Goal: Task Accomplishment & Management: Use online tool/utility

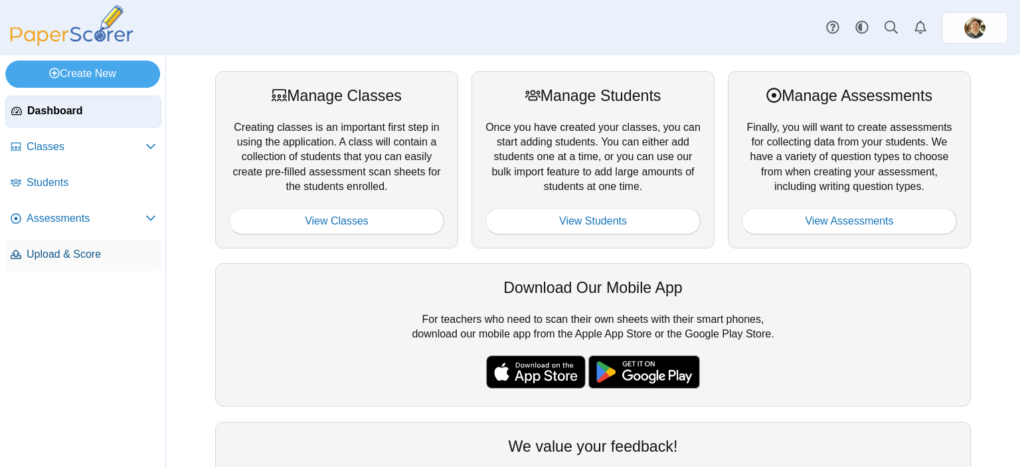
click at [68, 259] on span "Upload & Score" at bounding box center [91, 254] width 129 height 15
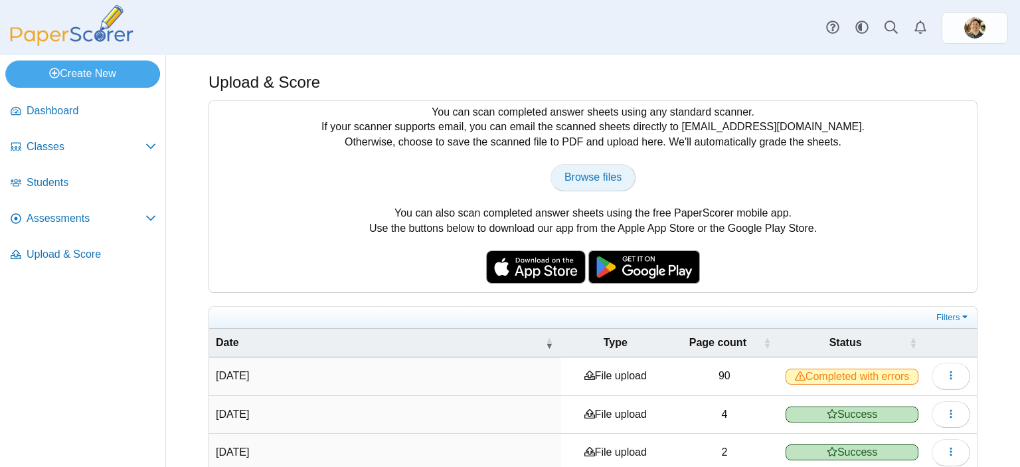
click at [571, 172] on span "Browse files" at bounding box center [592, 176] width 57 height 11
click at [585, 175] on span "Browse files" at bounding box center [592, 176] width 57 height 11
type input "**********"
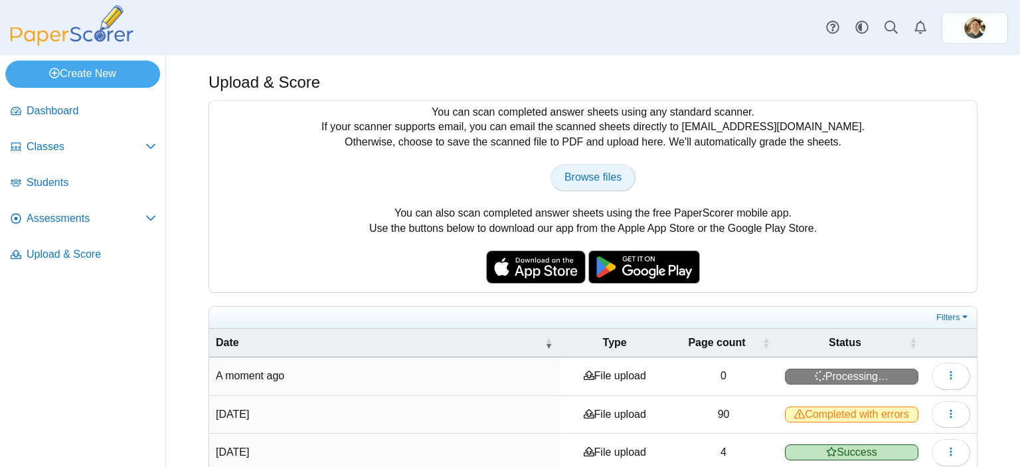
click at [597, 174] on span "Browse files" at bounding box center [592, 176] width 57 height 11
type input "**********"
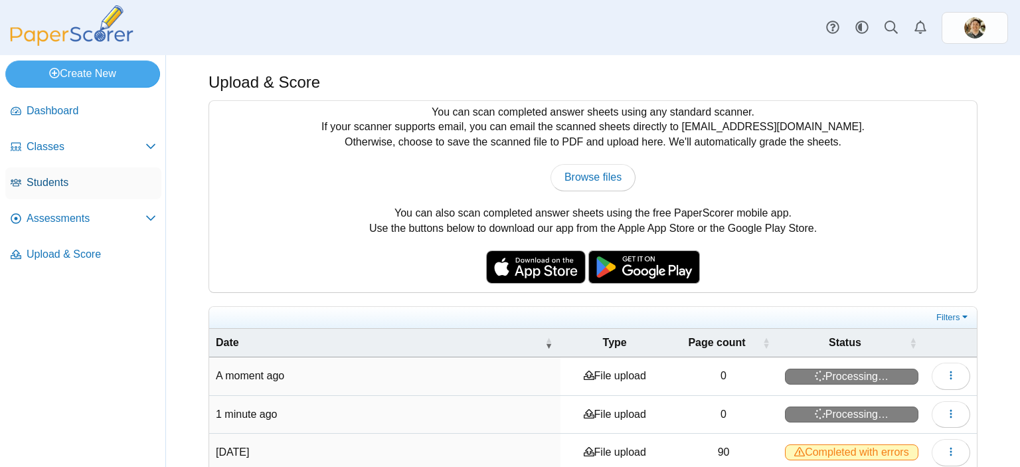
click at [62, 179] on span "Students" at bounding box center [91, 182] width 129 height 15
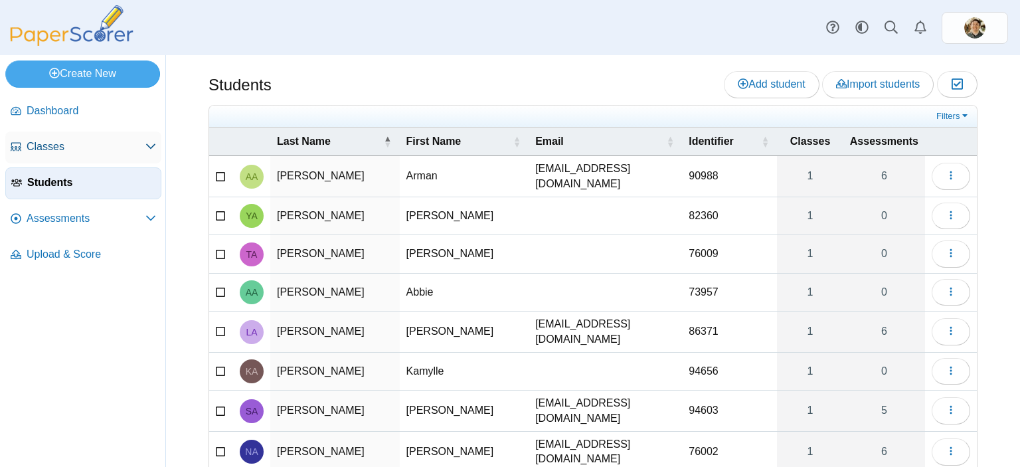
click at [122, 150] on span "Classes" at bounding box center [86, 146] width 119 height 15
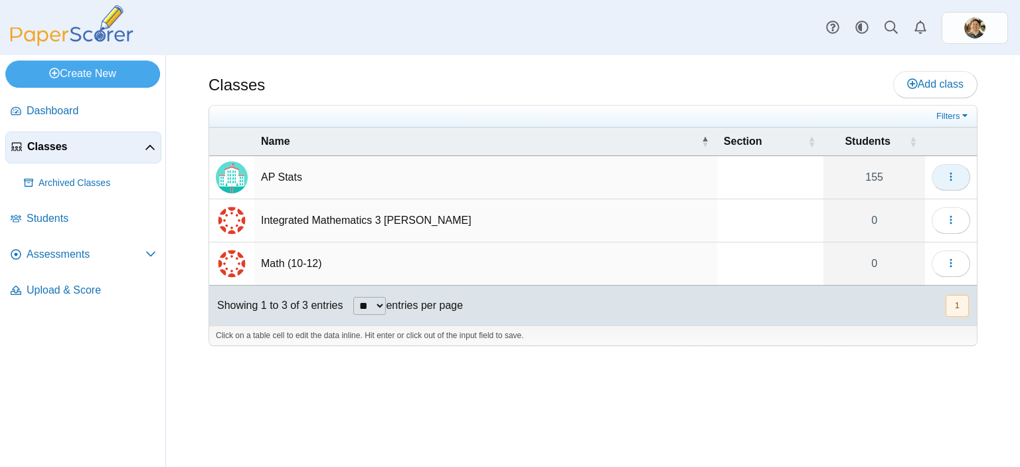
click at [951, 180] on icon "button" at bounding box center [950, 176] width 11 height 11
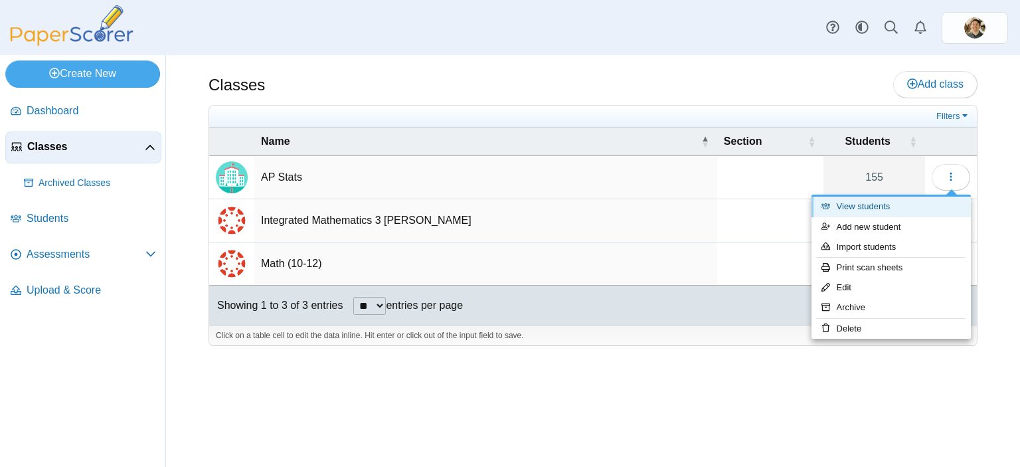
click at [891, 199] on link "View students" at bounding box center [890, 206] width 159 height 20
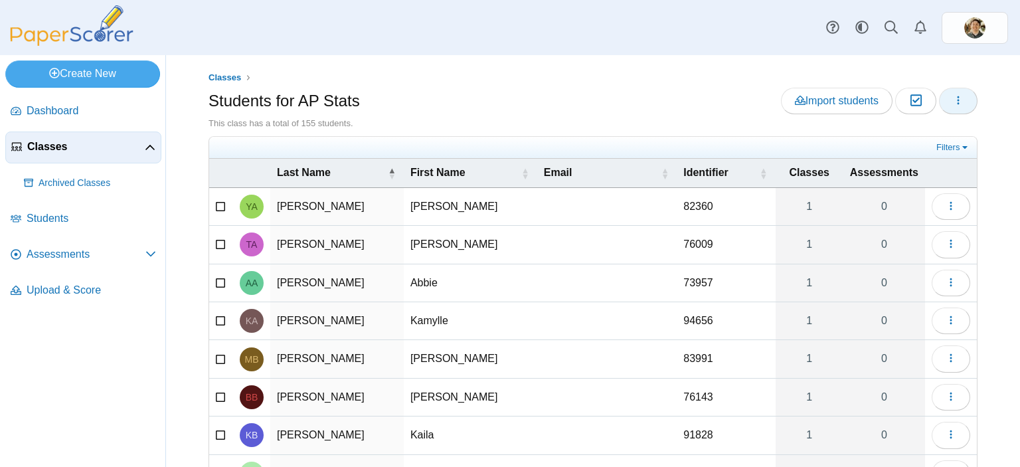
click at [957, 98] on use "button" at bounding box center [958, 100] width 2 height 9
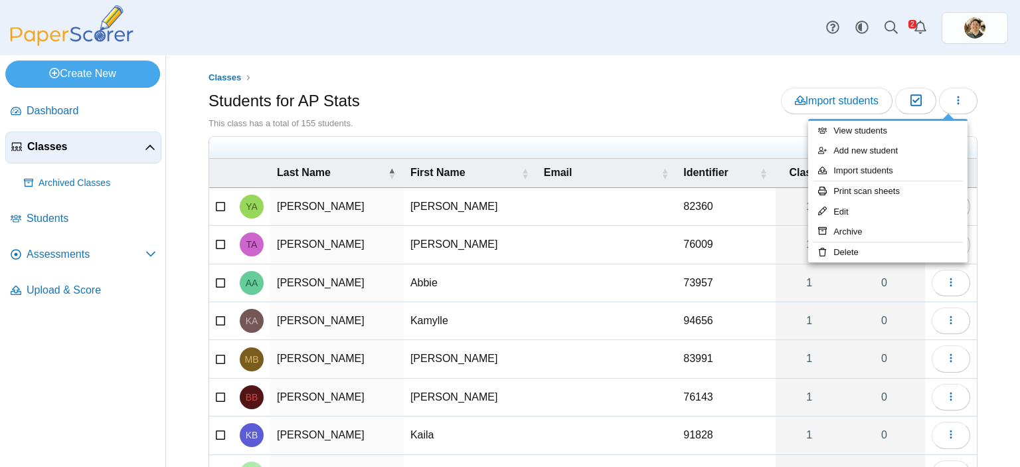
click at [880, 66] on div "Classes Students for AP Stats Import students Moderation 0" at bounding box center [593, 261] width 854 height 412
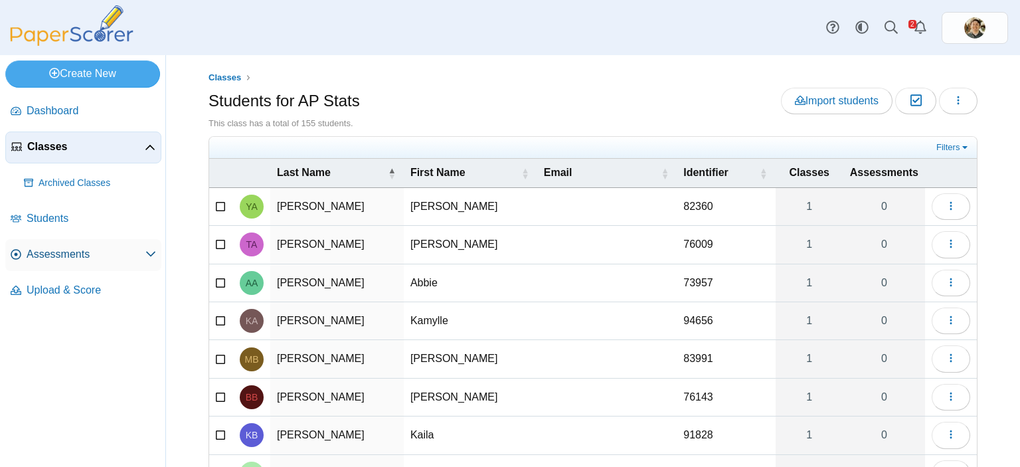
click at [81, 254] on span "Assessments" at bounding box center [86, 254] width 119 height 15
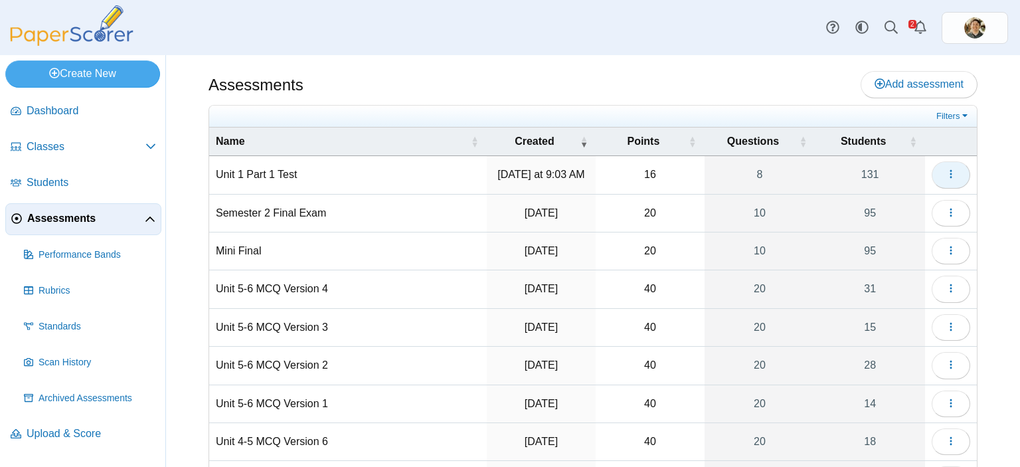
click at [947, 170] on button "button" at bounding box center [950, 174] width 38 height 27
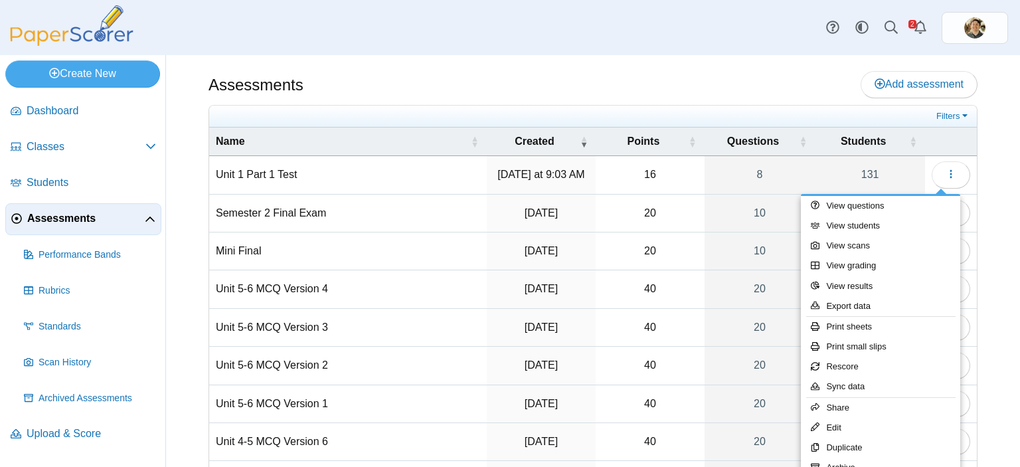
click at [985, 205] on div "Assessments Add assessment 16 8" at bounding box center [593, 261] width 854 height 412
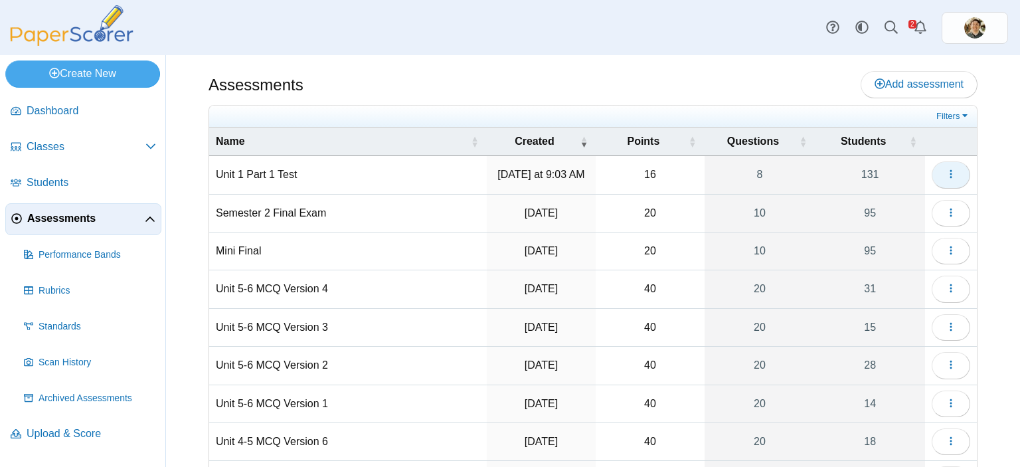
click at [945, 177] on icon "button" at bounding box center [950, 174] width 11 height 11
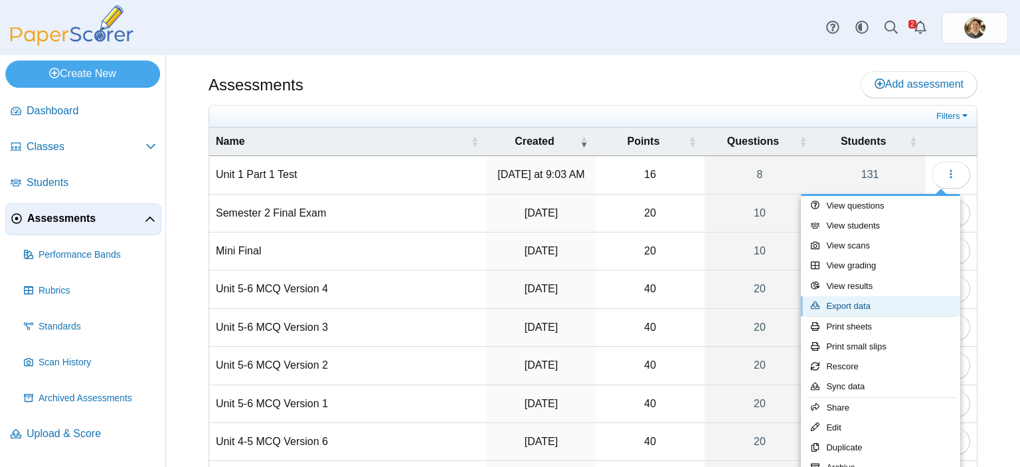
click at [859, 299] on link "Export data" at bounding box center [880, 306] width 159 height 20
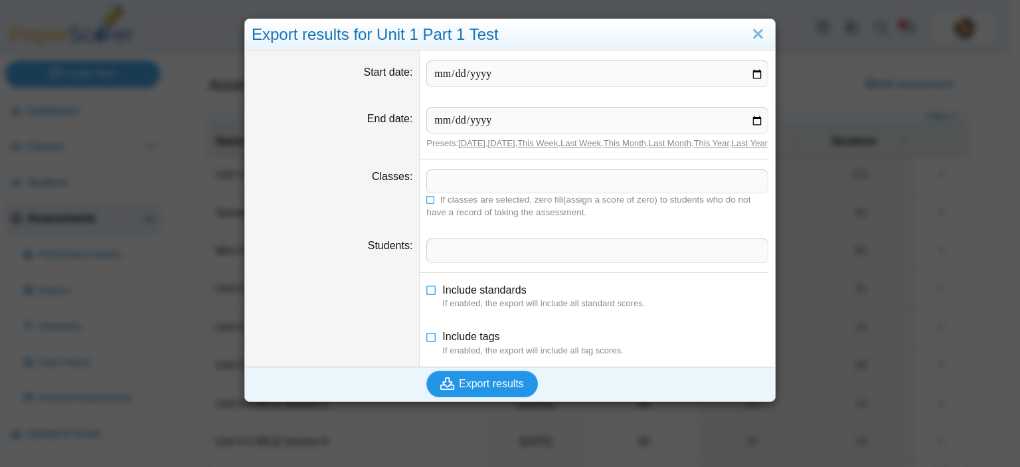
click at [485, 389] on span "Export results" at bounding box center [491, 383] width 65 height 11
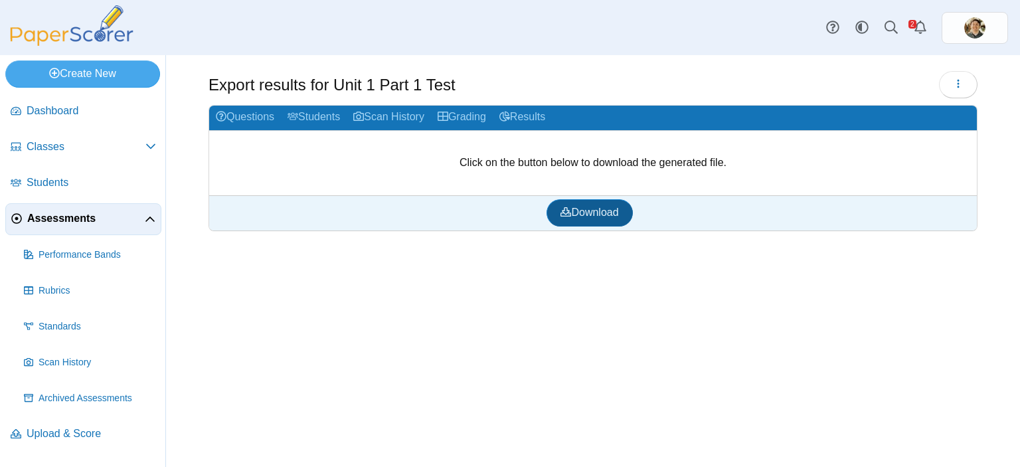
click at [590, 212] on span "Download" at bounding box center [589, 211] width 58 height 11
click at [473, 120] on link "Grading" at bounding box center [462, 118] width 62 height 25
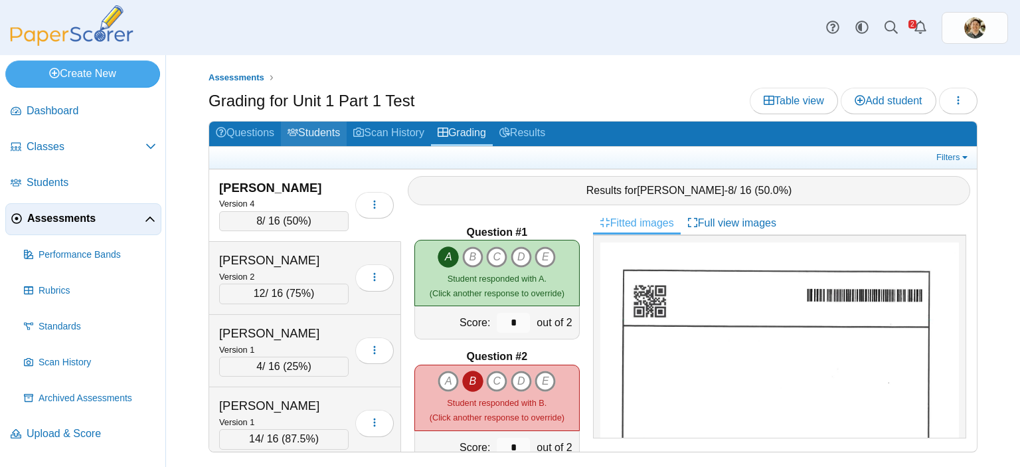
click at [311, 129] on link "Students" at bounding box center [314, 133] width 66 height 25
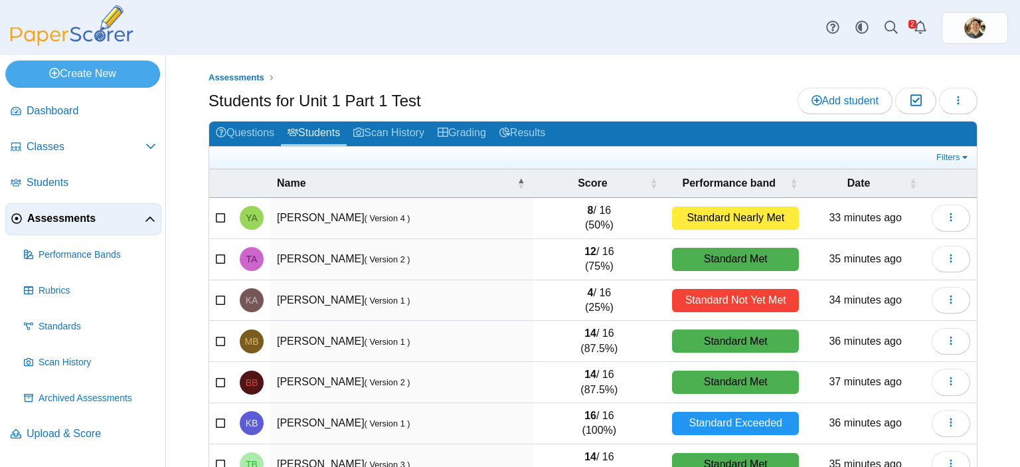
scroll to position [191, 0]
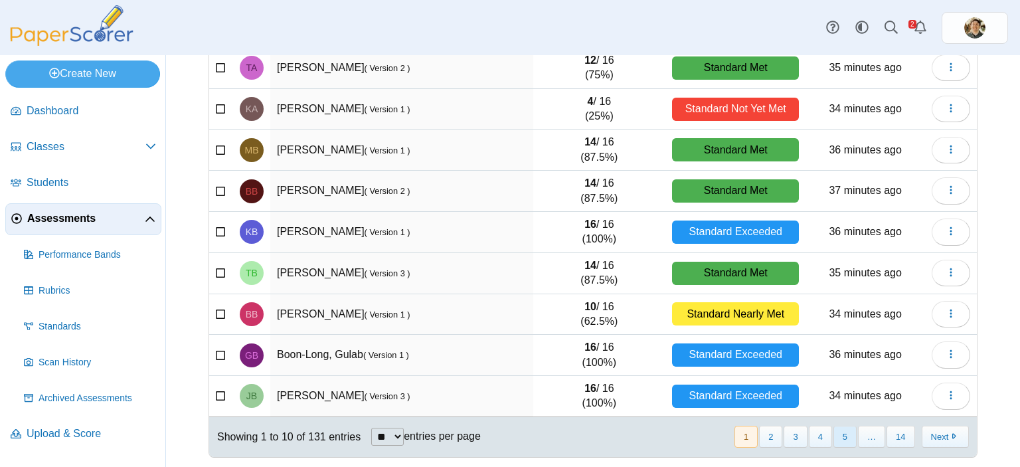
click at [836, 429] on button "5" at bounding box center [844, 436] width 23 height 22
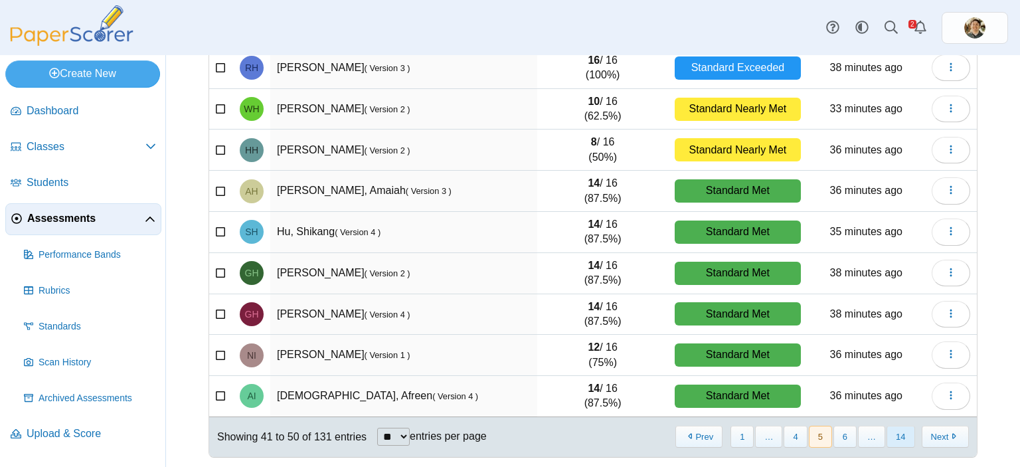
click at [887, 433] on button "14" at bounding box center [900, 436] width 28 height 22
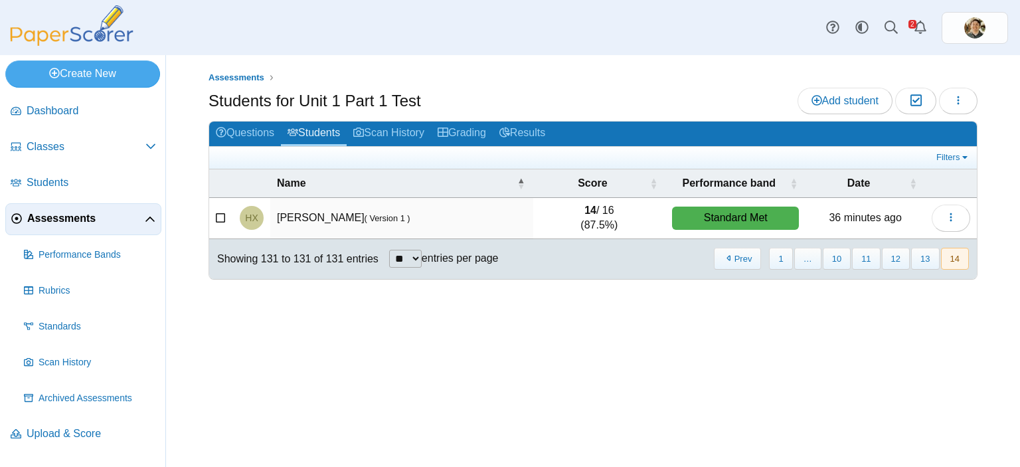
scroll to position [0, 0]
click at [843, 256] on button "10" at bounding box center [836, 259] width 28 height 22
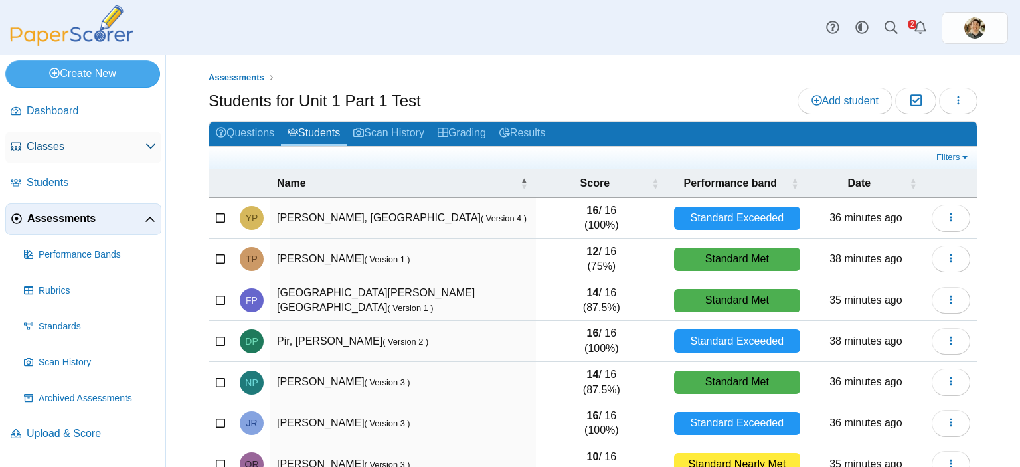
click at [74, 147] on span "Classes" at bounding box center [86, 146] width 119 height 15
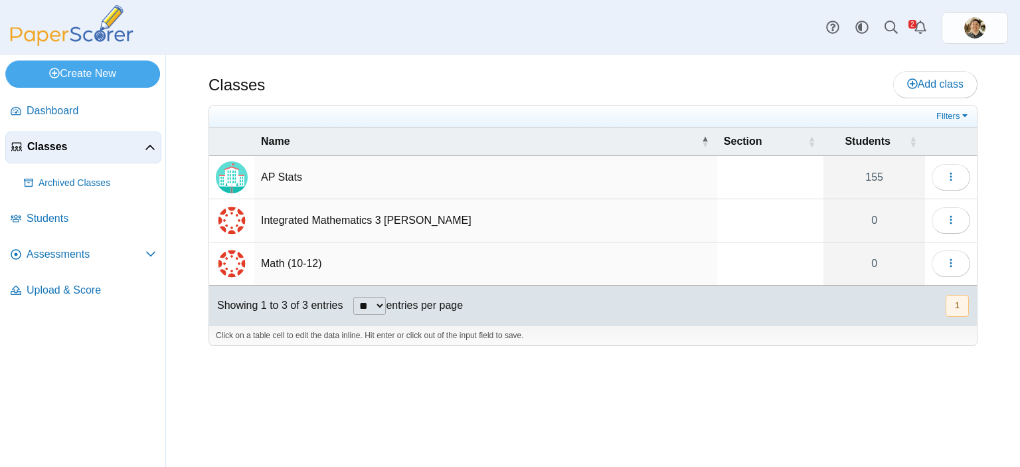
click at [285, 175] on td "AP Stats" at bounding box center [485, 177] width 463 height 43
click at [946, 167] on button "button" at bounding box center [950, 177] width 38 height 27
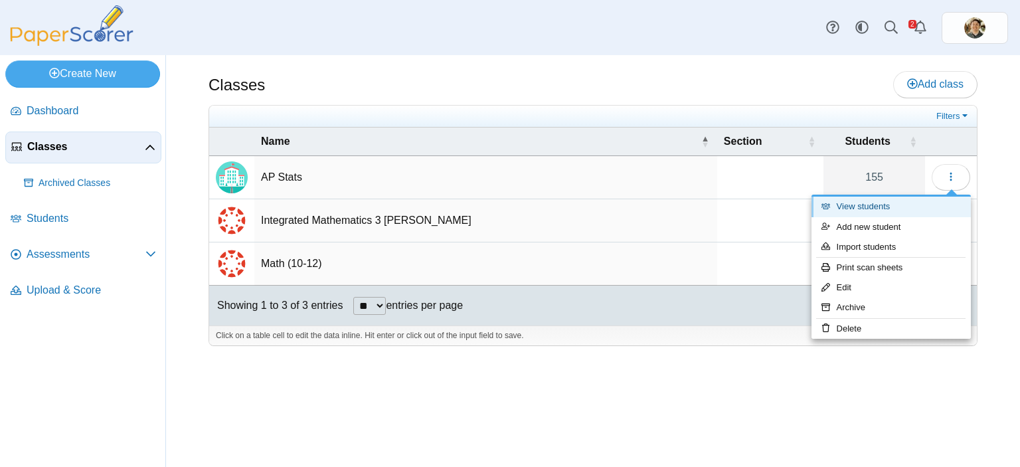
click at [878, 205] on link "View students" at bounding box center [890, 206] width 159 height 20
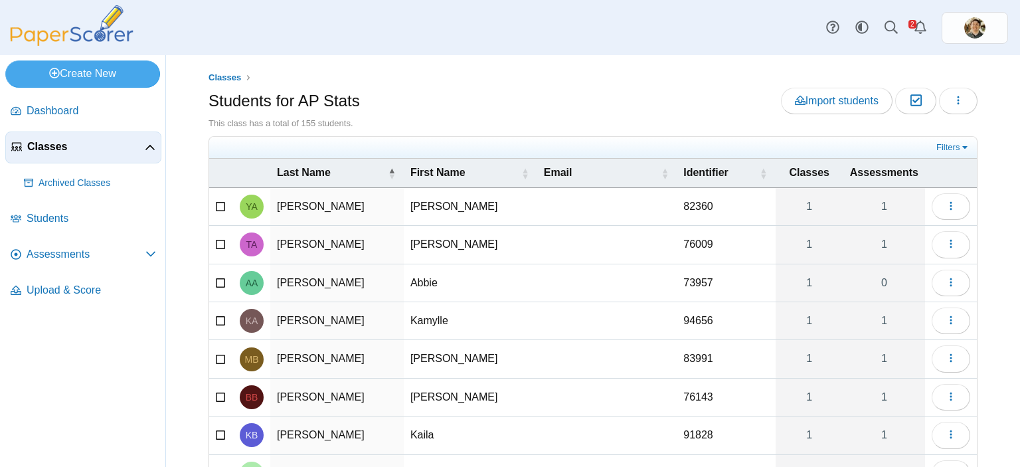
scroll to position [170, 0]
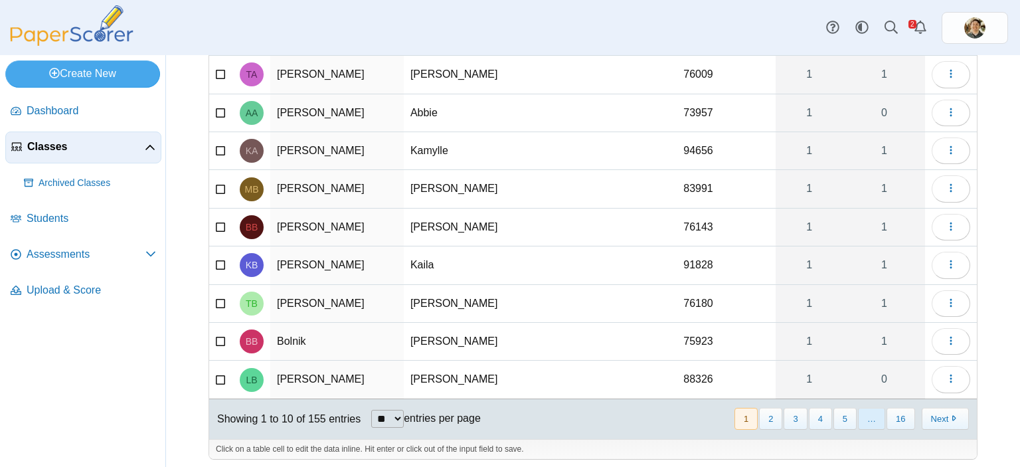
click at [866, 413] on span "…" at bounding box center [871, 419] width 27 height 22
click at [886, 415] on button "16" at bounding box center [900, 419] width 28 height 22
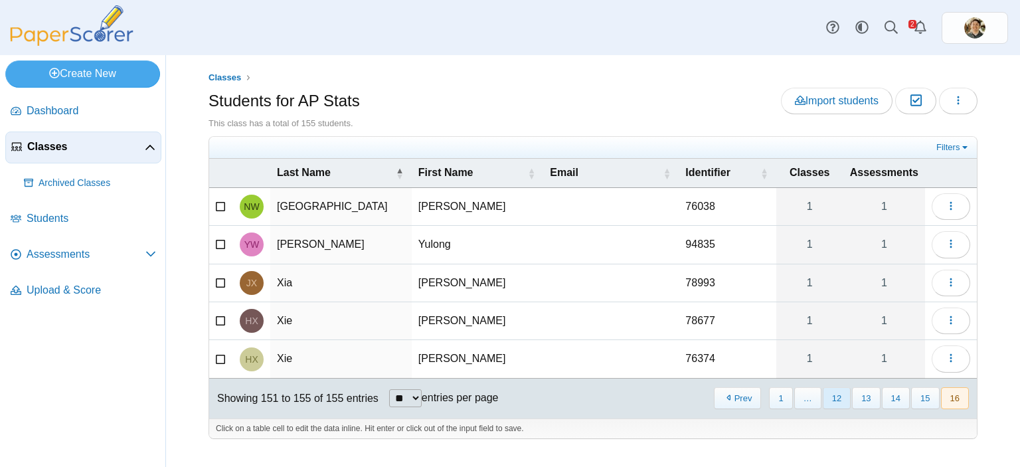
click at [836, 392] on button "12" at bounding box center [836, 398] width 28 height 22
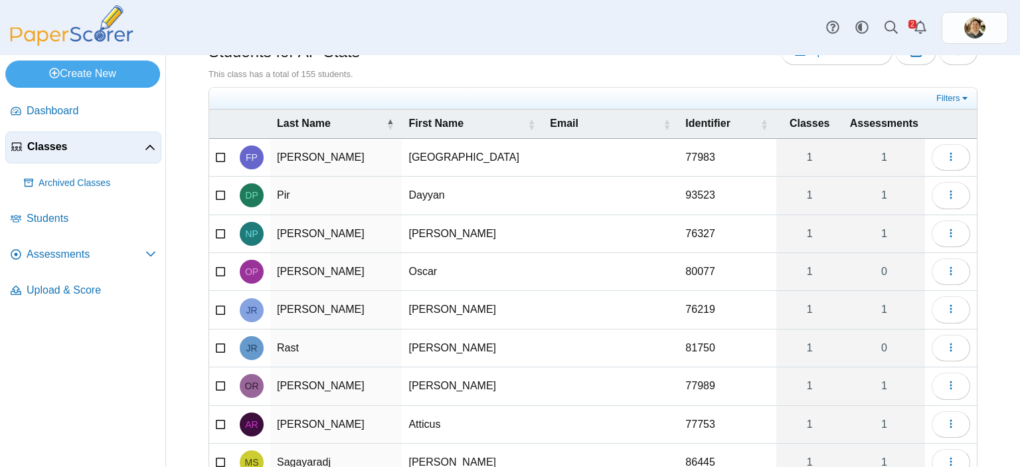
scroll to position [61, 0]
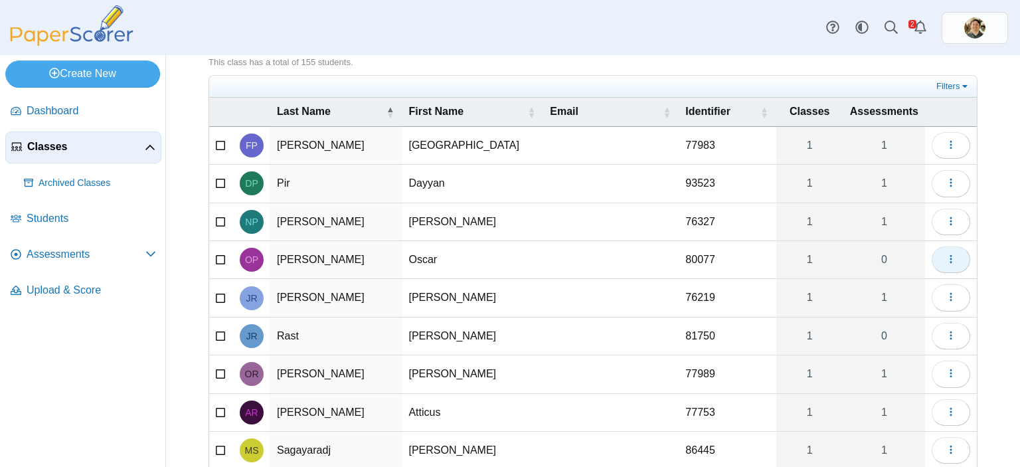
click at [945, 256] on icon "button" at bounding box center [950, 259] width 11 height 11
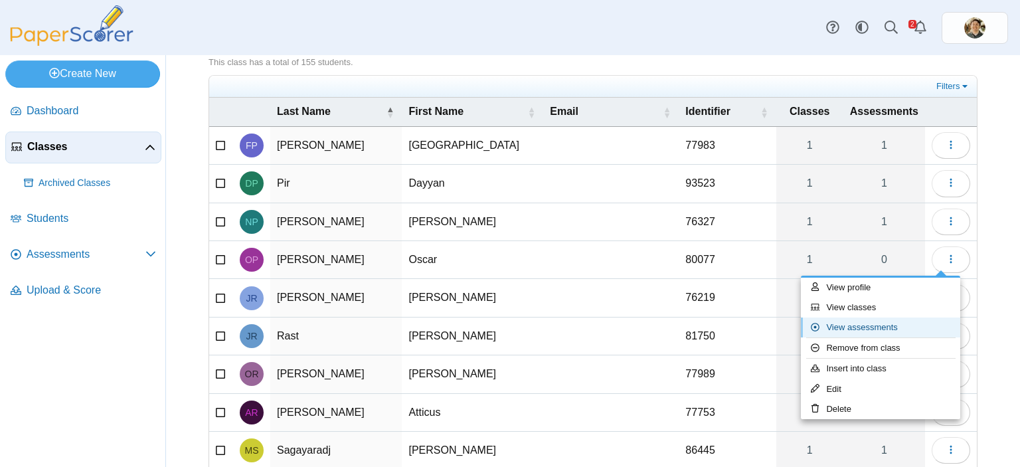
click at [885, 321] on link "View assessments" at bounding box center [880, 327] width 159 height 20
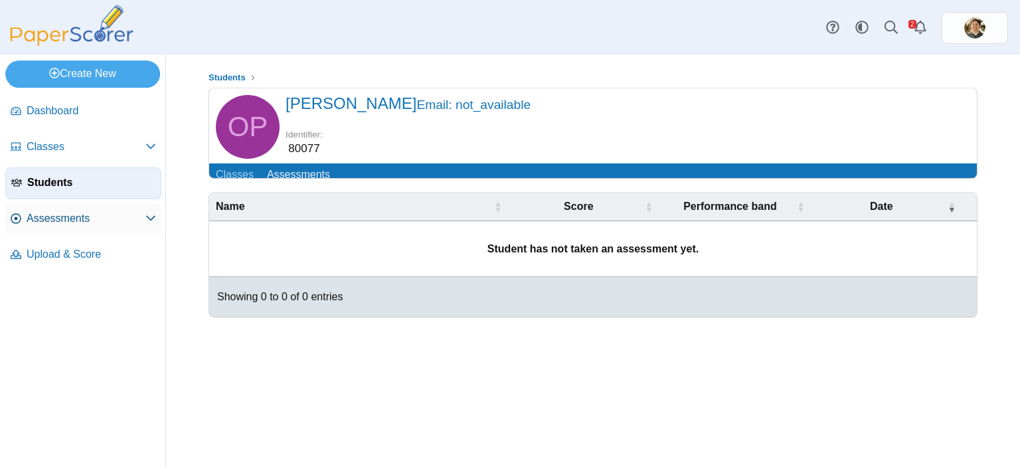
click at [139, 214] on span "Assessments" at bounding box center [86, 218] width 119 height 15
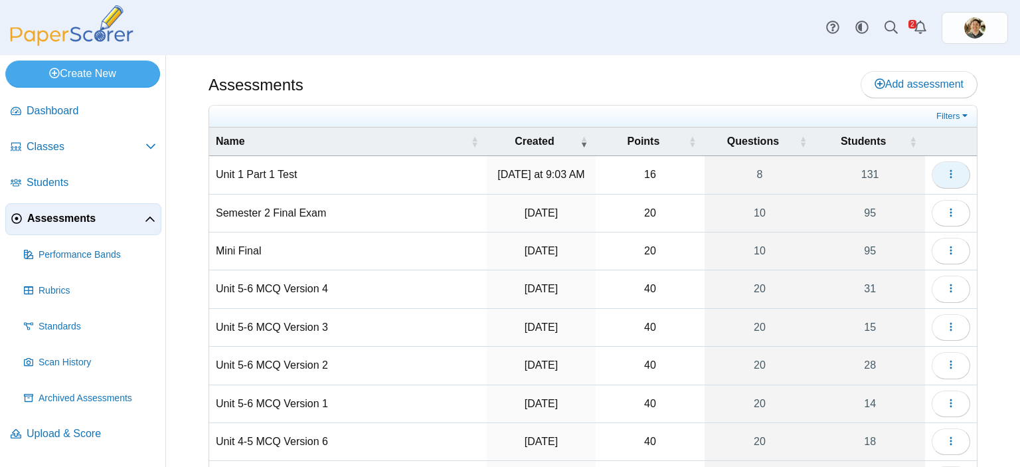
click at [944, 168] on button "button" at bounding box center [950, 174] width 38 height 27
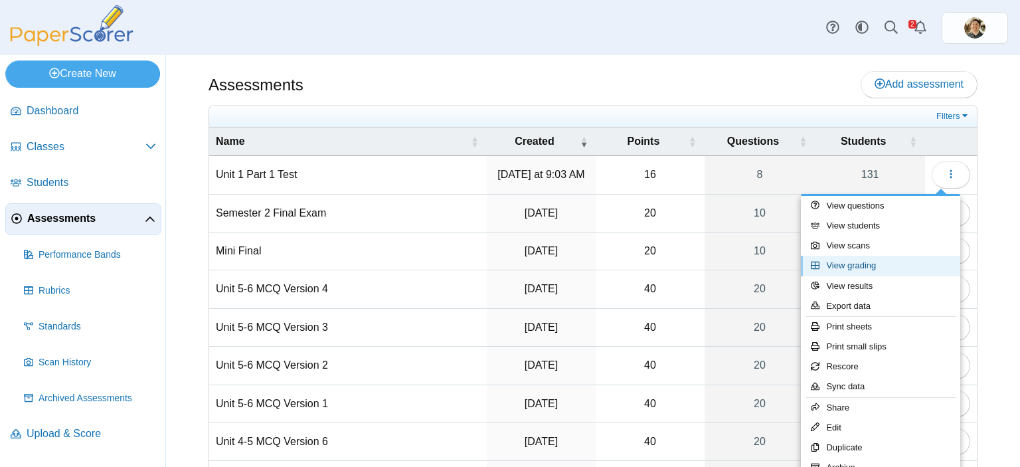
click at [844, 268] on link "View grading" at bounding box center [880, 266] width 159 height 20
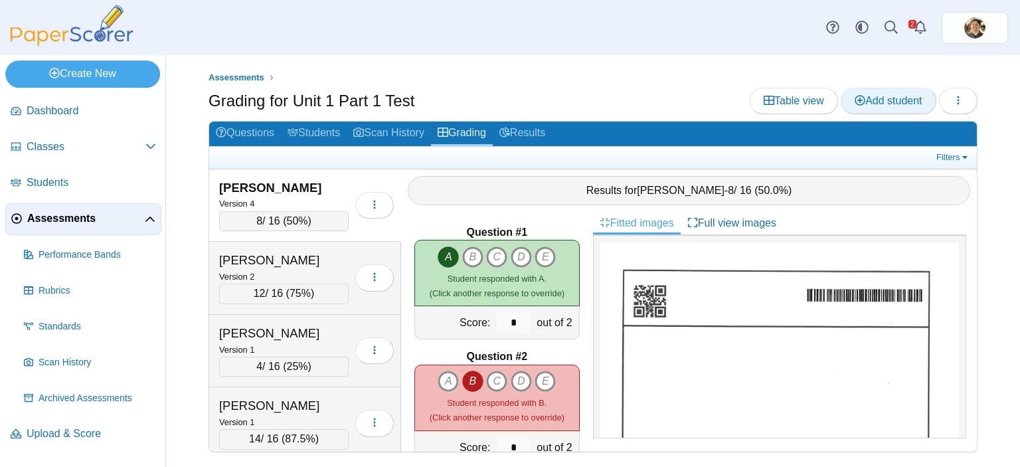
click at [885, 100] on span "Add student" at bounding box center [887, 100] width 67 height 11
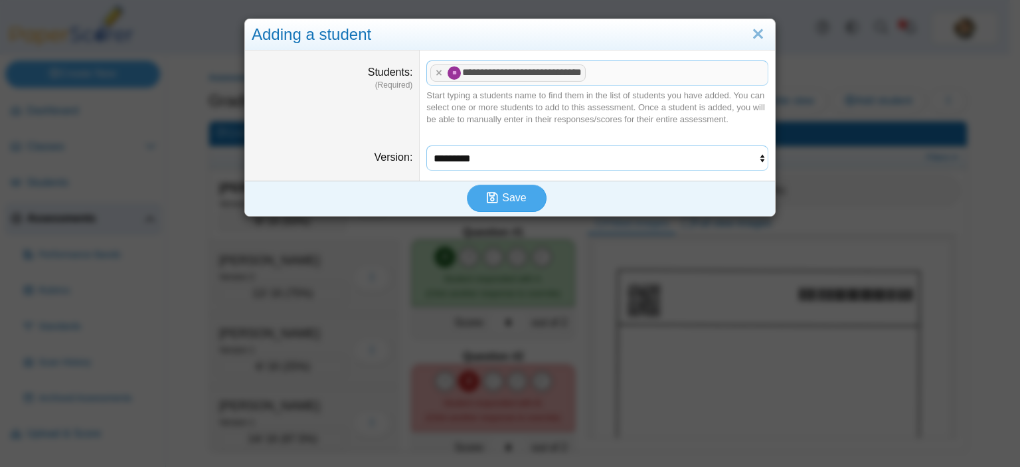
click at [741, 161] on select "********* ********* ********* *********" at bounding box center [597, 157] width 342 height 25
select select "**********"
click at [426, 145] on select "********* ********* ********* *********" at bounding box center [597, 157] width 342 height 25
click at [512, 193] on span "Save" at bounding box center [514, 197] width 24 height 11
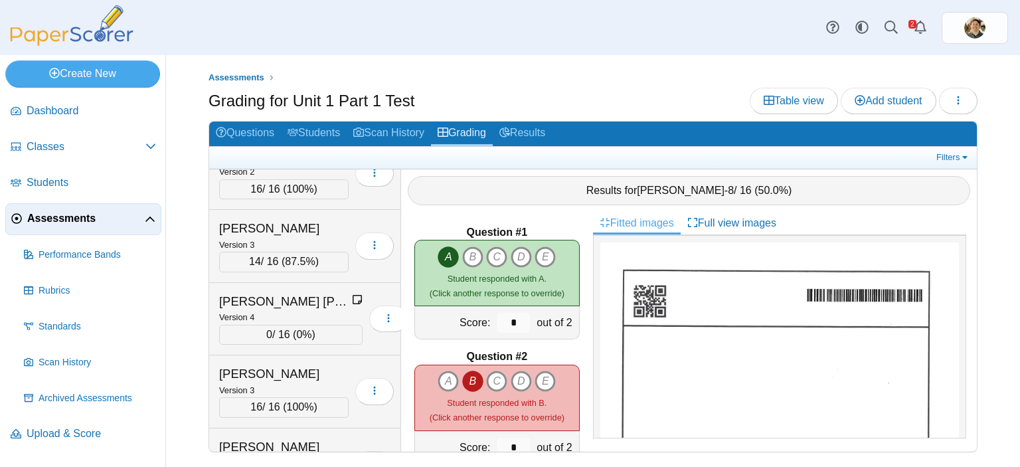
scroll to position [6794, 0]
click at [335, 325] on div "0 / 16 ( 0% )" at bounding box center [290, 335] width 143 height 20
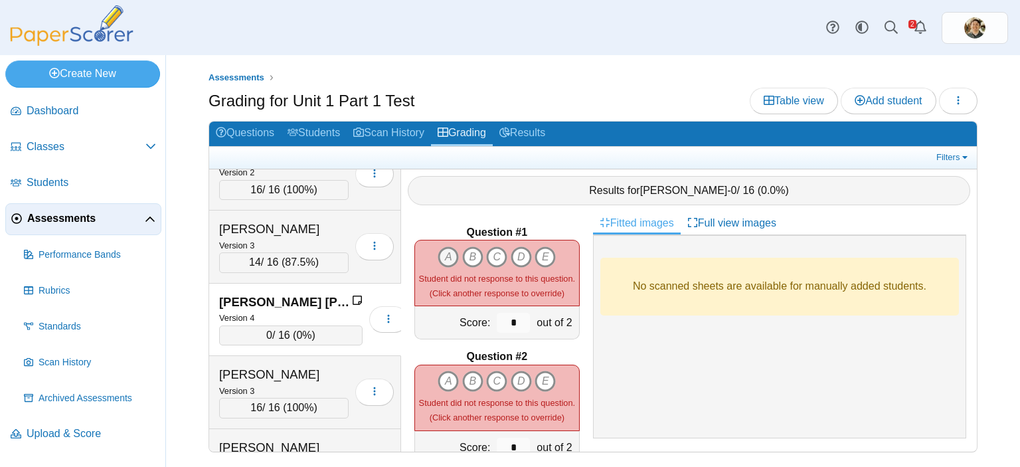
click at [449, 246] on icon "A" at bounding box center [447, 256] width 21 height 21
type input "*"
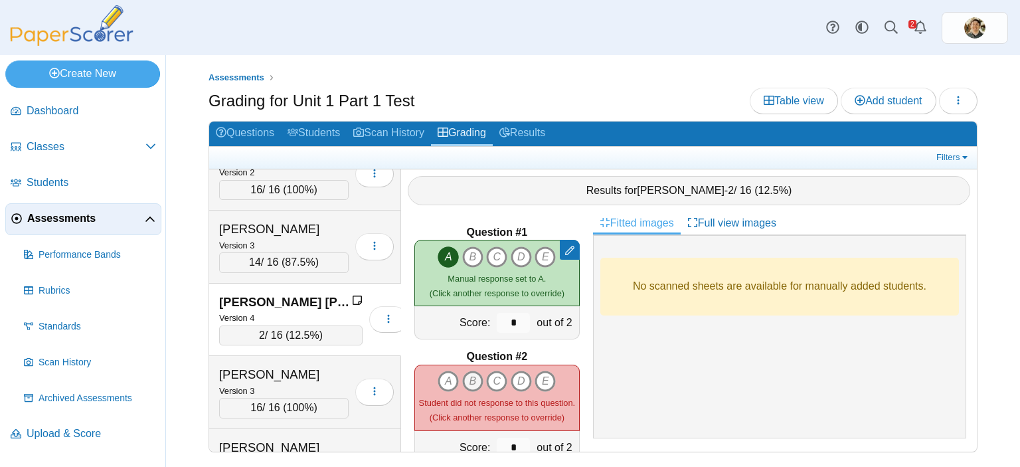
click at [467, 370] on icon "B" at bounding box center [472, 380] width 21 height 21
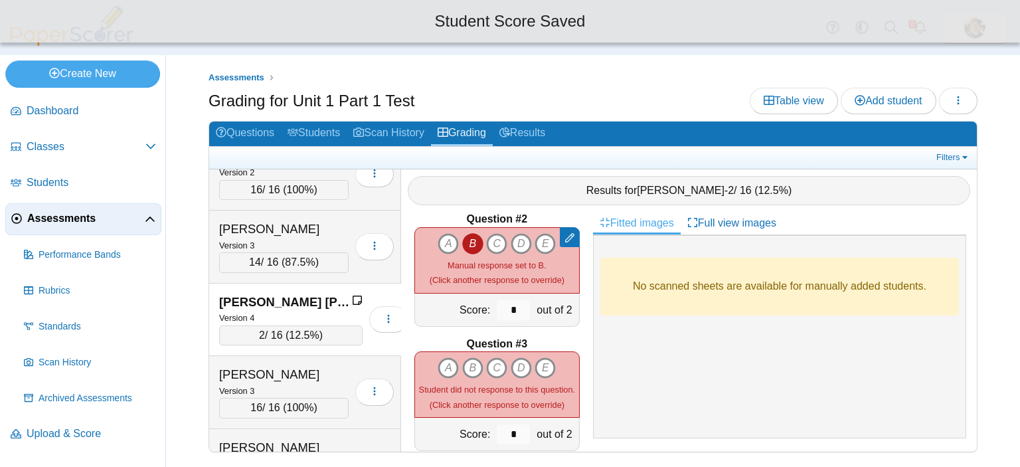
scroll to position [146, 0]
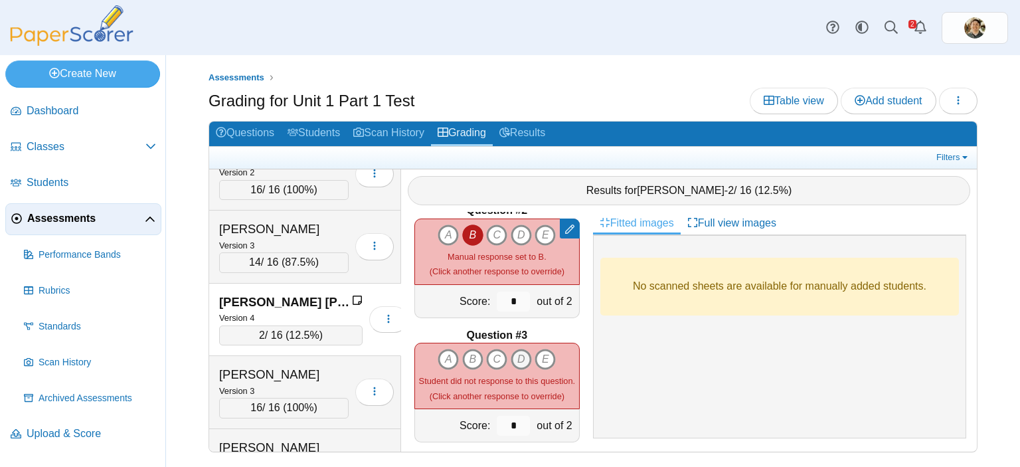
click at [520, 348] on icon "D" at bounding box center [520, 358] width 21 height 21
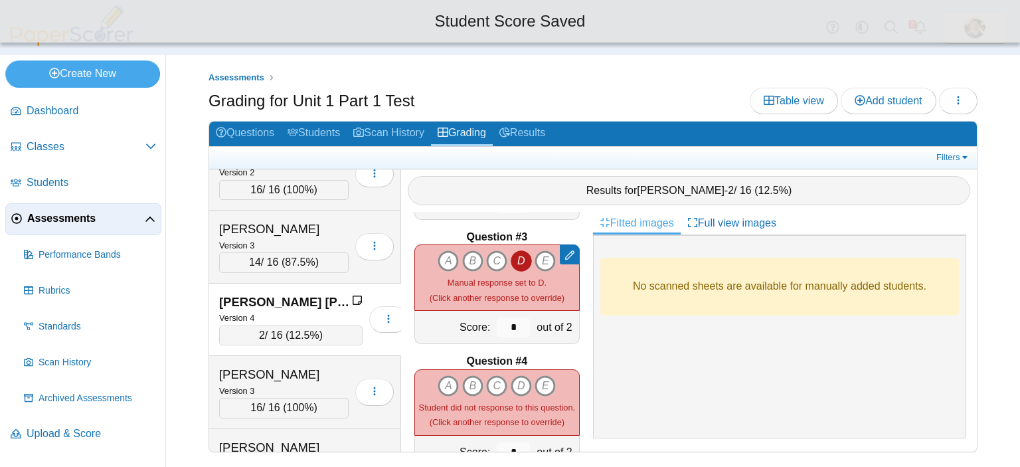
scroll to position [246, 0]
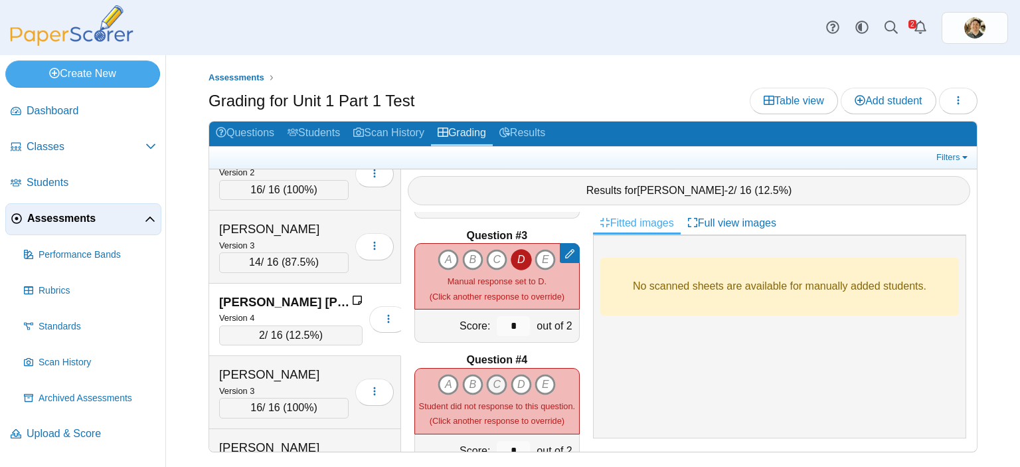
click at [486, 374] on icon "C" at bounding box center [496, 384] width 21 height 21
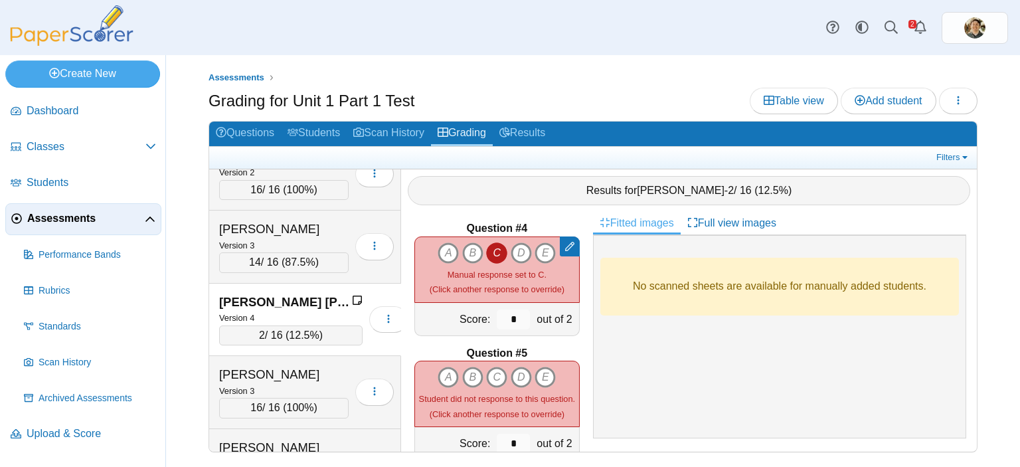
scroll to position [377, 0]
click at [515, 368] on icon "D" at bounding box center [520, 376] width 21 height 21
type input "*"
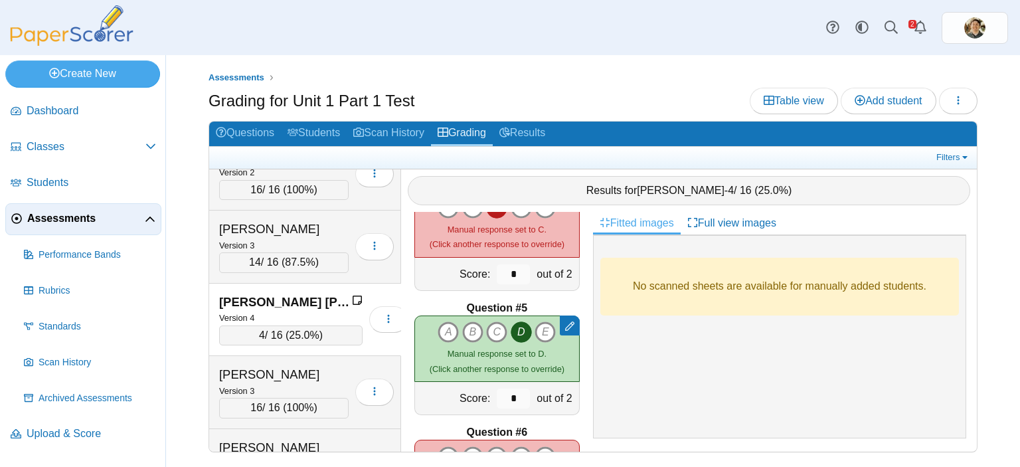
scroll to position [522, 0]
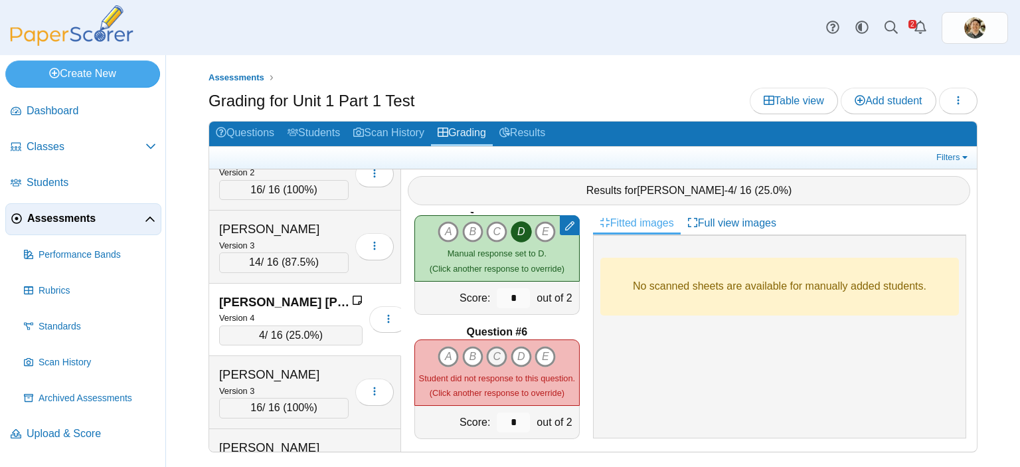
click at [487, 346] on icon "C" at bounding box center [496, 356] width 21 height 21
type input "*"
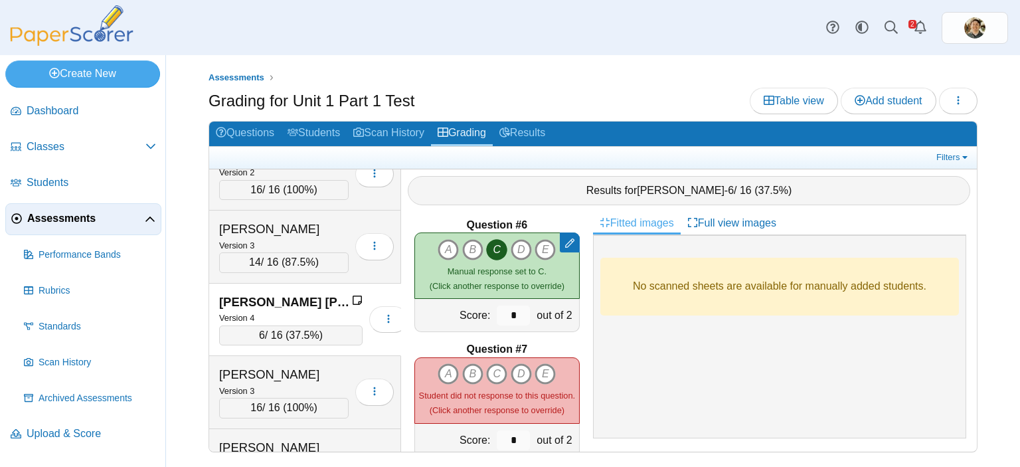
scroll to position [631, 0]
click at [468, 362] on icon "B" at bounding box center [472, 371] width 21 height 21
type input "*"
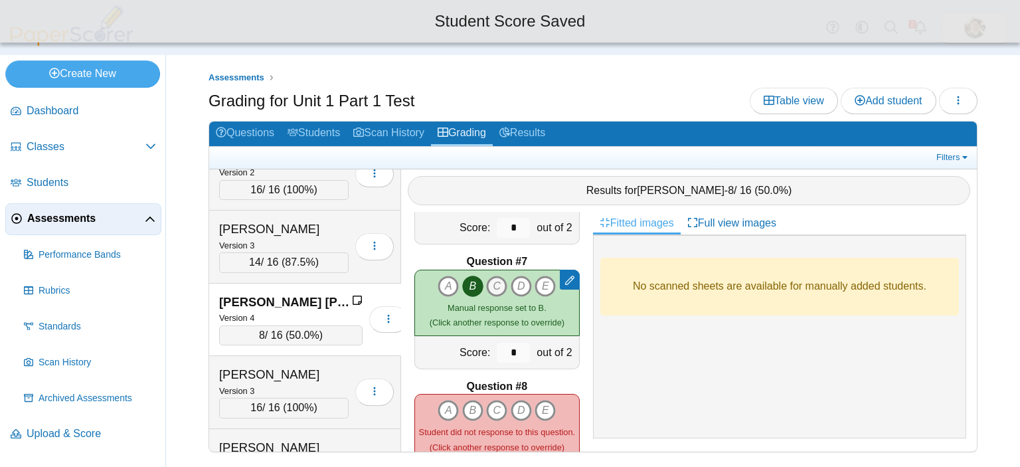
scroll to position [721, 0]
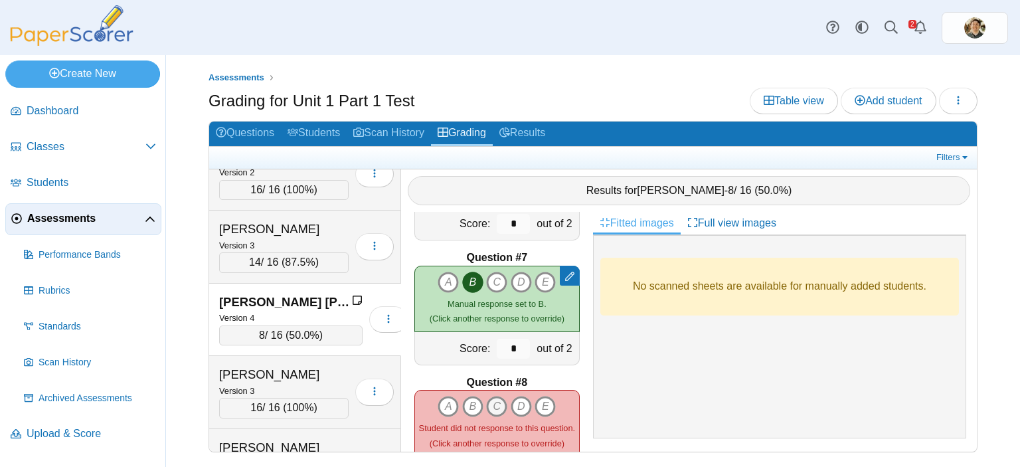
click at [488, 398] on icon "C" at bounding box center [496, 406] width 21 height 21
type input "*"
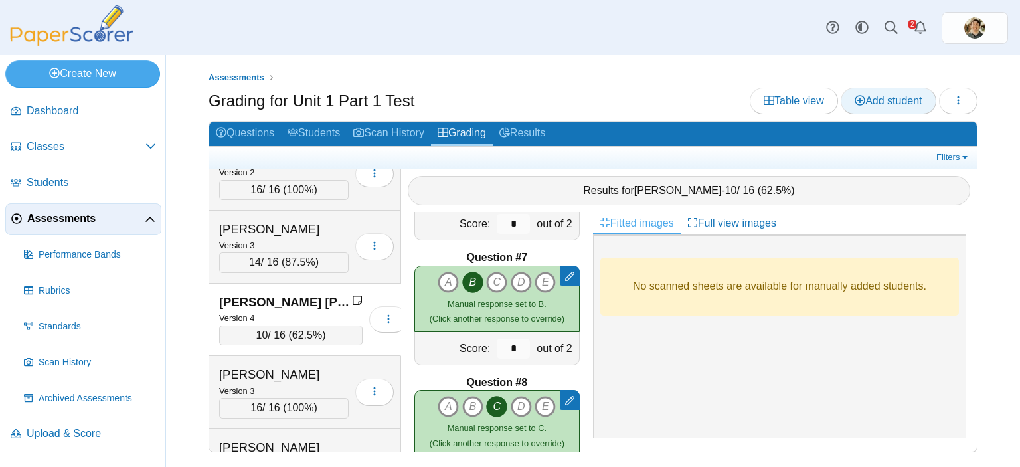
click at [883, 90] on link "Add student" at bounding box center [887, 101] width 95 height 27
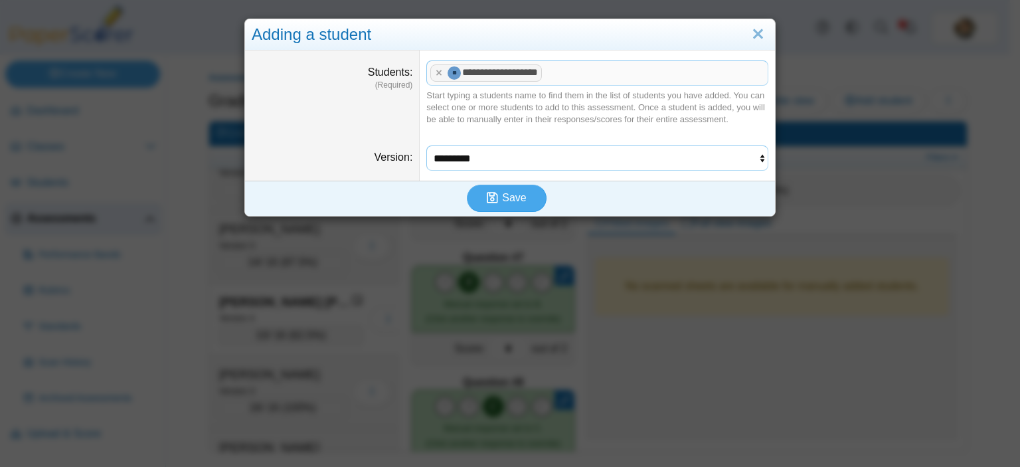
click at [575, 149] on select "********* ********* ********* *********" at bounding box center [597, 157] width 342 height 25
select select "**********"
click at [426, 145] on select "********* ********* ********* *********" at bounding box center [597, 157] width 342 height 25
click at [510, 198] on span "Save" at bounding box center [514, 197] width 24 height 11
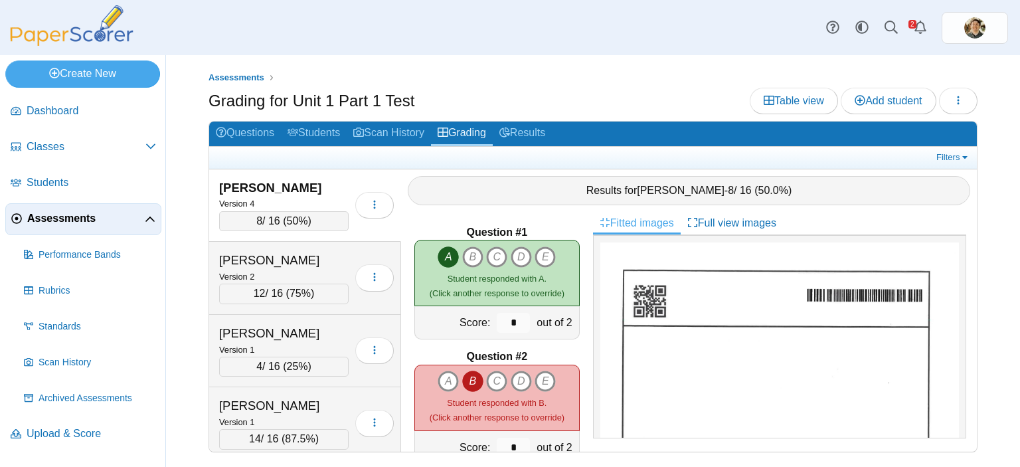
scroll to position [6892, 0]
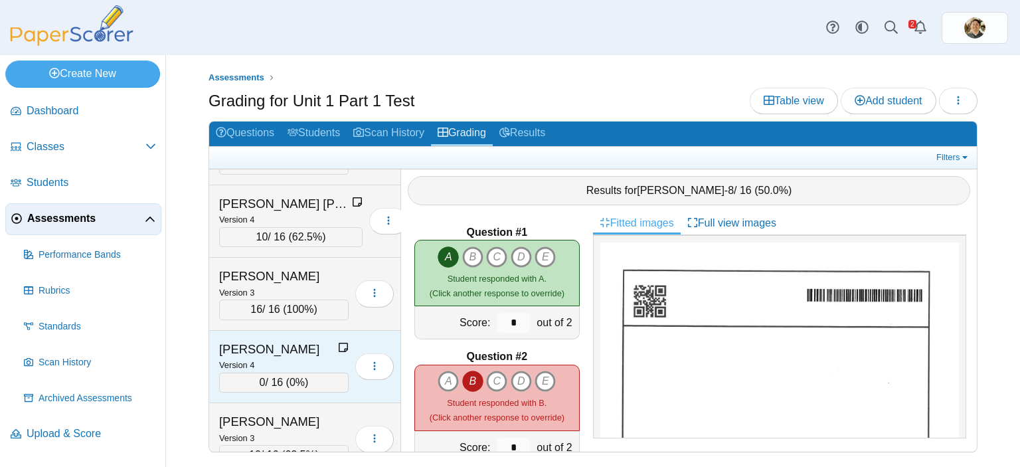
click at [306, 372] on div "0 / 16 ( 0% )" at bounding box center [283, 382] width 129 height 20
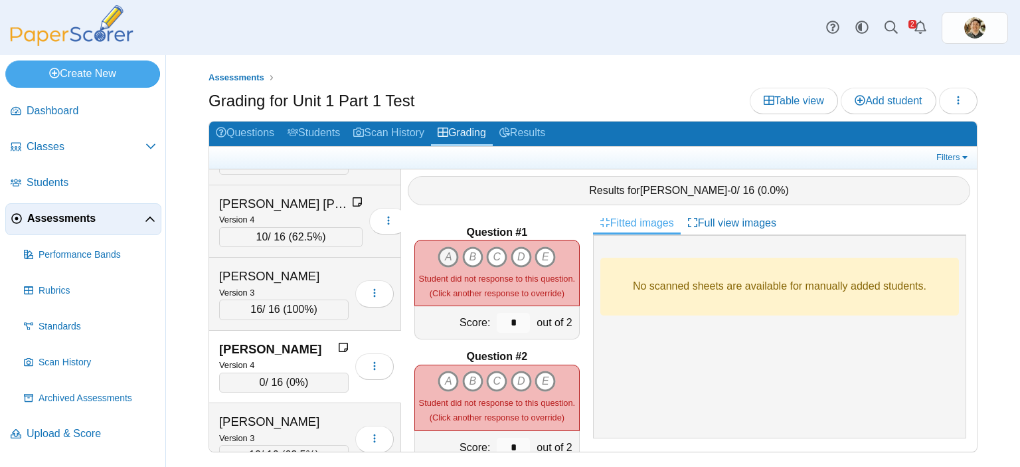
click at [438, 247] on icon "A" at bounding box center [447, 256] width 21 height 21
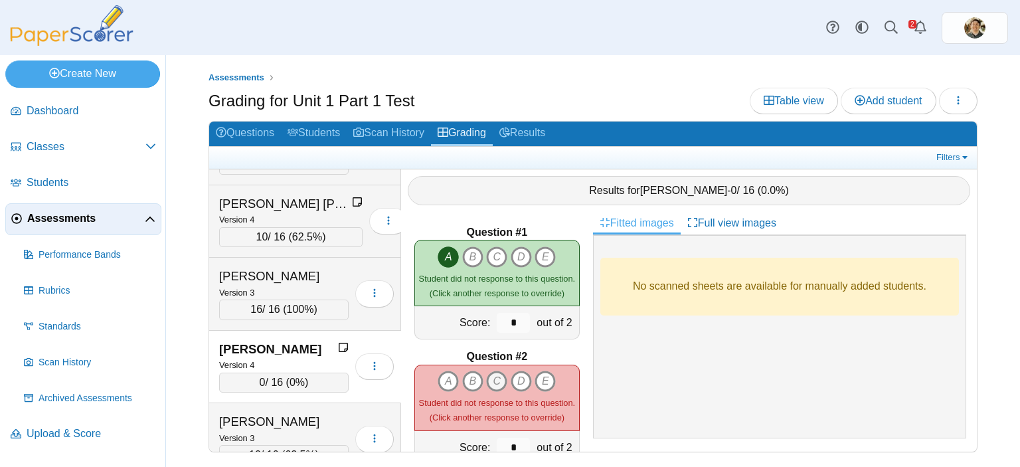
click at [490, 373] on icon "C" at bounding box center [496, 380] width 21 height 21
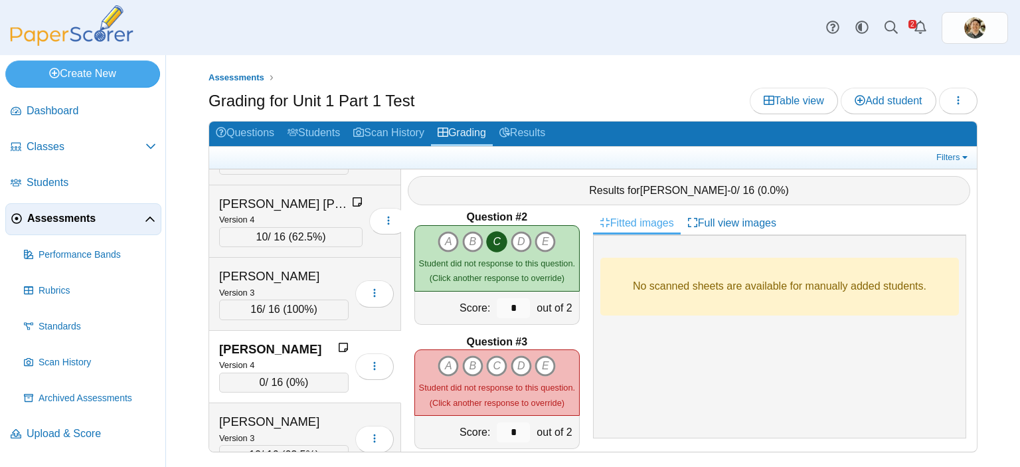
scroll to position [141, 0]
click at [536, 358] on icon "E" at bounding box center [544, 364] width 21 height 21
click at [437, 356] on icon "A" at bounding box center [447, 364] width 21 height 21
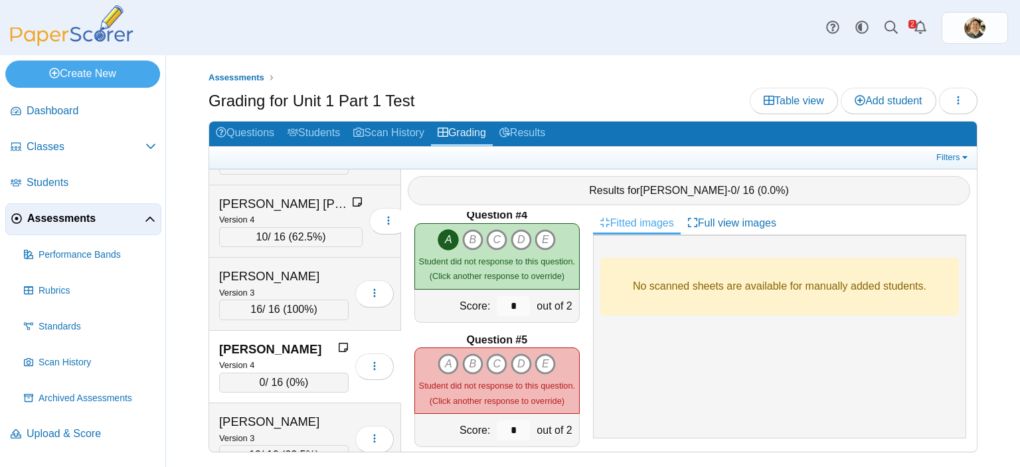
scroll to position [390, 0]
click at [514, 354] on icon "D" at bounding box center [520, 363] width 21 height 21
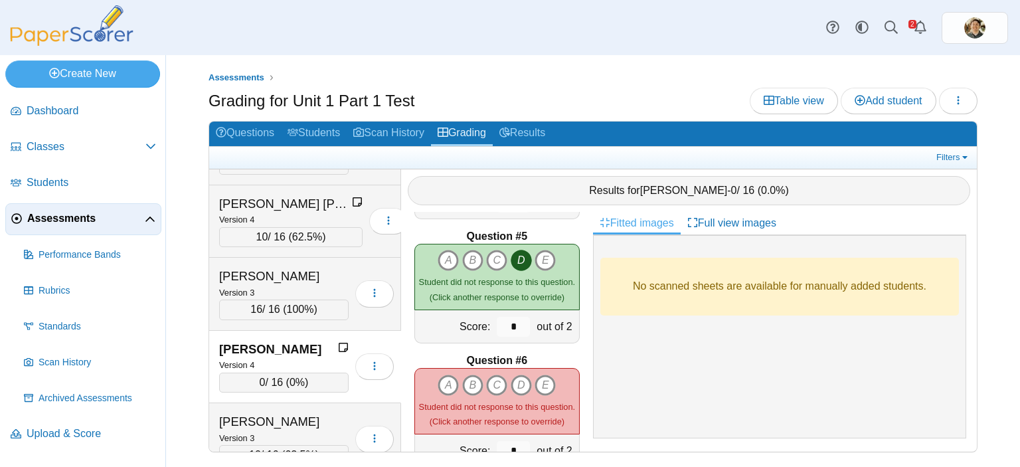
scroll to position [497, 0]
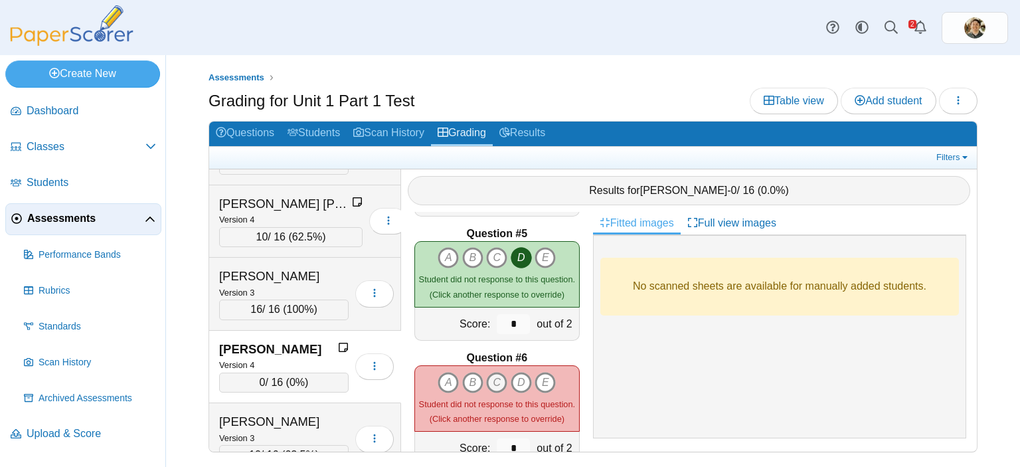
click at [491, 372] on icon "C" at bounding box center [496, 382] width 21 height 21
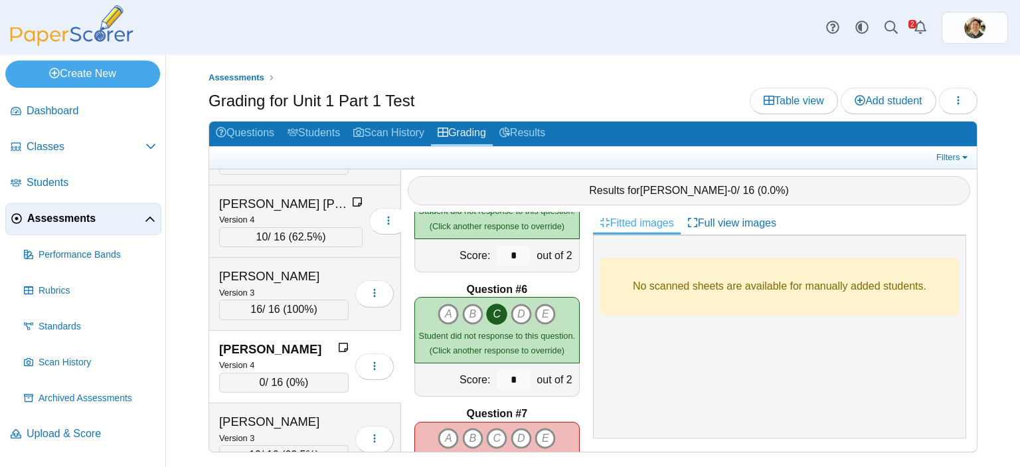
scroll to position [566, 0]
click at [473, 427] on icon "B" at bounding box center [472, 437] width 21 height 21
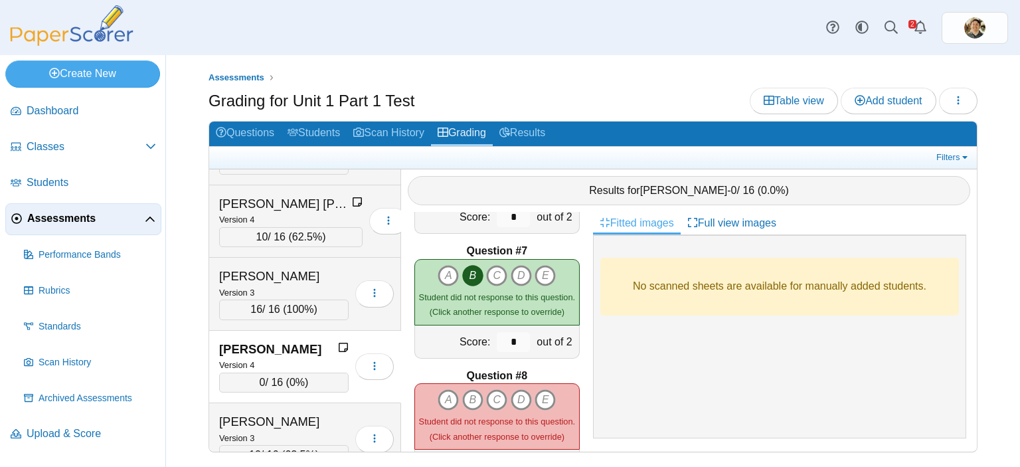
scroll to position [730, 0]
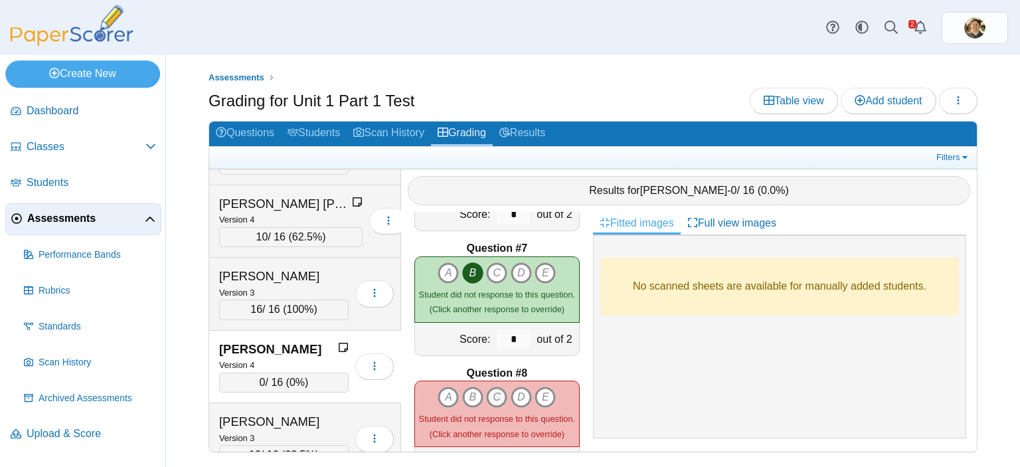
click at [493, 386] on icon "C" at bounding box center [496, 396] width 21 height 21
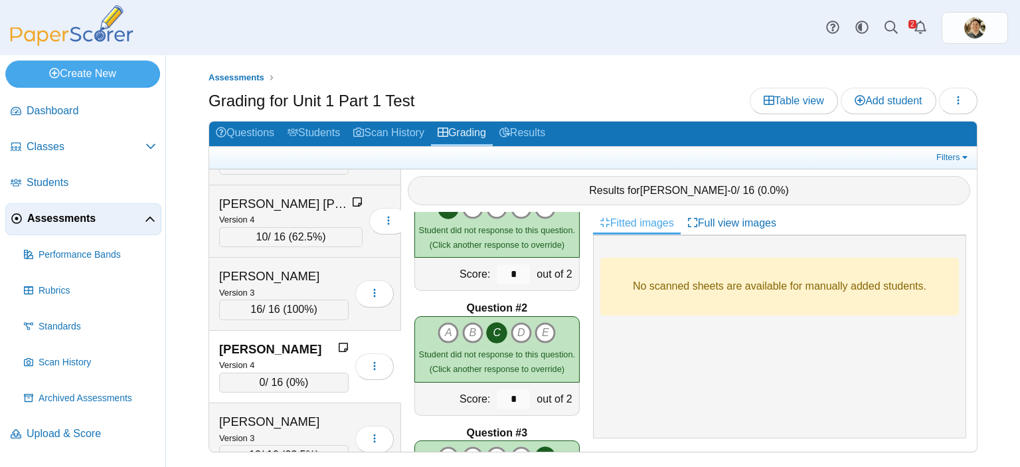
scroll to position [0, 0]
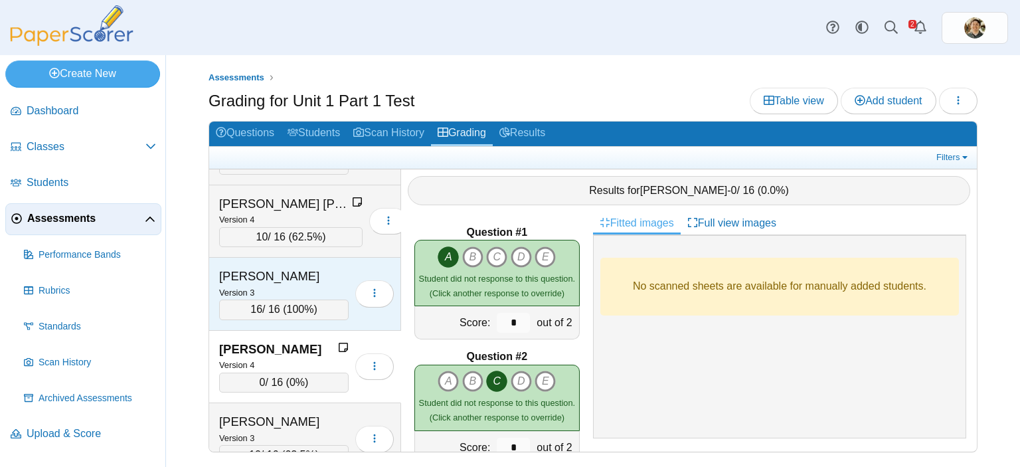
click at [303, 285] on div "Version 3" at bounding box center [283, 292] width 129 height 15
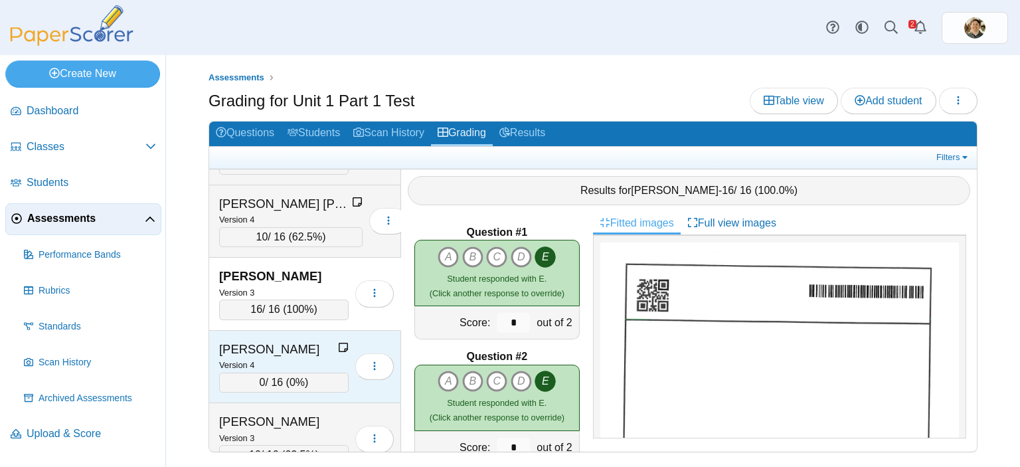
click at [303, 341] on div "[PERSON_NAME]" at bounding box center [278, 349] width 119 height 17
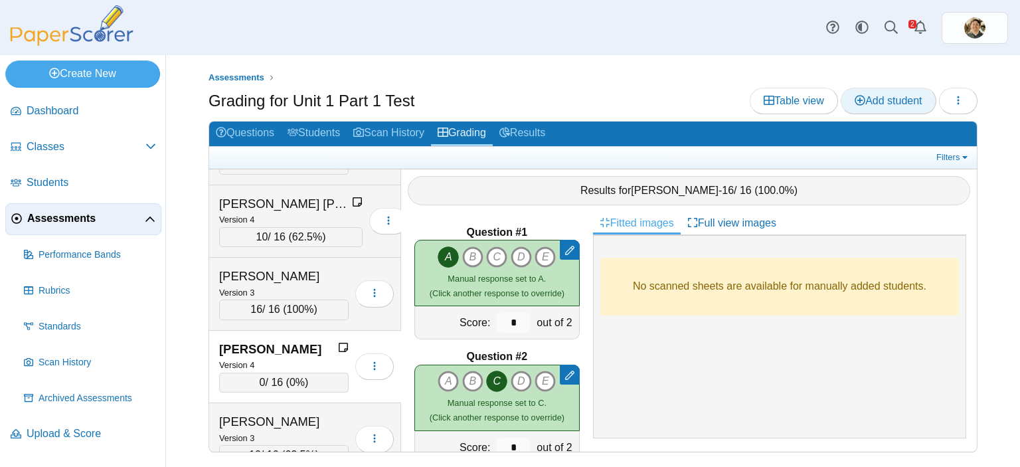
click at [860, 92] on link "Add student" at bounding box center [887, 101] width 95 height 27
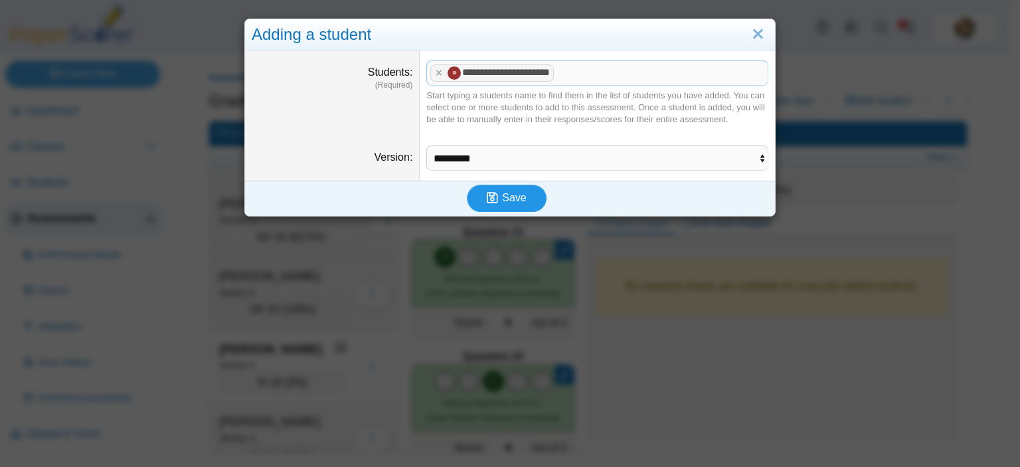
click at [526, 203] on button "Save" at bounding box center [507, 198] width 80 height 27
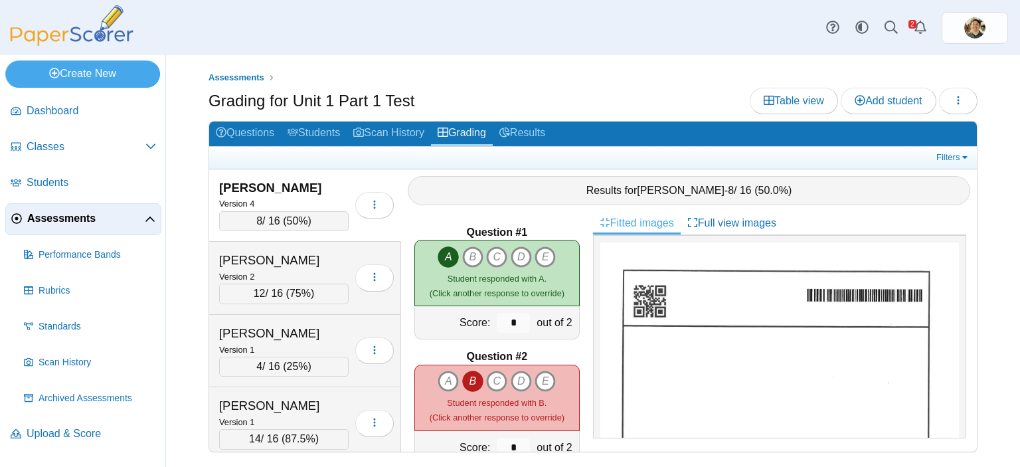
scroll to position [4794, 0]
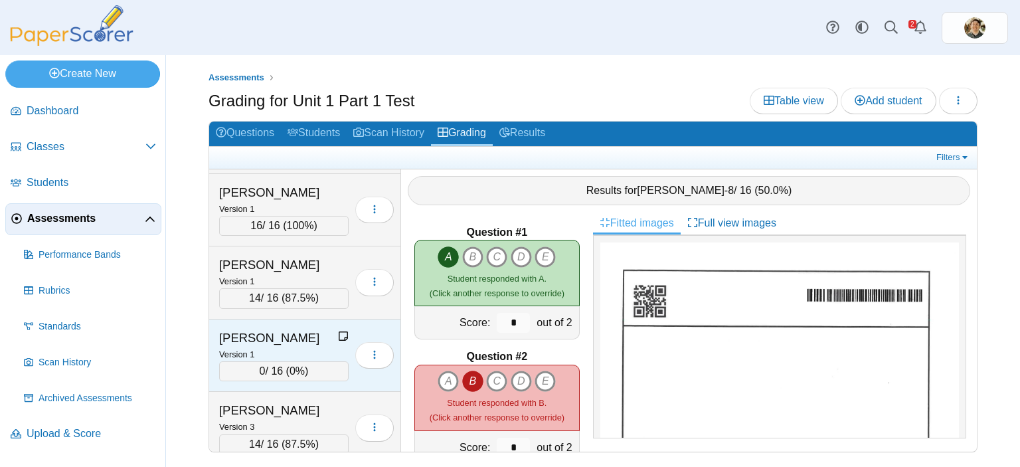
click at [289, 365] on span "0%" at bounding box center [296, 370] width 15 height 11
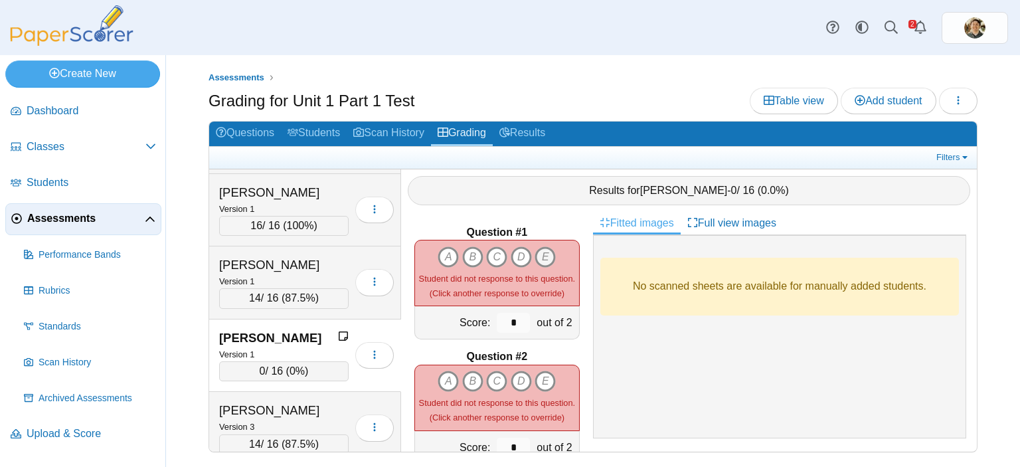
click at [543, 247] on icon "E" at bounding box center [544, 256] width 21 height 21
type input "*"
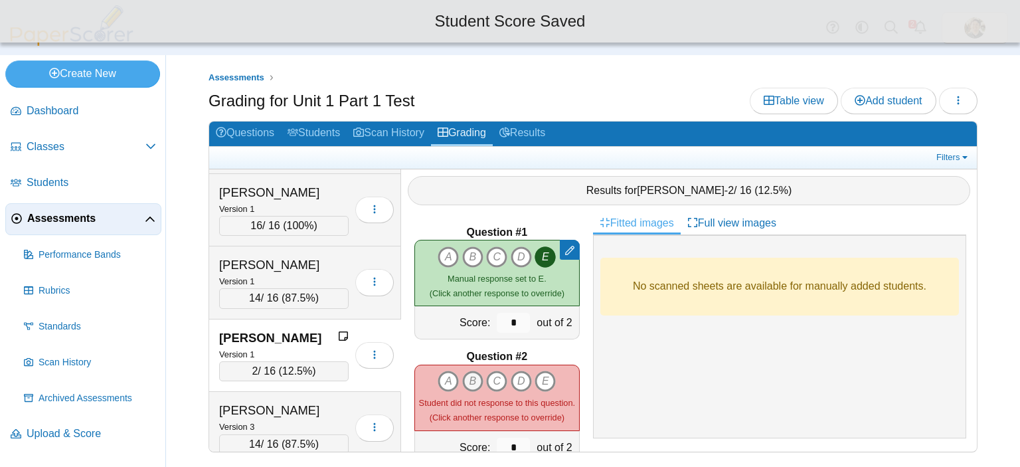
click at [462, 370] on icon "B" at bounding box center [472, 380] width 21 height 21
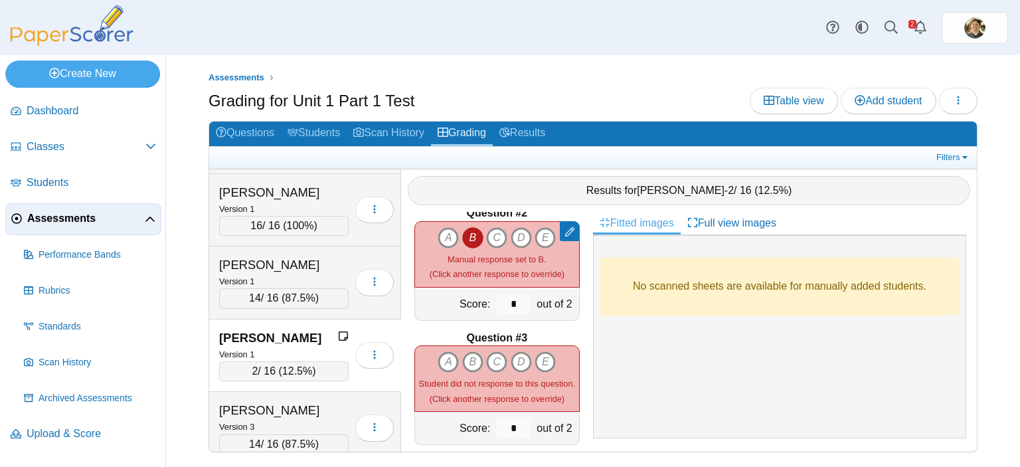
scroll to position [143, 0]
click at [494, 351] on icon "C" at bounding box center [496, 361] width 21 height 21
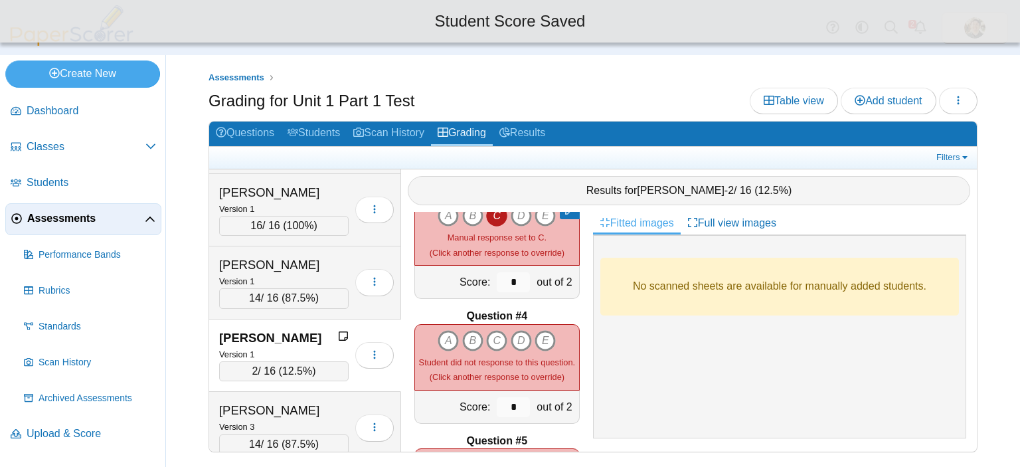
scroll to position [308, 0]
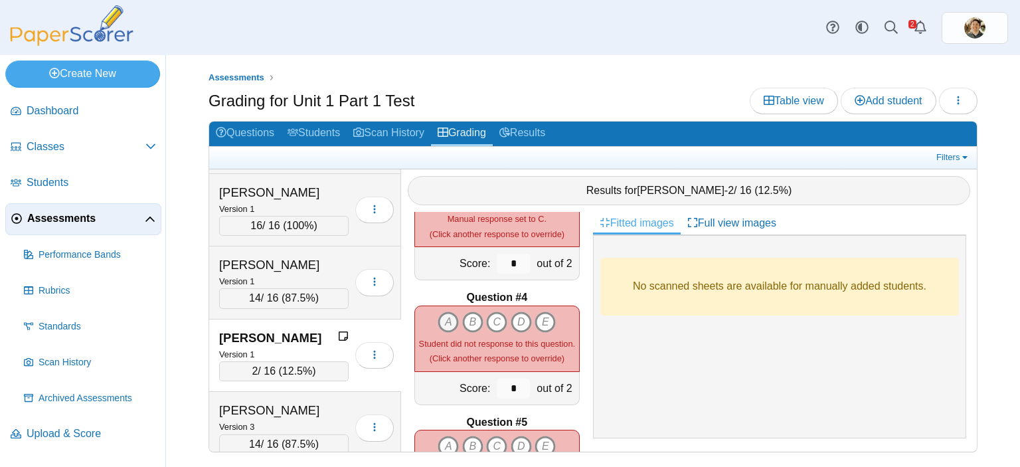
click at [440, 313] on icon "A" at bounding box center [447, 321] width 21 height 21
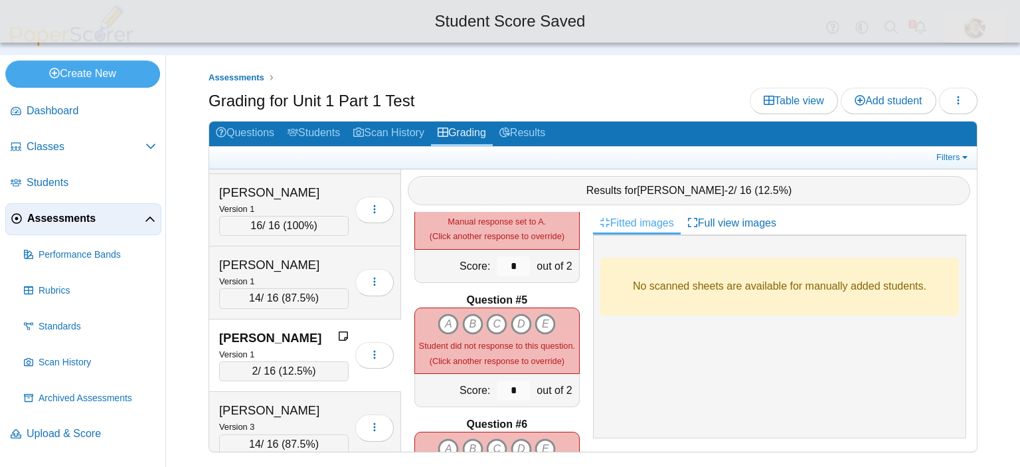
scroll to position [438, 0]
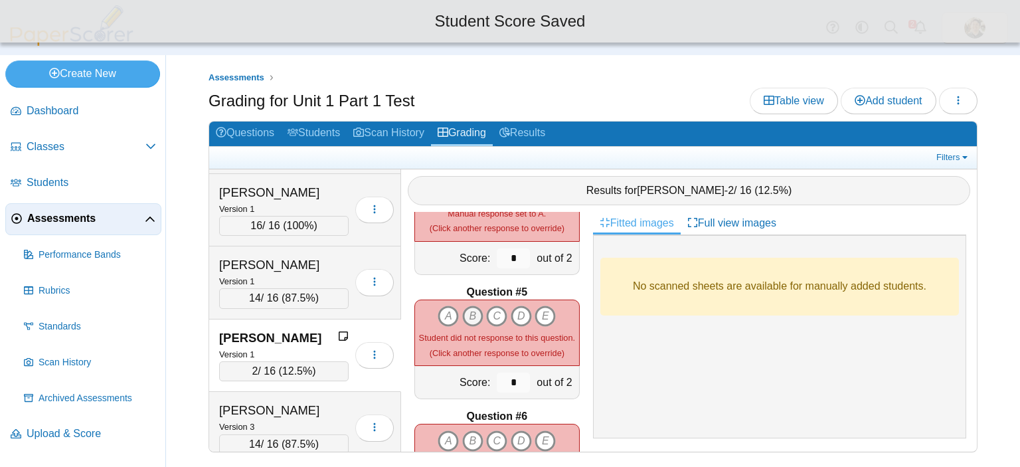
click at [466, 305] on icon "B" at bounding box center [472, 315] width 21 height 21
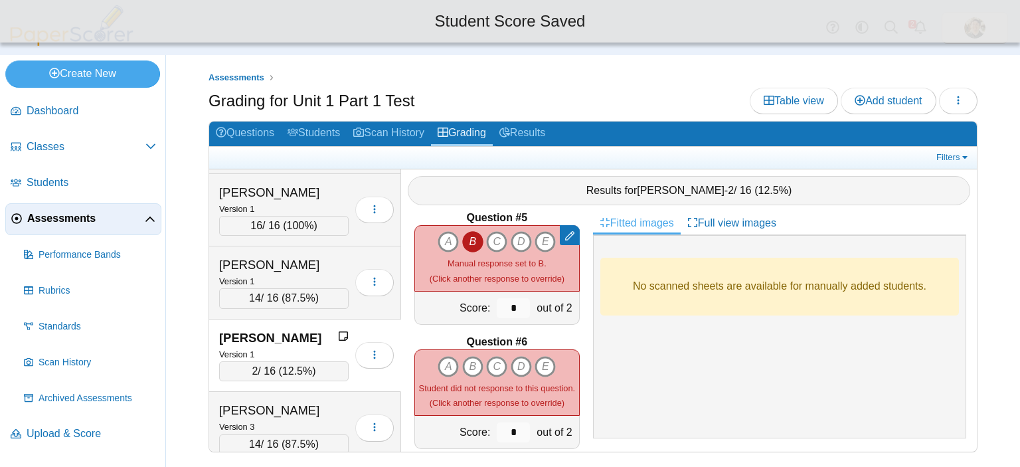
scroll to position [512, 0]
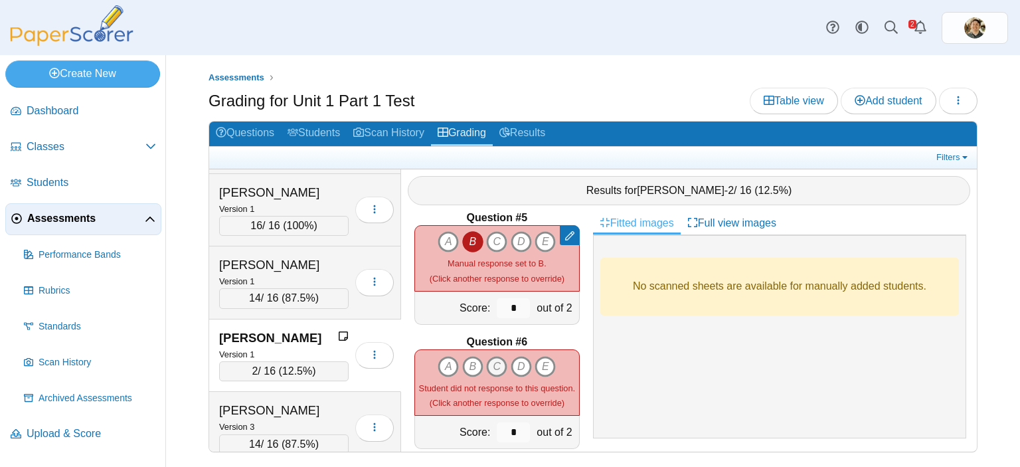
click at [497, 356] on icon "C" at bounding box center [496, 366] width 21 height 21
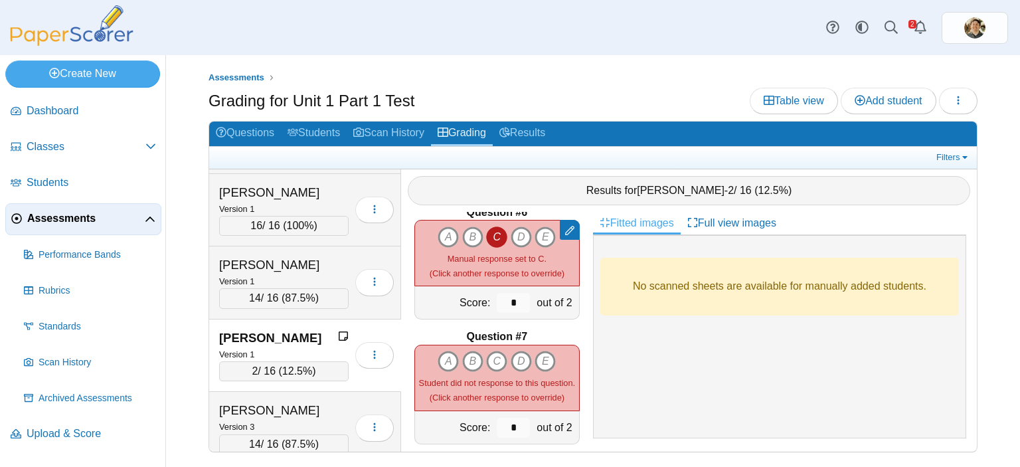
scroll to position [643, 0]
click at [467, 351] on icon "B" at bounding box center [472, 360] width 21 height 21
type input "*"
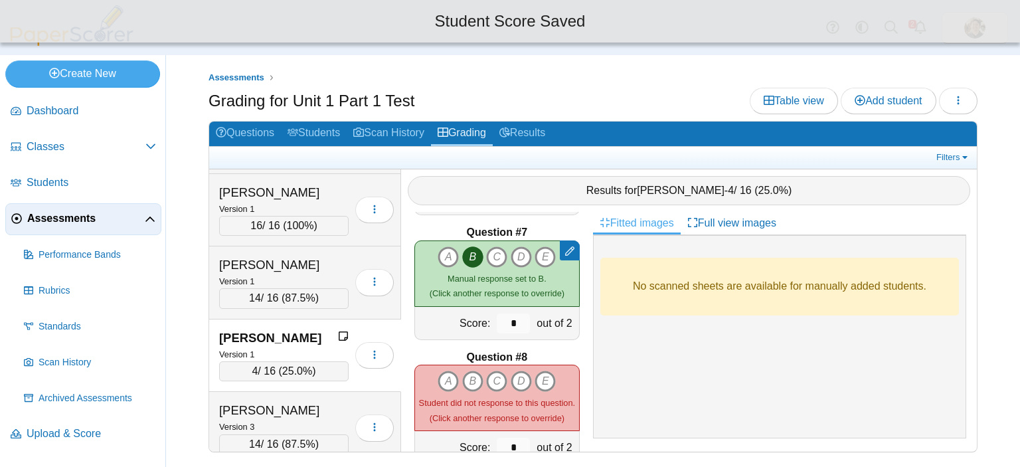
scroll to position [747, 0]
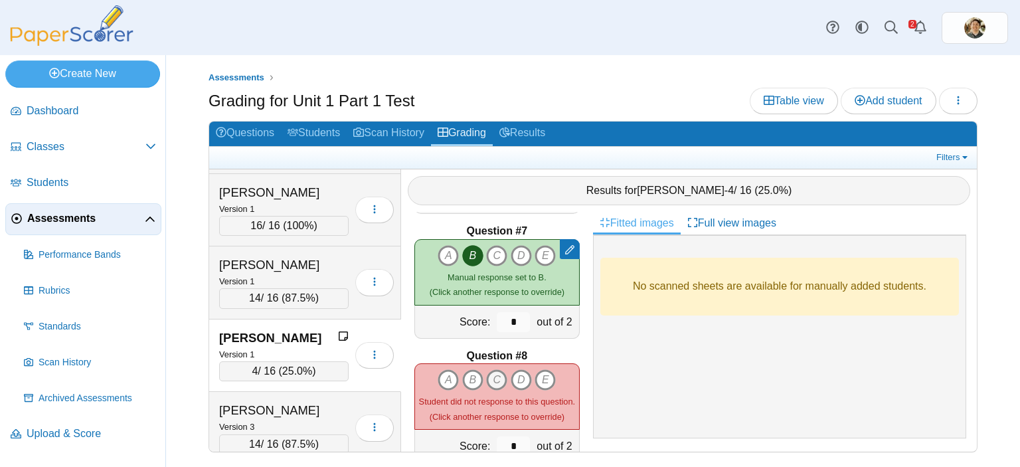
click at [488, 370] on icon "C" at bounding box center [496, 379] width 21 height 21
type input "*"
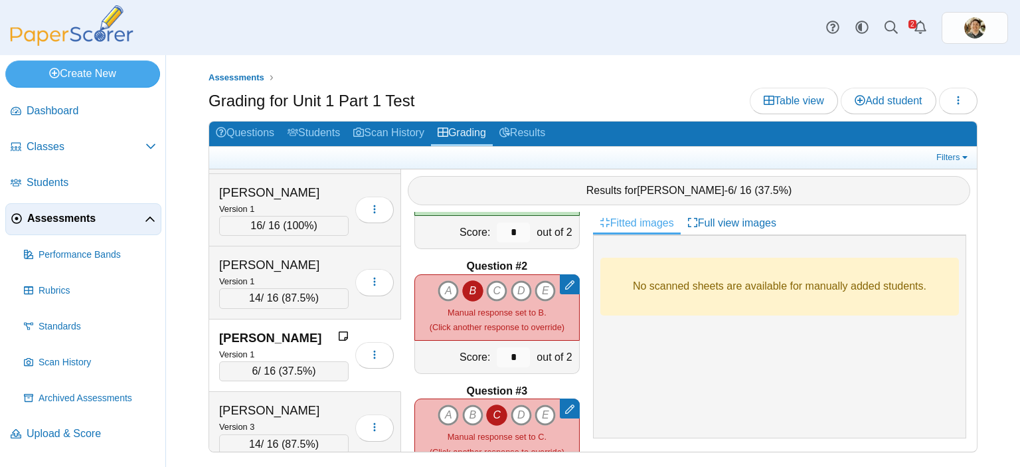
scroll to position [0, 0]
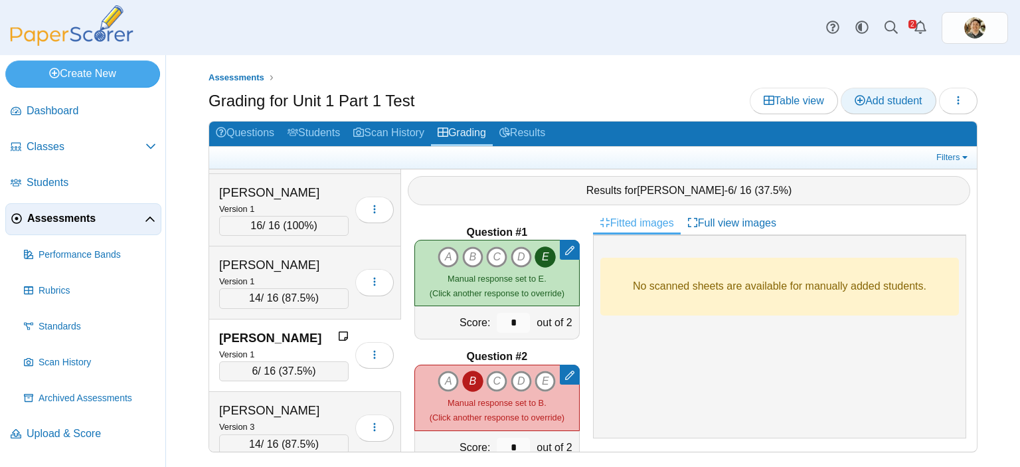
click at [874, 99] on span "Add student" at bounding box center [887, 100] width 67 height 11
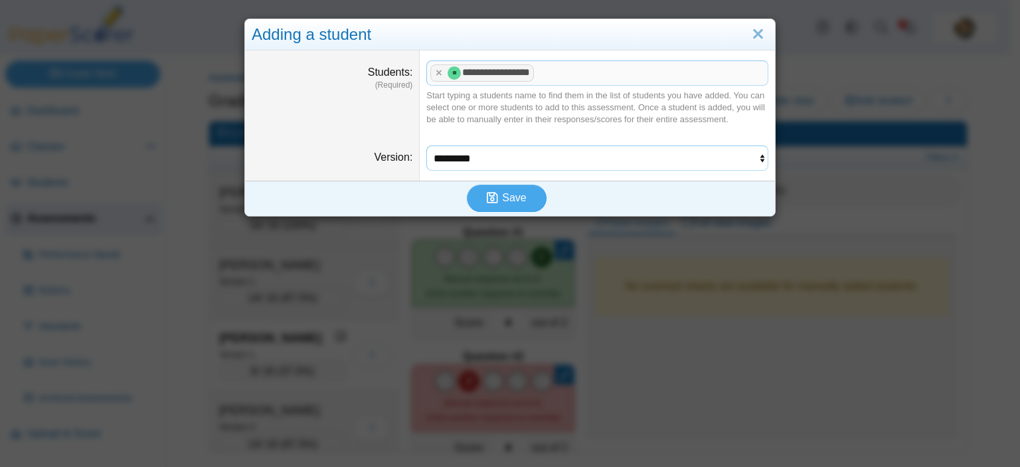
click at [692, 160] on select "********* ********* ********* *********" at bounding box center [597, 157] width 342 height 25
select select "**********"
click at [426, 145] on select "********* ********* ********* *********" at bounding box center [597, 157] width 342 height 25
click at [508, 196] on span "Save" at bounding box center [514, 197] width 24 height 11
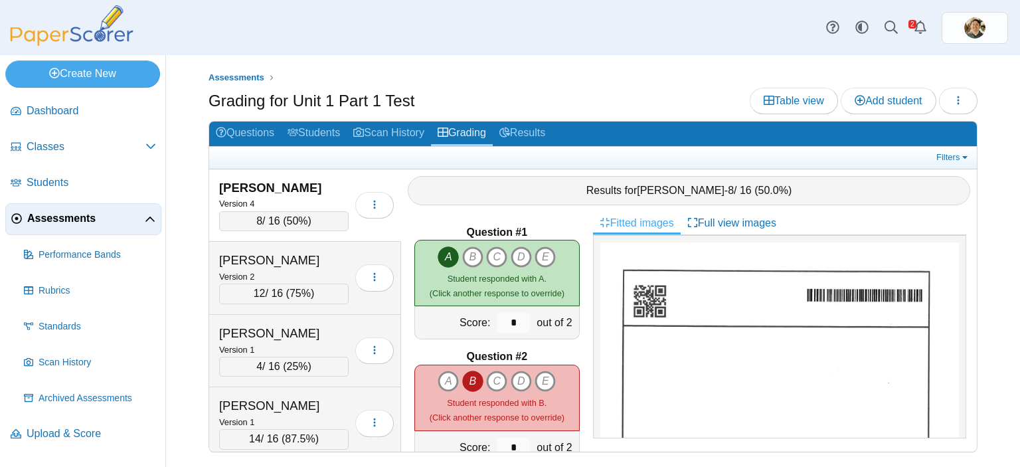
scroll to position [455, 0]
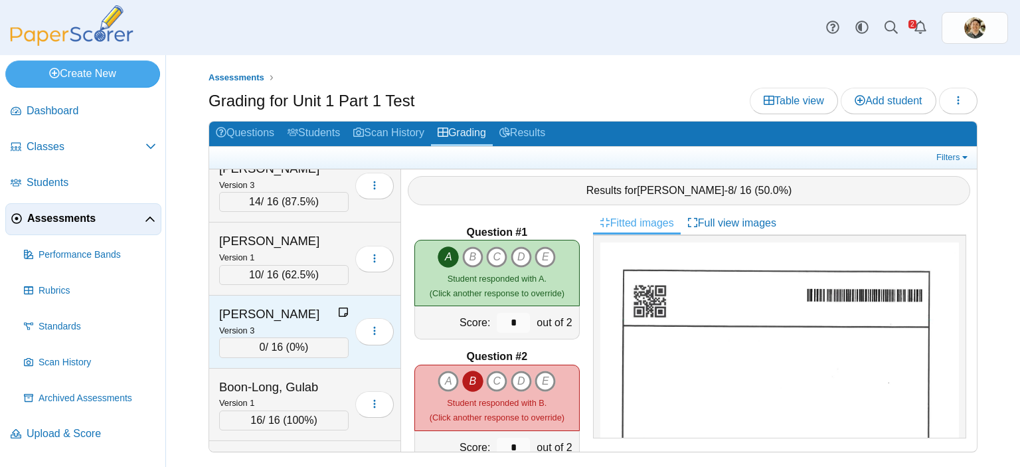
click at [297, 342] on span "0%" at bounding box center [296, 346] width 15 height 11
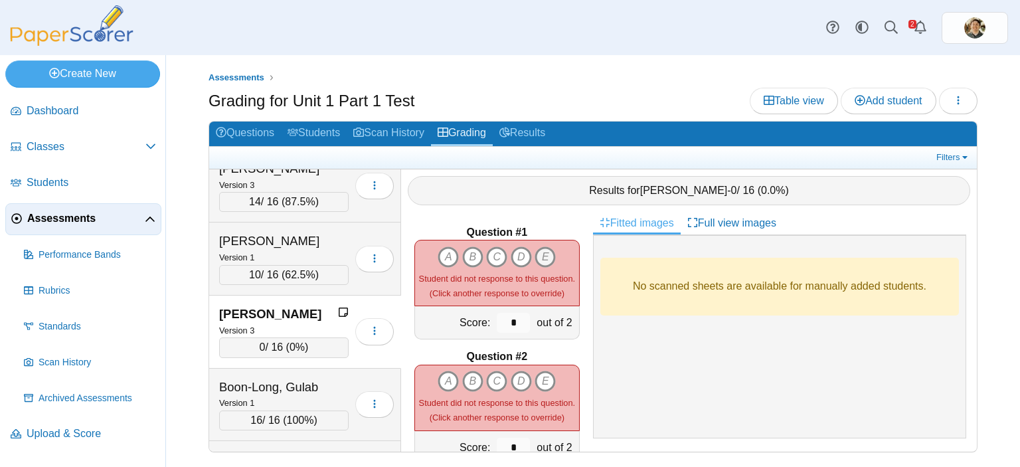
click at [544, 246] on icon "E" at bounding box center [544, 256] width 21 height 21
type input "*"
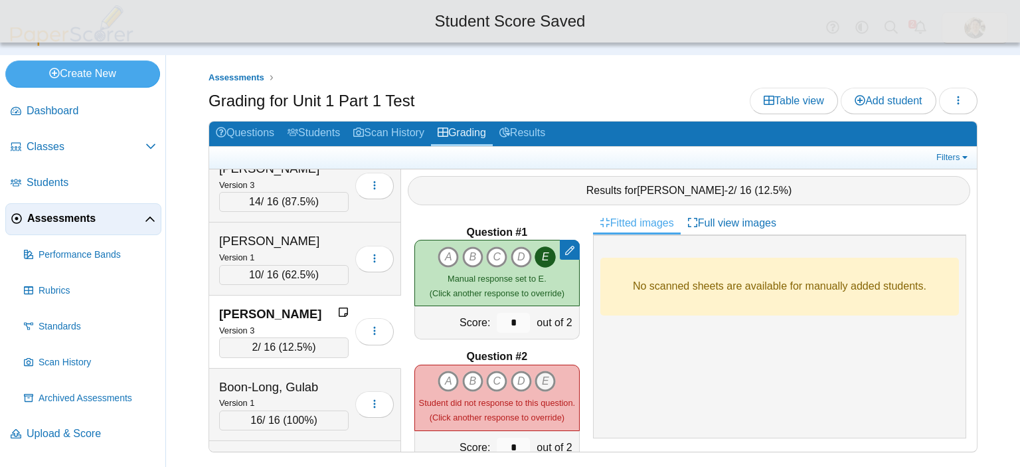
click at [540, 374] on icon "E" at bounding box center [544, 380] width 21 height 21
type input "*"
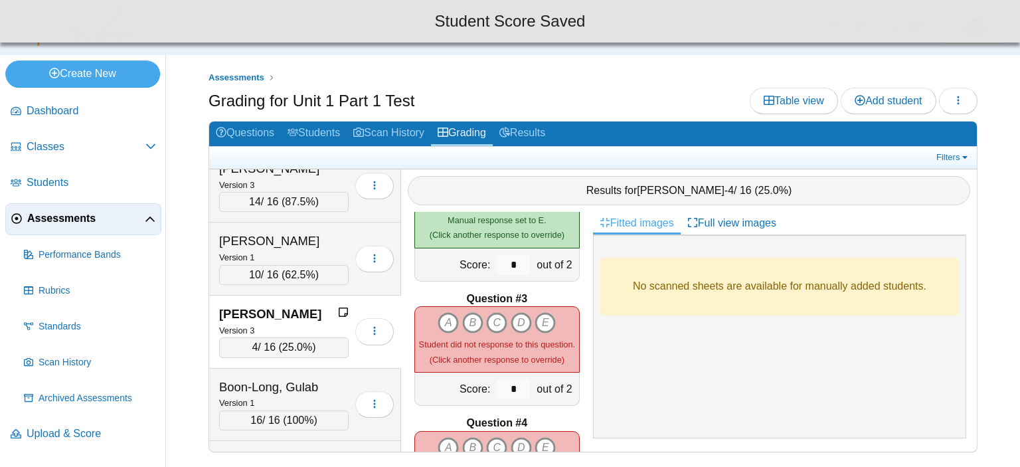
scroll to position [191, 0]
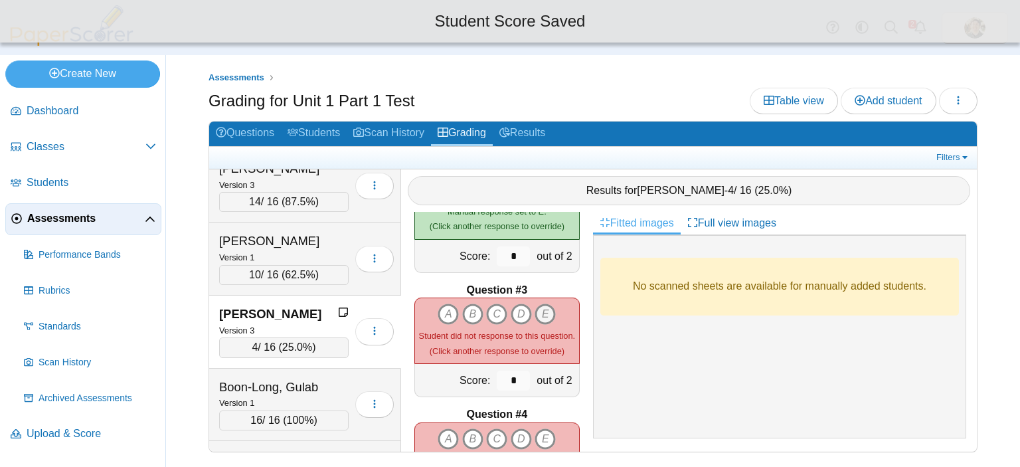
click at [547, 303] on icon "E" at bounding box center [544, 313] width 21 height 21
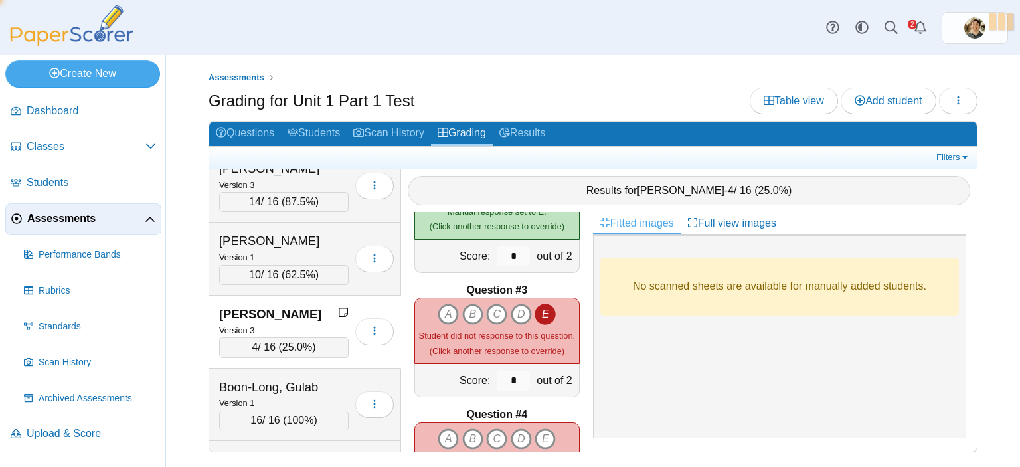
type input "*"
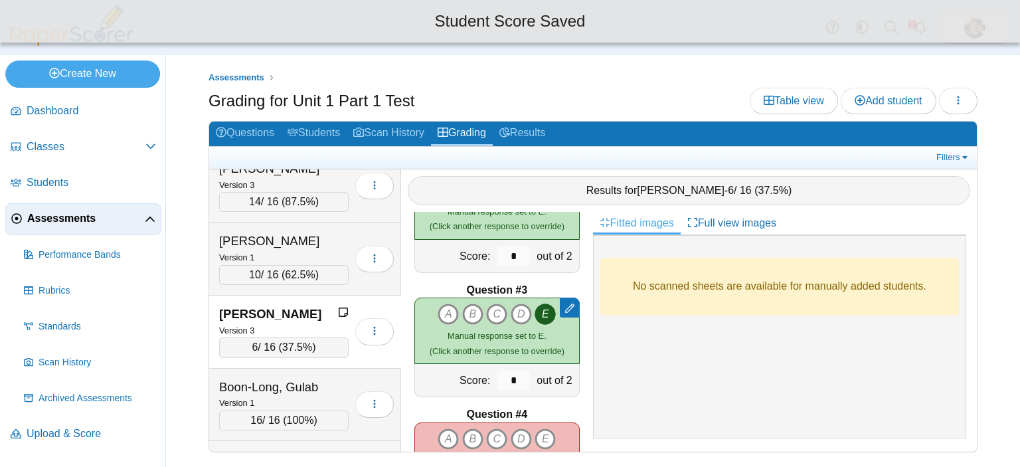
scroll to position [299, 0]
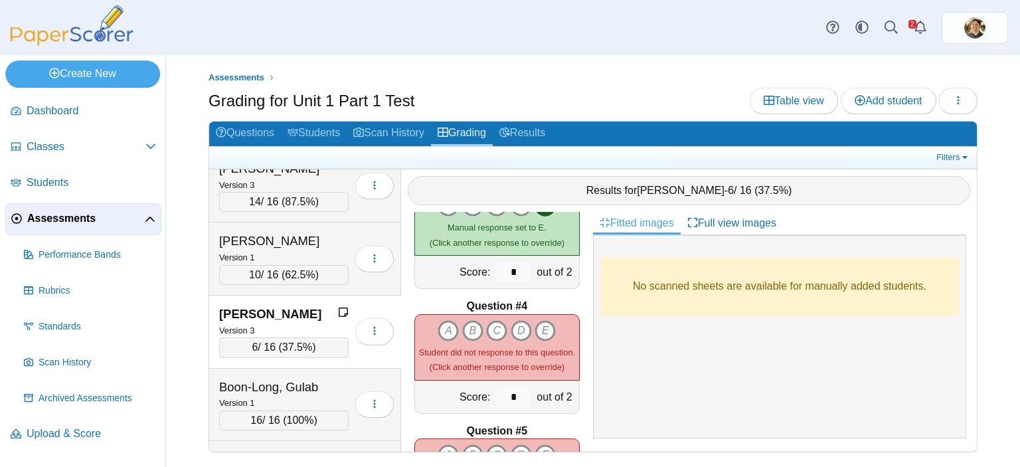
click at [542, 320] on icon "E" at bounding box center [544, 330] width 21 height 21
type input "*"
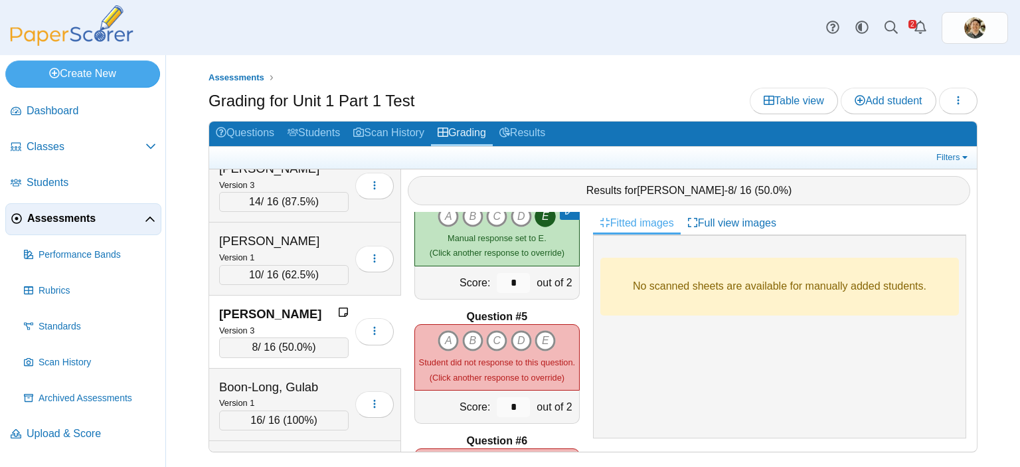
scroll to position [416, 0]
click at [521, 329] on icon "D" at bounding box center [520, 338] width 21 height 21
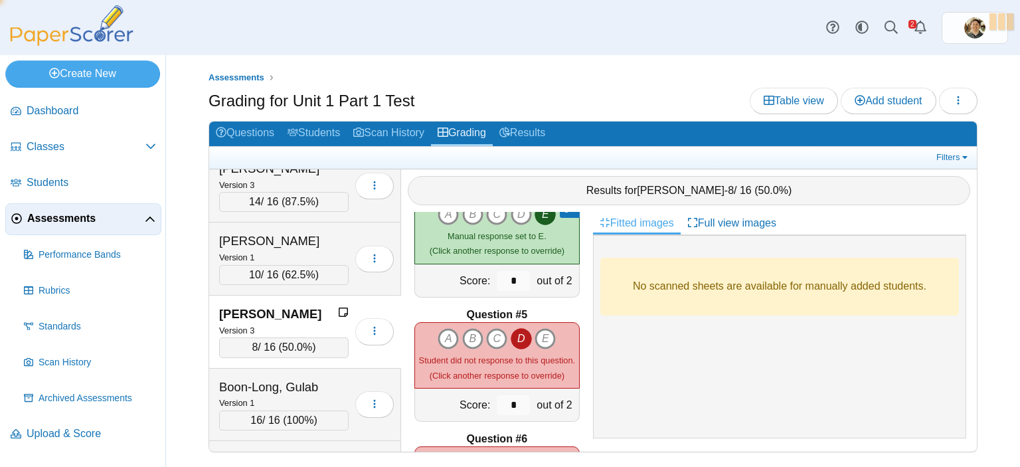
type input "*"
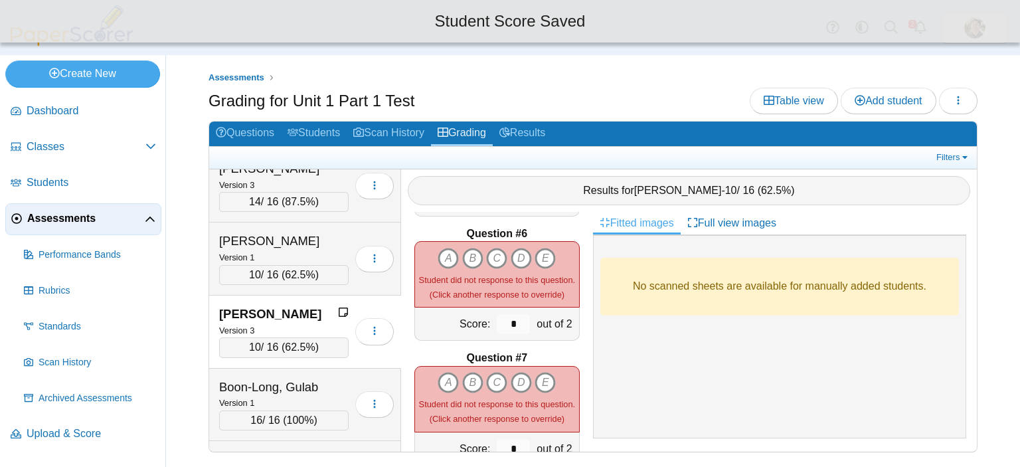
scroll to position [620, 0]
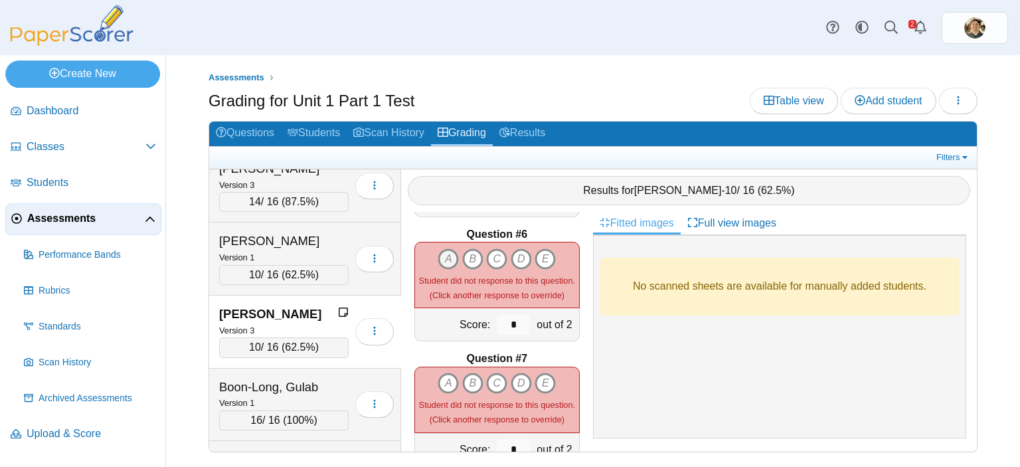
click at [443, 250] on icon "A" at bounding box center [447, 258] width 21 height 21
type input "*"
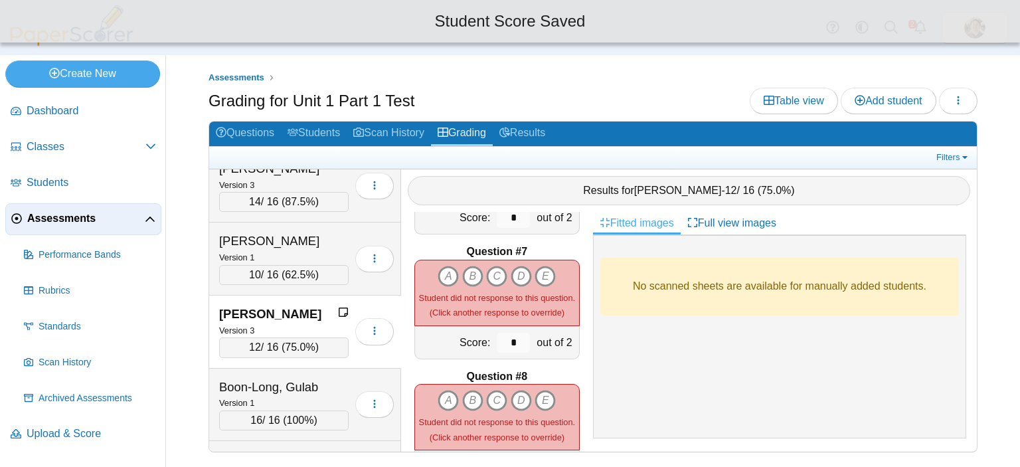
scroll to position [726, 0]
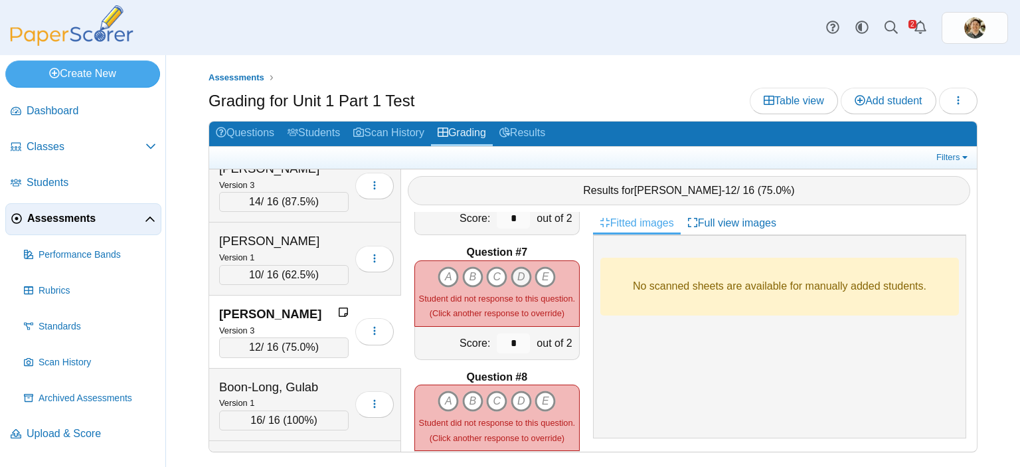
click at [516, 266] on icon "D" at bounding box center [520, 276] width 21 height 21
type input "*"
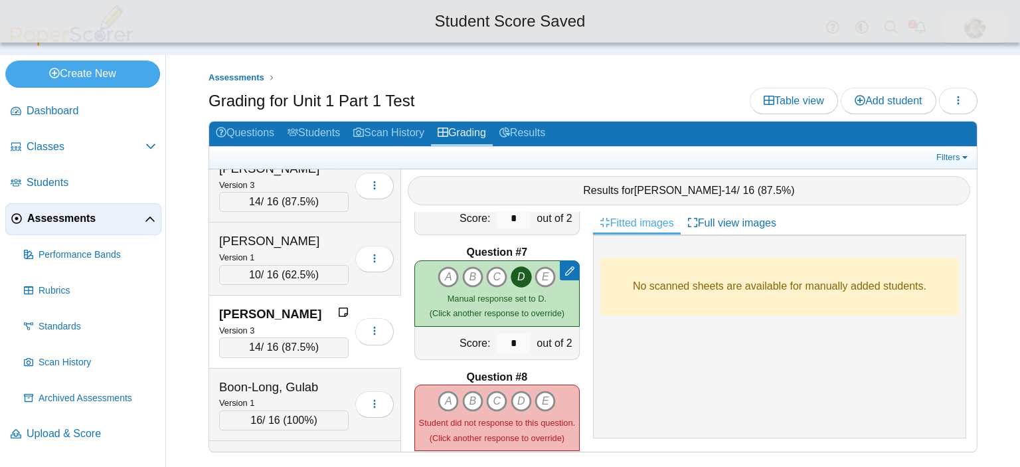
scroll to position [781, 0]
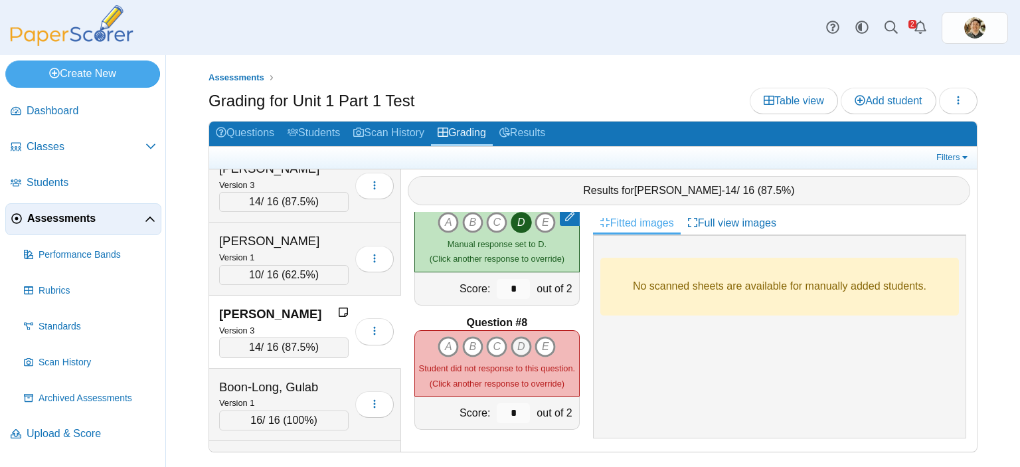
click at [514, 336] on icon "D" at bounding box center [520, 346] width 21 height 21
type input "*"
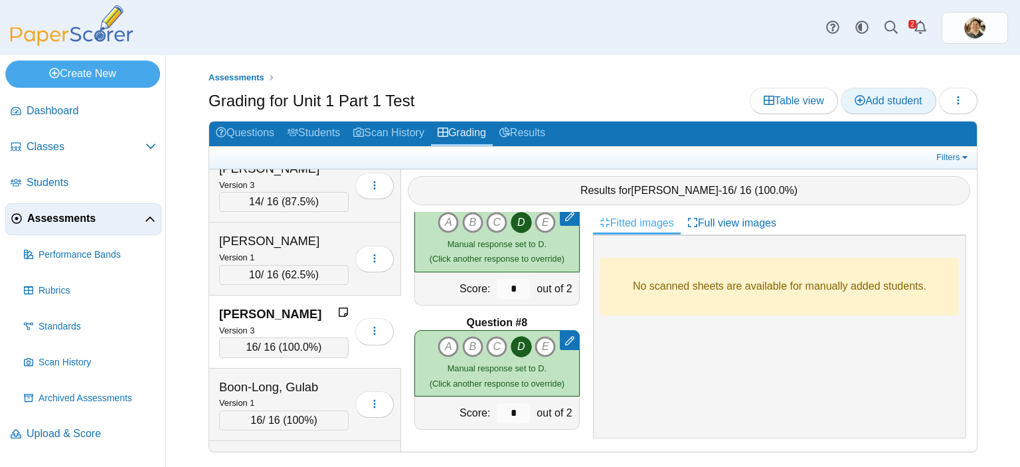
click at [887, 103] on span "Add student" at bounding box center [887, 100] width 67 height 11
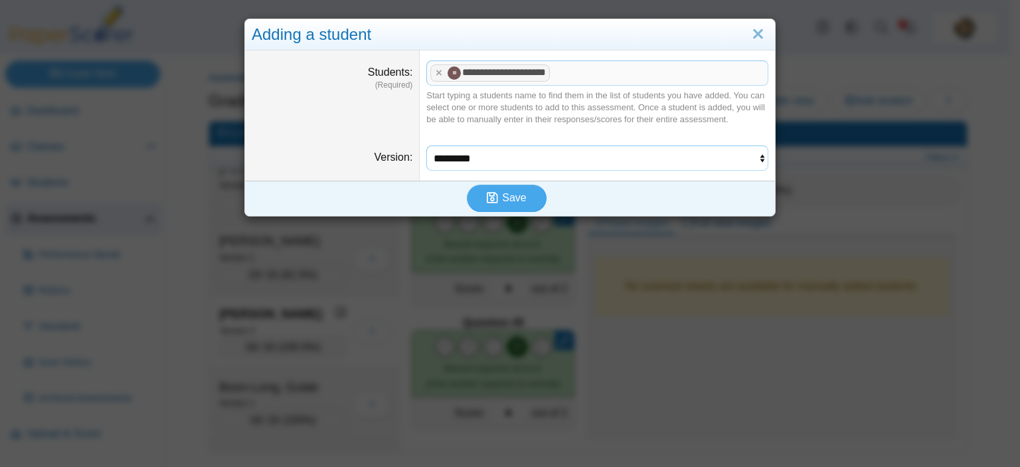
click at [743, 156] on select "********* ********* ********* *********" at bounding box center [597, 157] width 342 height 25
select select "**********"
click at [426, 145] on select "********* ********* ********* *********" at bounding box center [597, 157] width 342 height 25
click at [502, 194] on span "Save" at bounding box center [514, 197] width 24 height 11
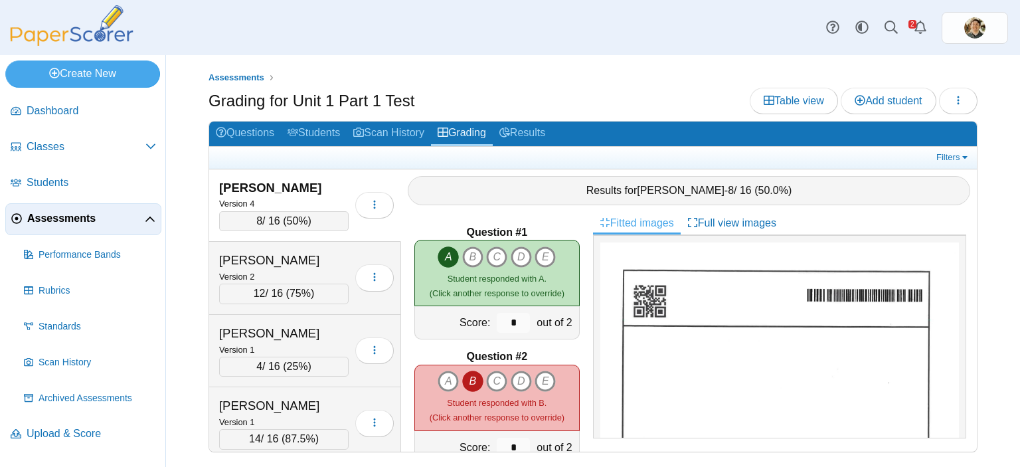
scroll to position [1179, 0]
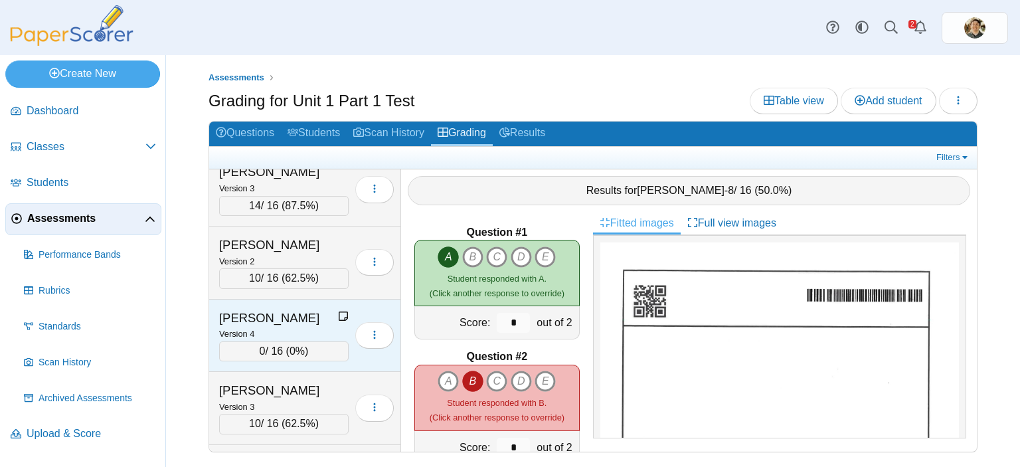
click at [271, 341] on div "0 / 16 ( 0% )" at bounding box center [283, 351] width 129 height 20
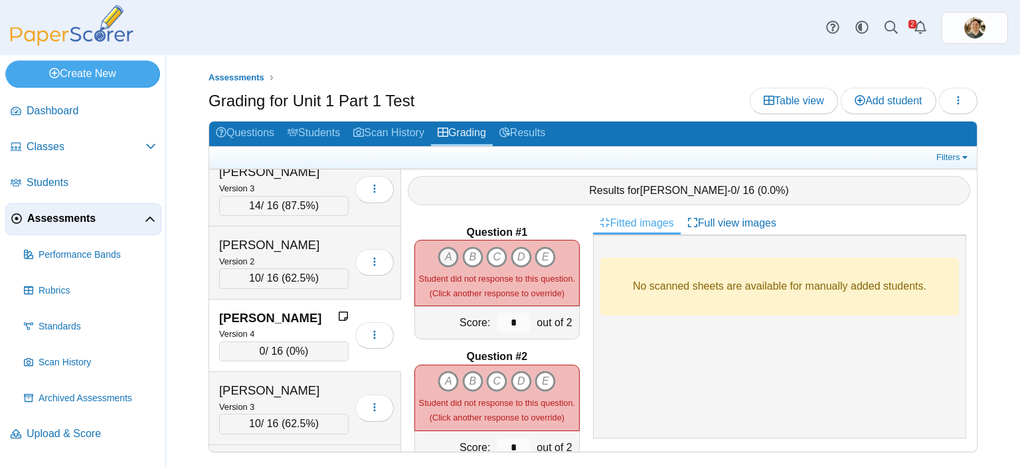
click at [443, 250] on icon "A" at bounding box center [447, 256] width 21 height 21
type input "*"
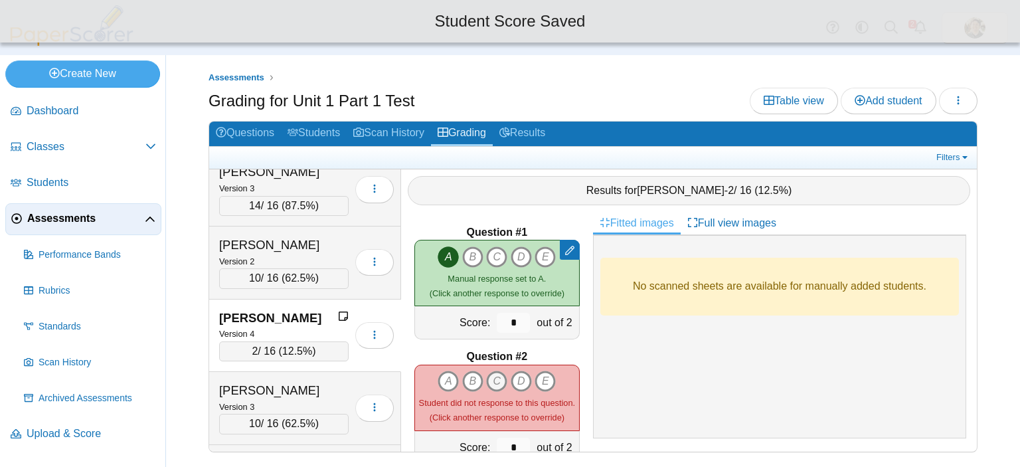
click at [495, 370] on icon "C" at bounding box center [496, 380] width 21 height 21
type input "*"
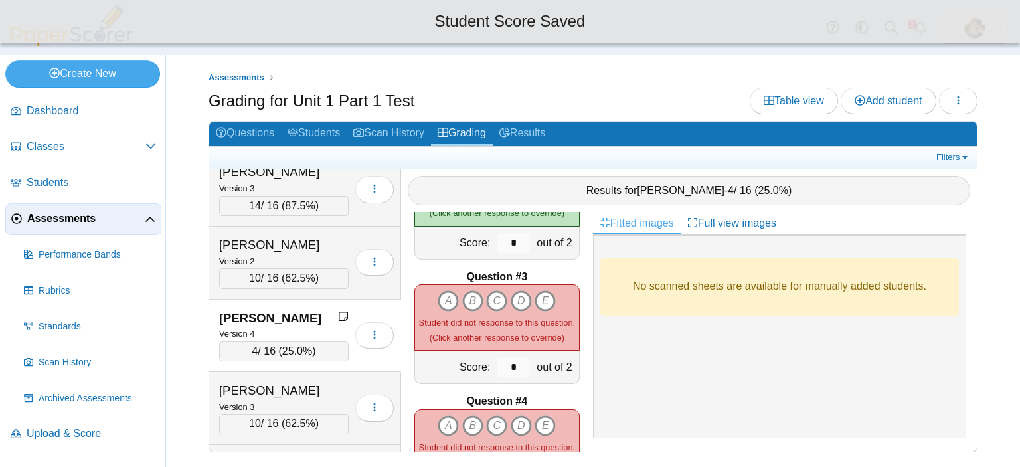
scroll to position [212, 0]
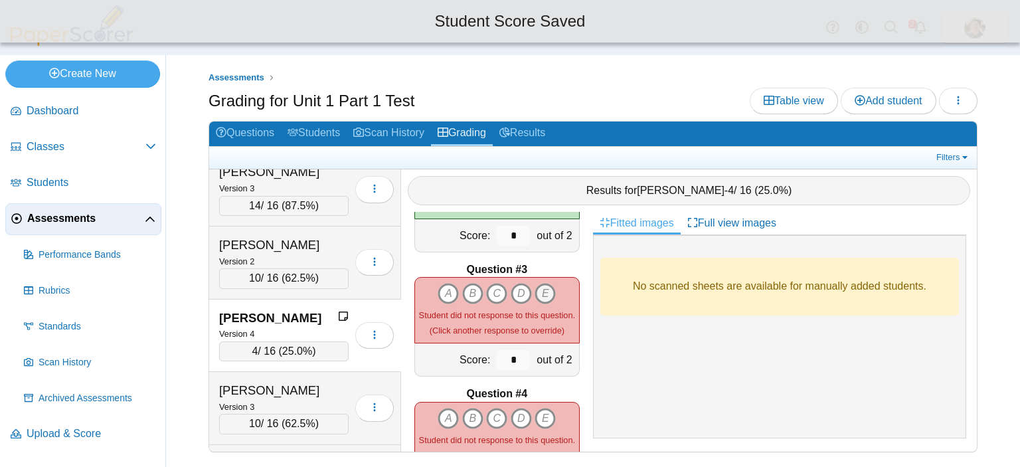
click at [538, 286] on icon "E" at bounding box center [544, 293] width 21 height 21
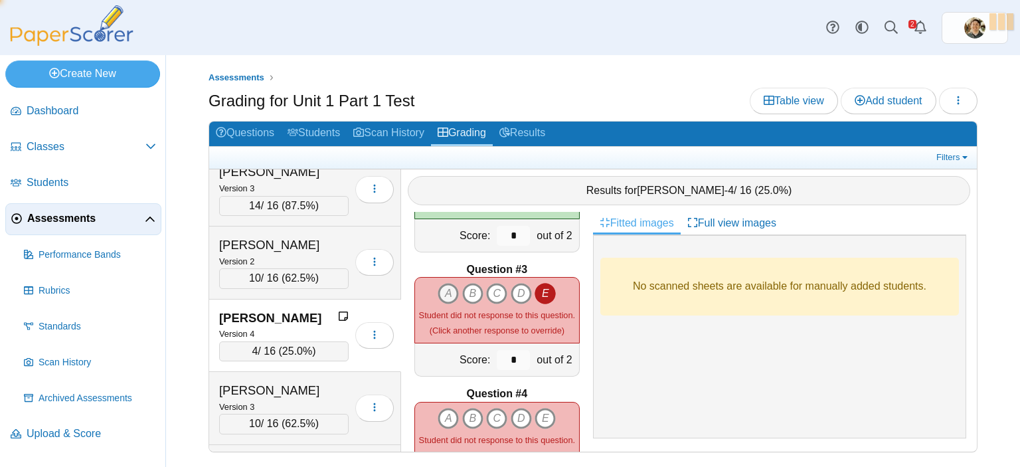
type input "*"
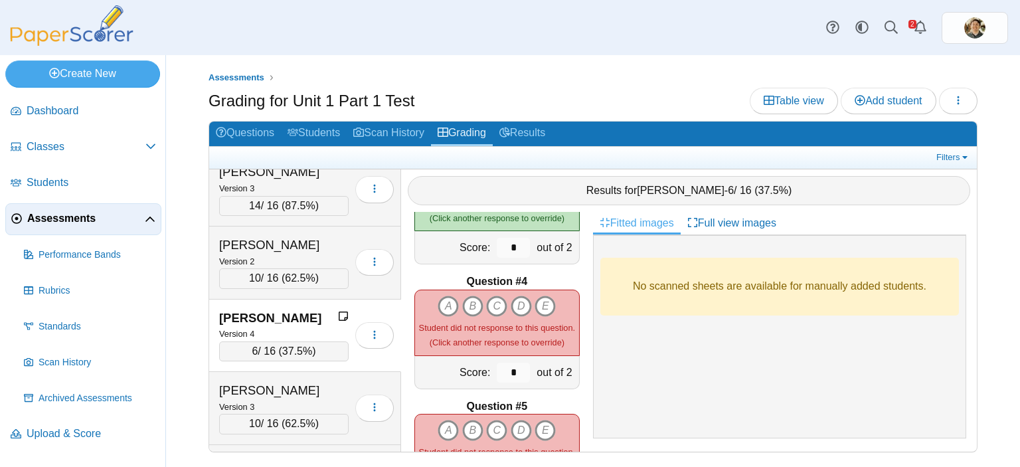
scroll to position [313, 0]
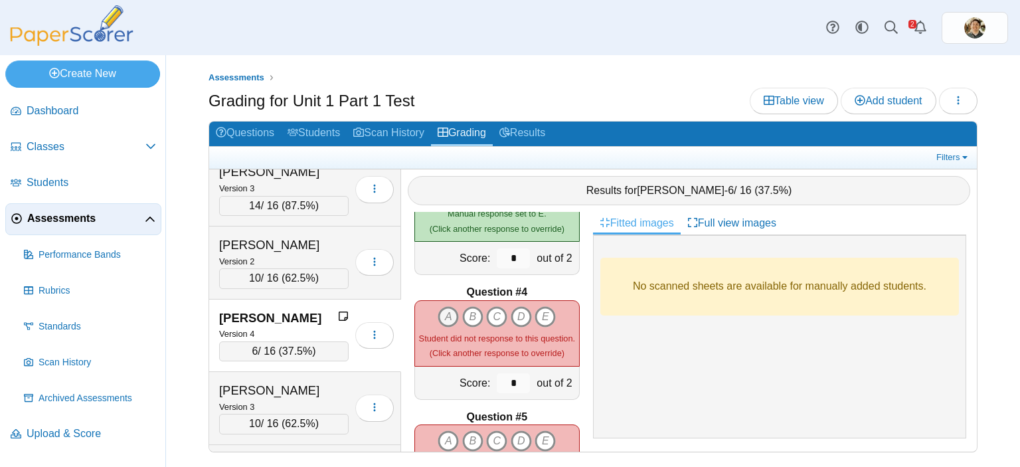
click at [440, 306] on icon "A" at bounding box center [447, 316] width 21 height 21
type input "*"
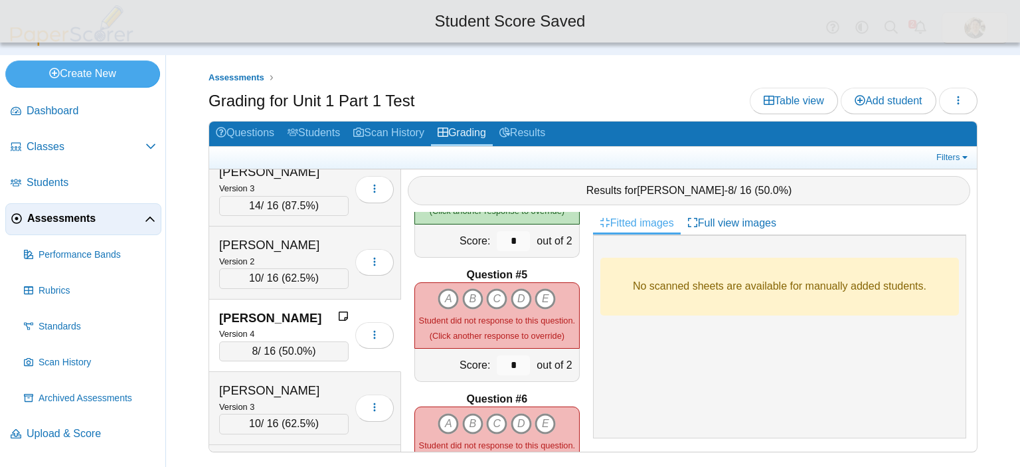
scroll to position [456, 0]
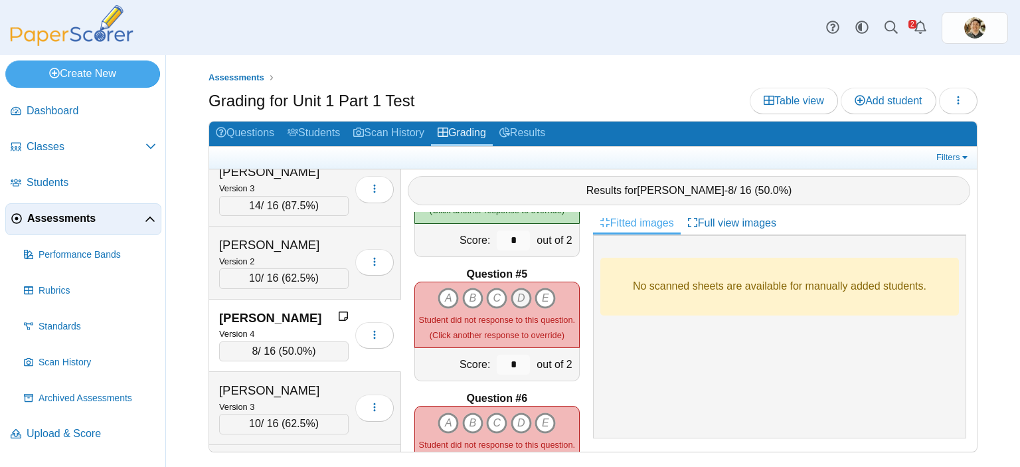
click at [518, 289] on icon "D" at bounding box center [520, 297] width 21 height 21
type input "*"
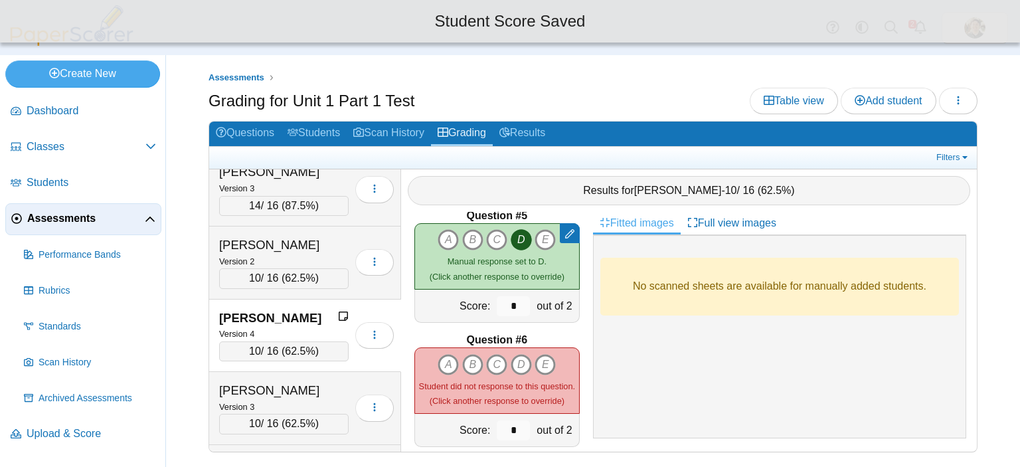
scroll to position [514, 0]
click at [489, 354] on icon "C" at bounding box center [496, 364] width 21 height 21
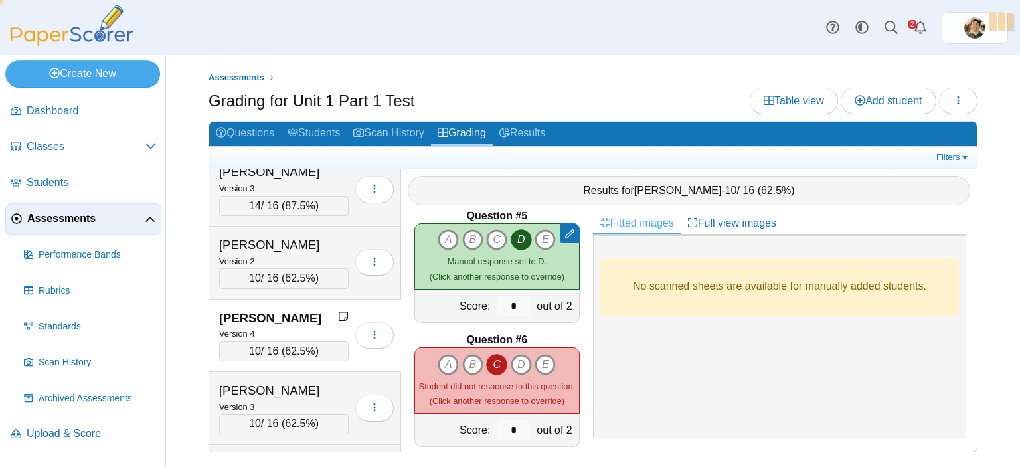
type input "*"
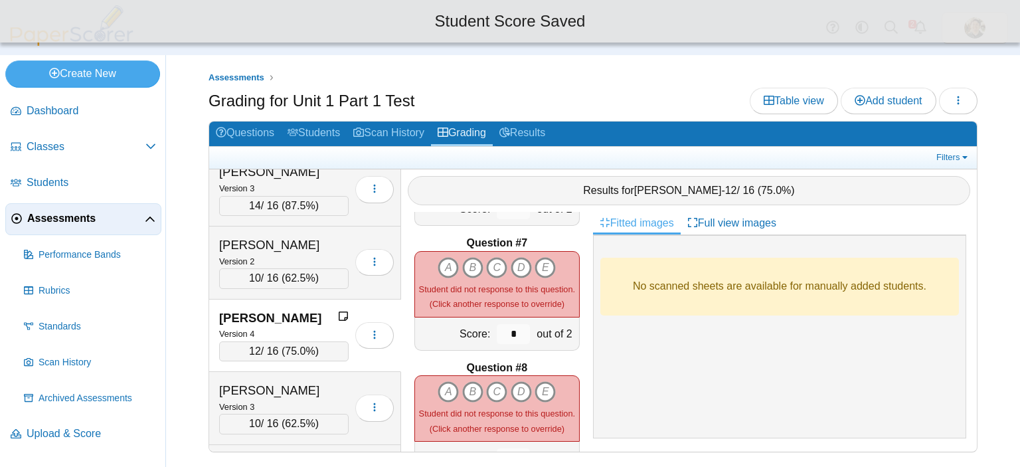
scroll to position [709, 0]
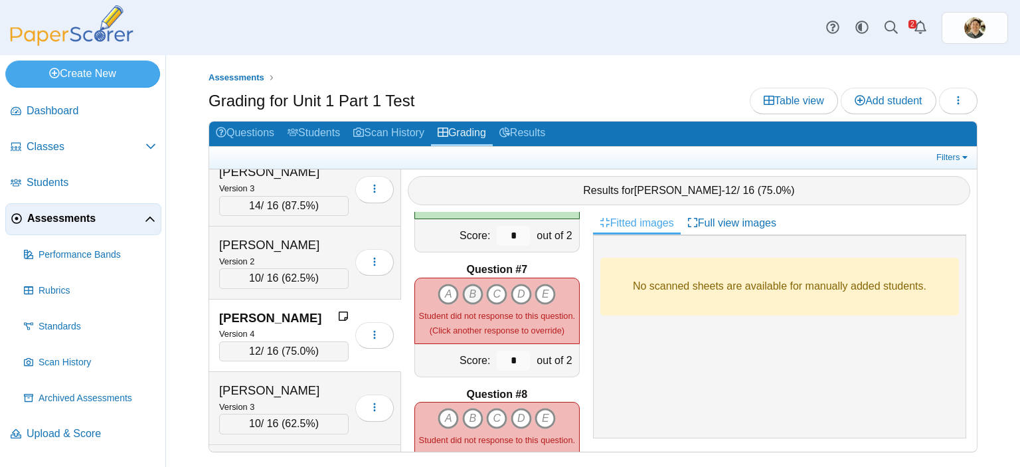
click at [467, 283] on icon "B" at bounding box center [472, 293] width 21 height 21
type input "*"
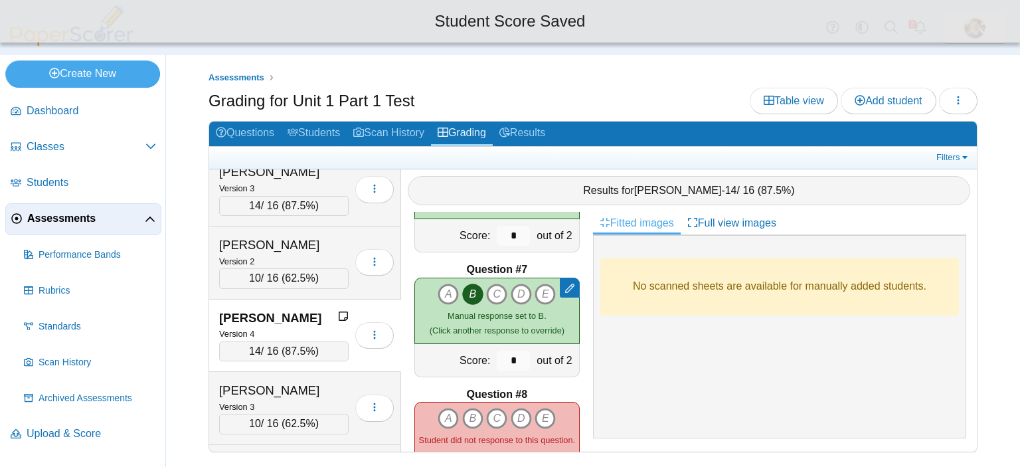
scroll to position [781, 0]
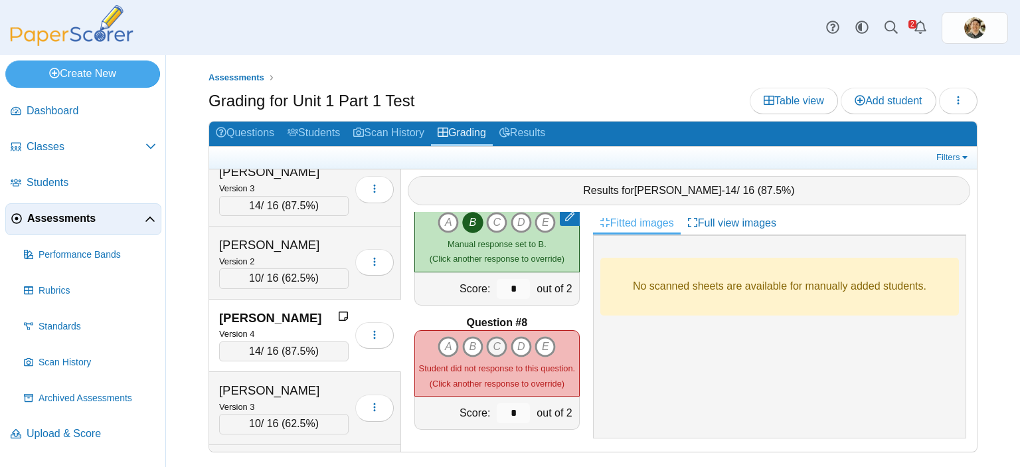
click at [492, 337] on icon "C" at bounding box center [496, 346] width 21 height 21
type input "*"
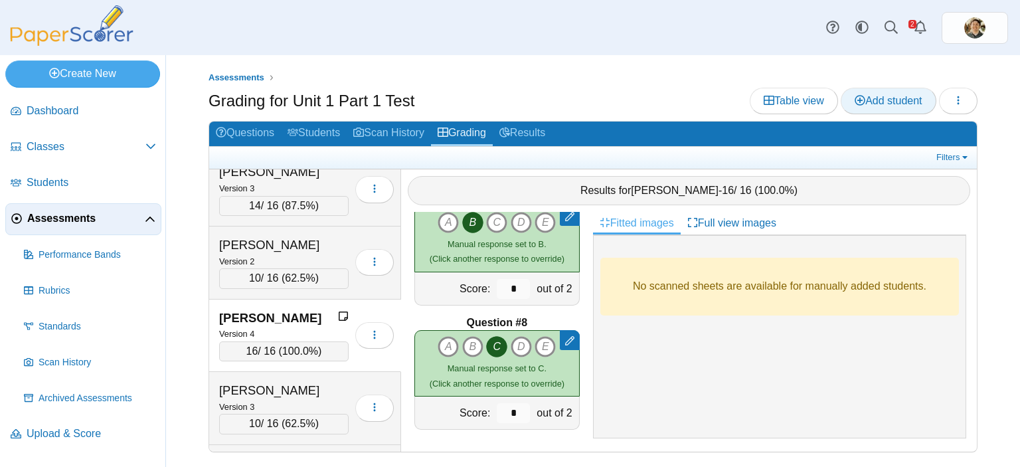
click at [858, 91] on link "Add student" at bounding box center [887, 101] width 95 height 27
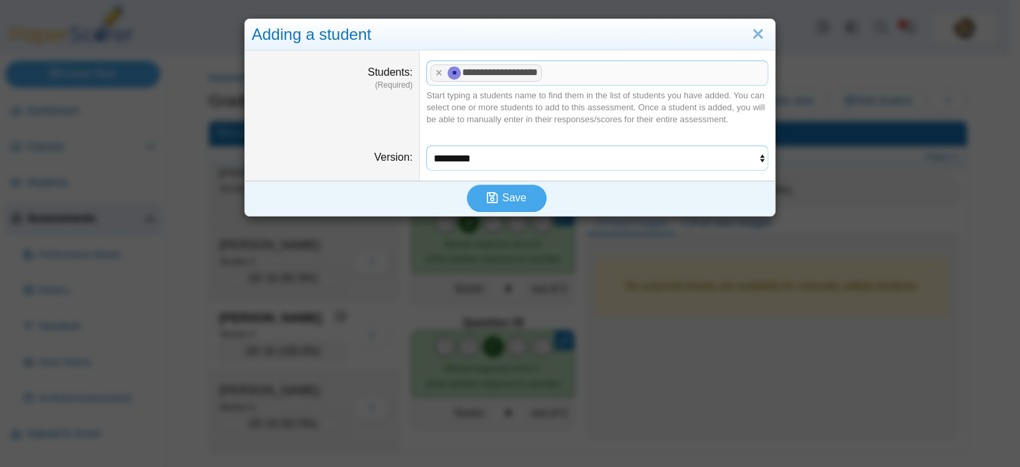
click at [728, 163] on select "********* ********* ********* *********" at bounding box center [597, 157] width 342 height 25
select select "**********"
click at [426, 145] on select "********* ********* ********* *********" at bounding box center [597, 157] width 342 height 25
click at [513, 200] on span "Save" at bounding box center [514, 197] width 24 height 11
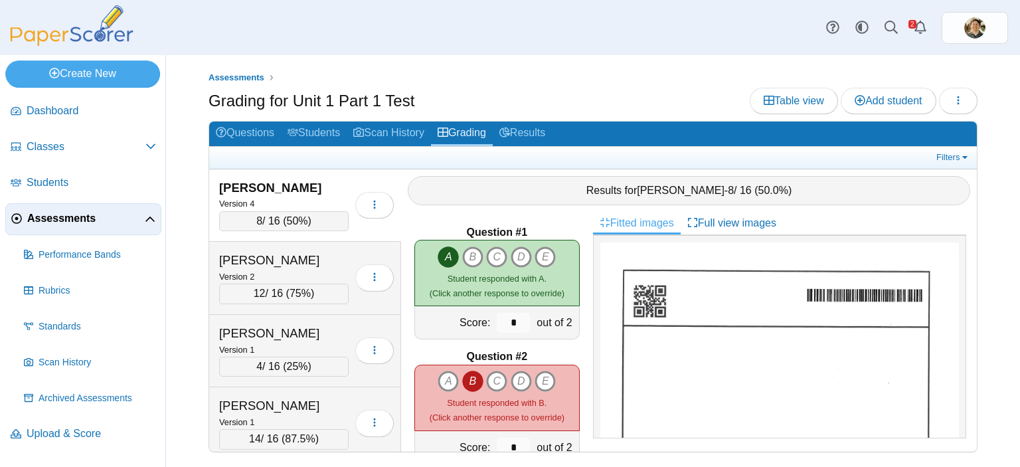
scroll to position [1107, 0]
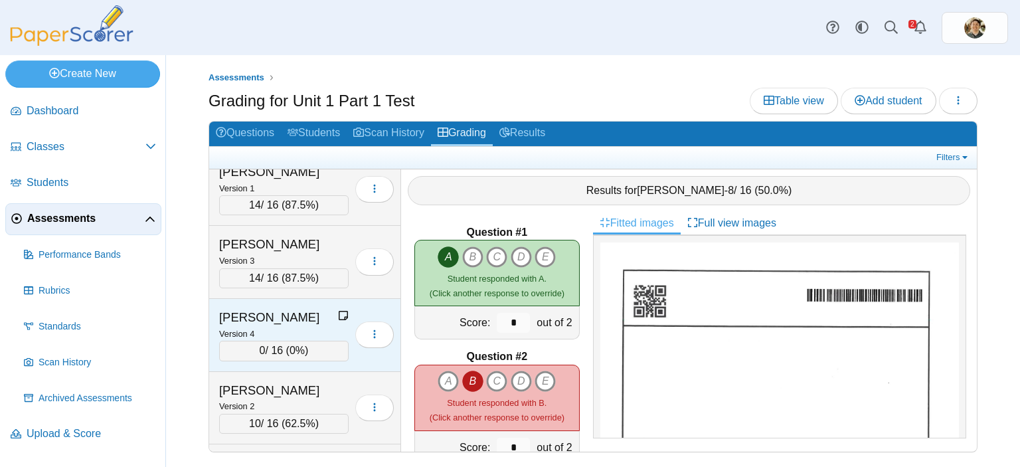
click at [276, 341] on div "0 / 16 ( 0% )" at bounding box center [283, 351] width 129 height 20
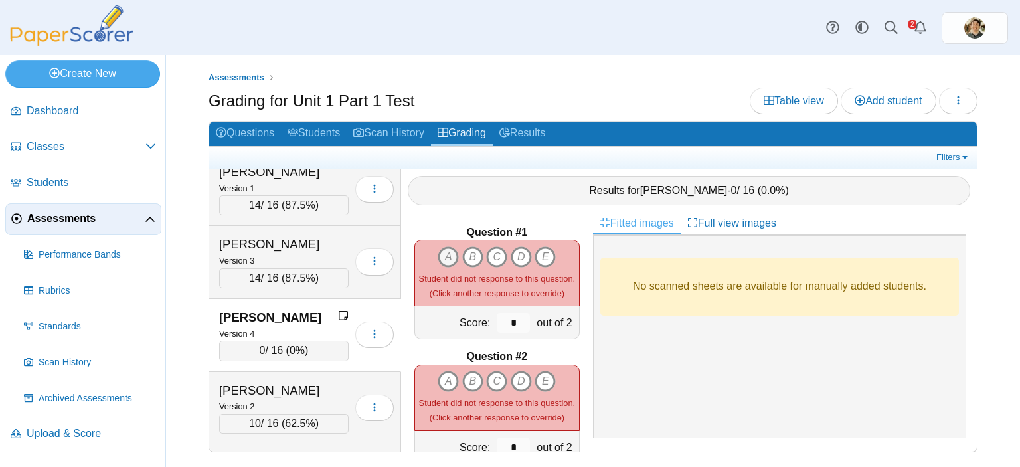
click at [440, 246] on icon "A" at bounding box center [447, 256] width 21 height 21
type input "*"
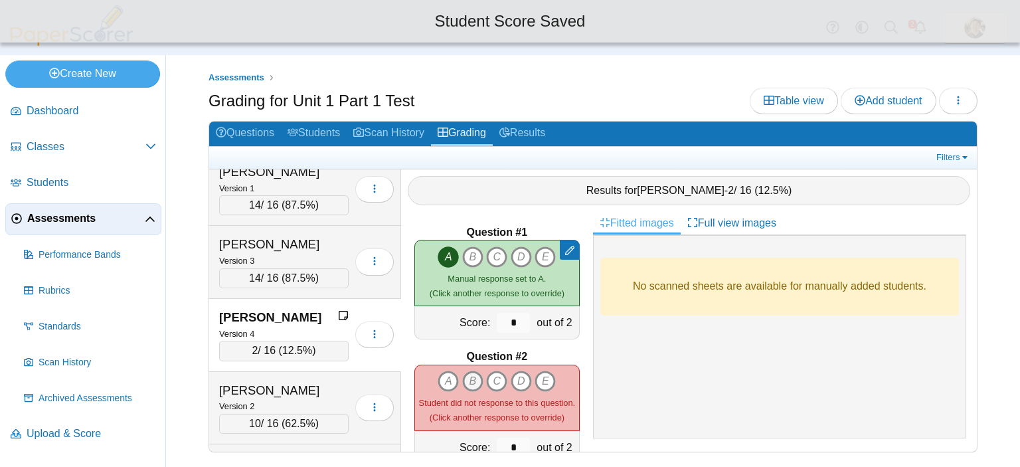
click at [463, 370] on icon "B" at bounding box center [472, 380] width 21 height 21
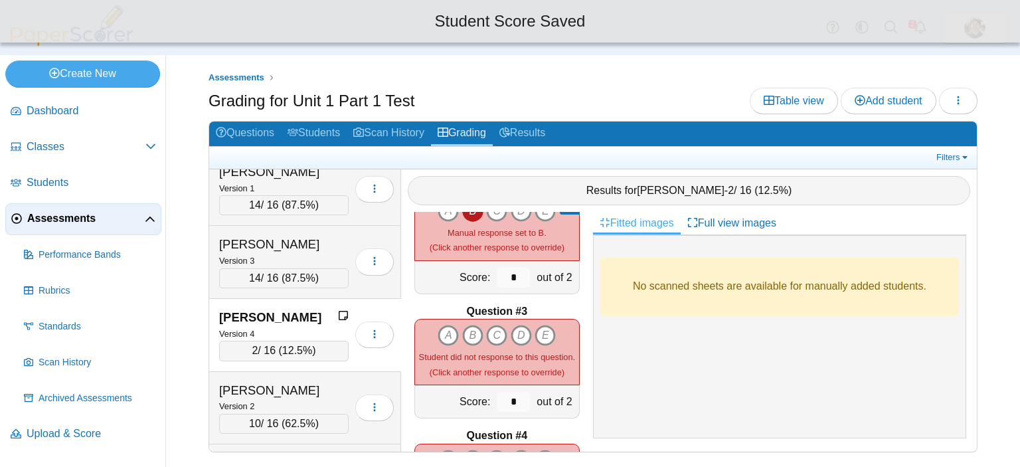
scroll to position [177, 0]
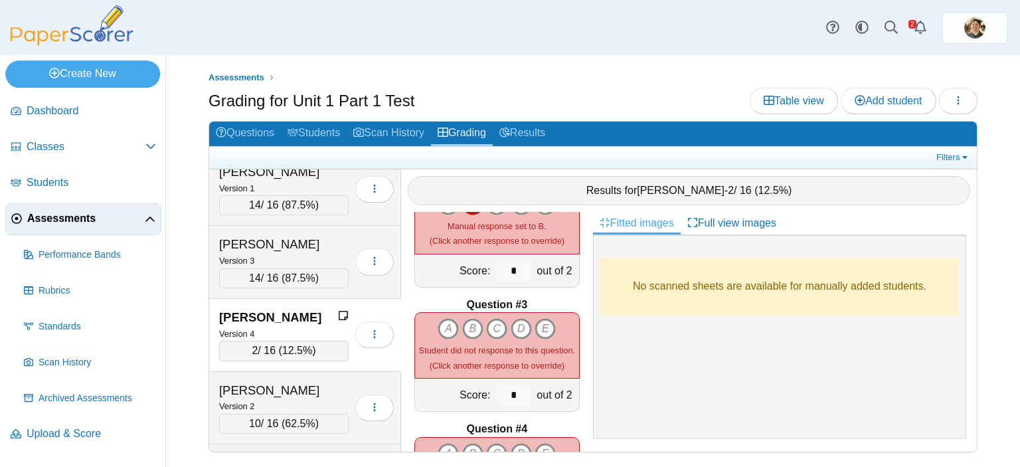
click at [539, 318] on icon "E" at bounding box center [544, 328] width 21 height 21
type input "*"
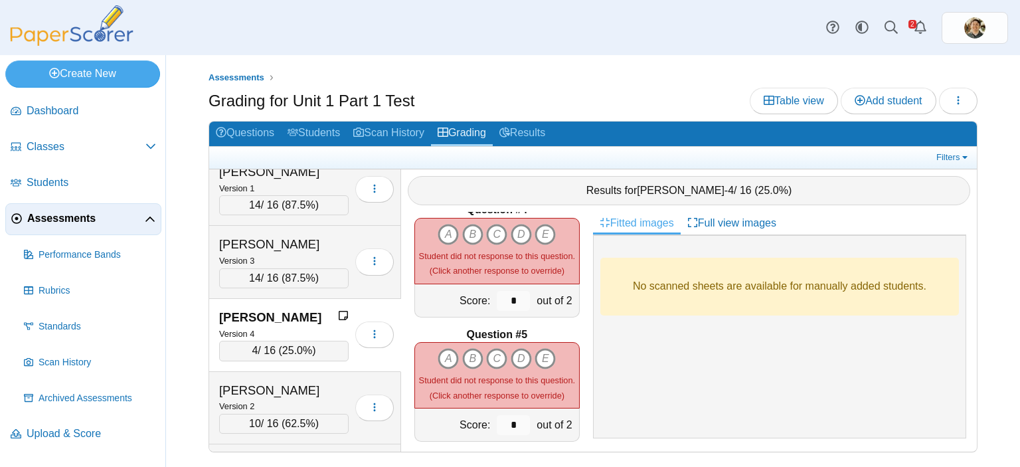
scroll to position [397, 0]
click at [445, 222] on icon "A" at bounding box center [447, 232] width 21 height 21
type input "*"
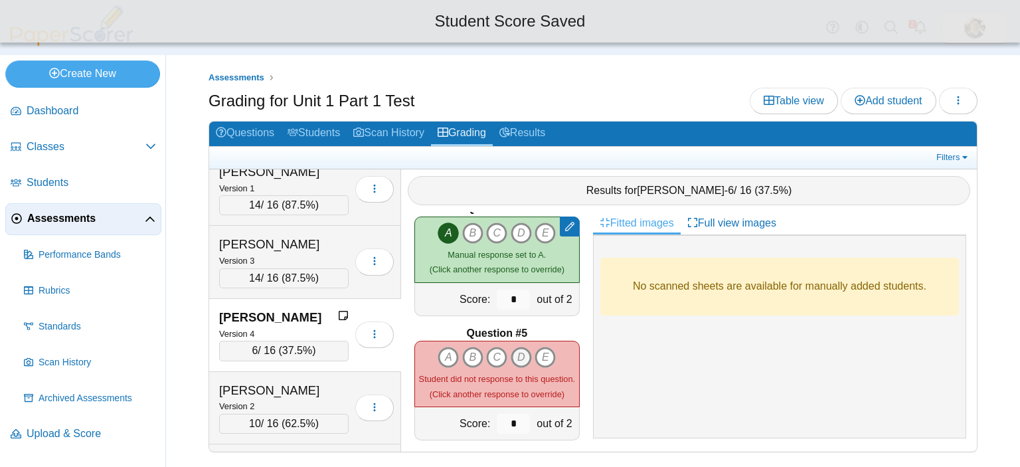
click at [516, 348] on icon "D" at bounding box center [520, 356] width 21 height 21
type input "*"
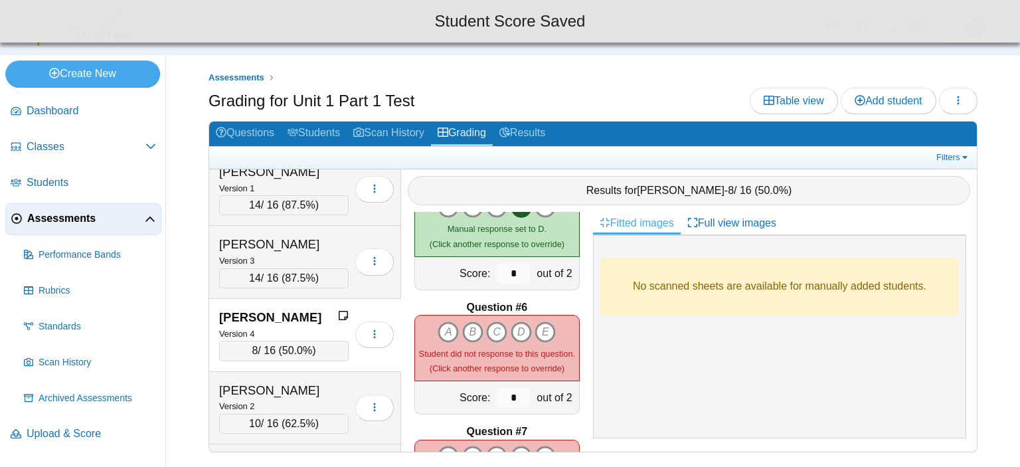
scroll to position [554, 0]
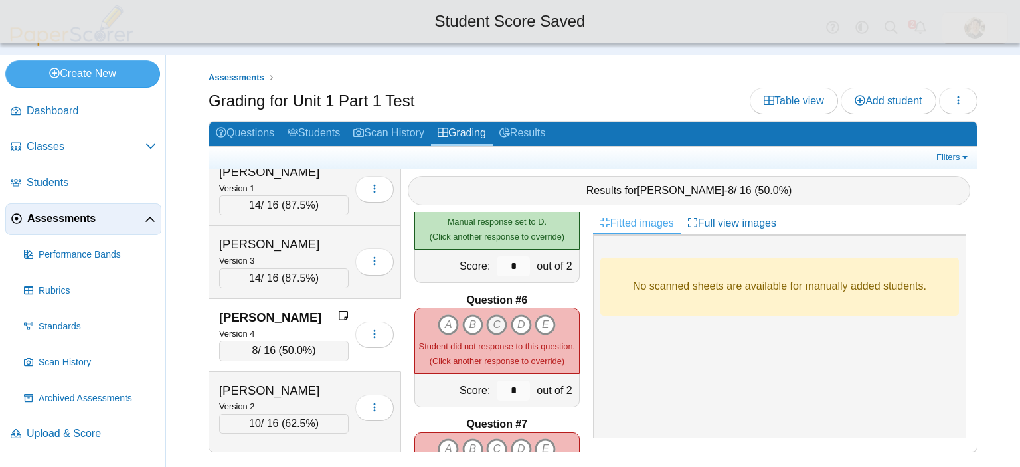
click at [493, 314] on icon "C" at bounding box center [496, 324] width 21 height 21
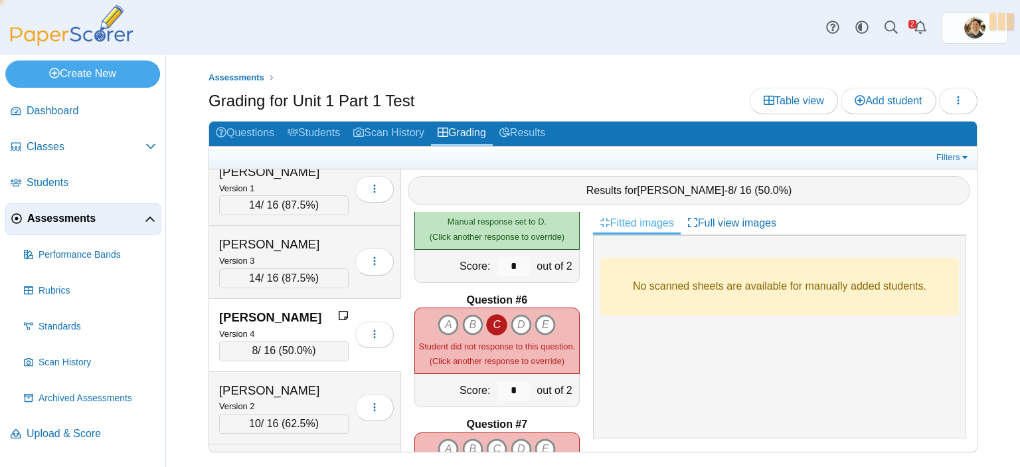
type input "*"
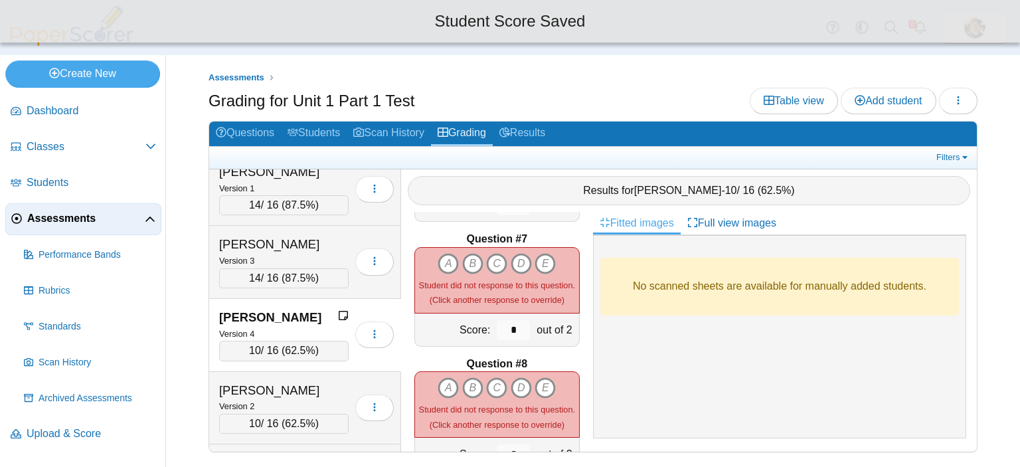
scroll to position [740, 0]
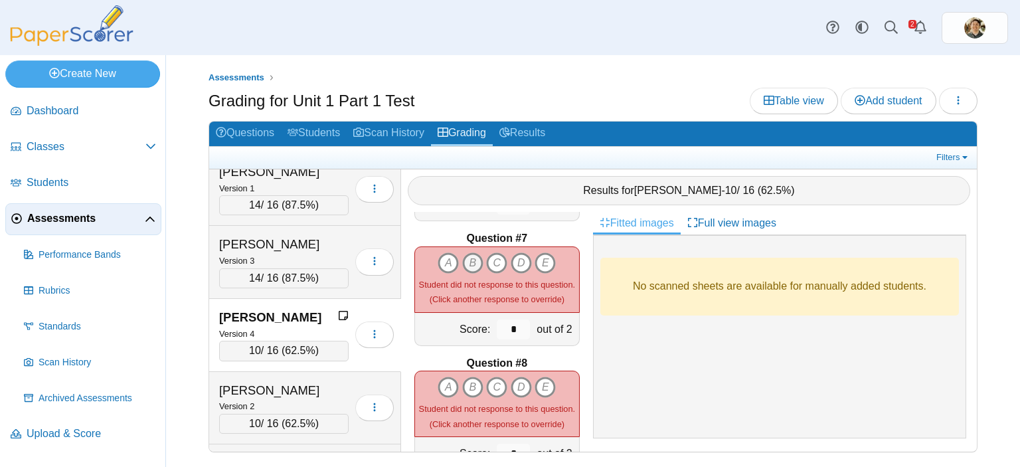
click at [469, 255] on icon "B" at bounding box center [472, 262] width 21 height 21
type input "*"
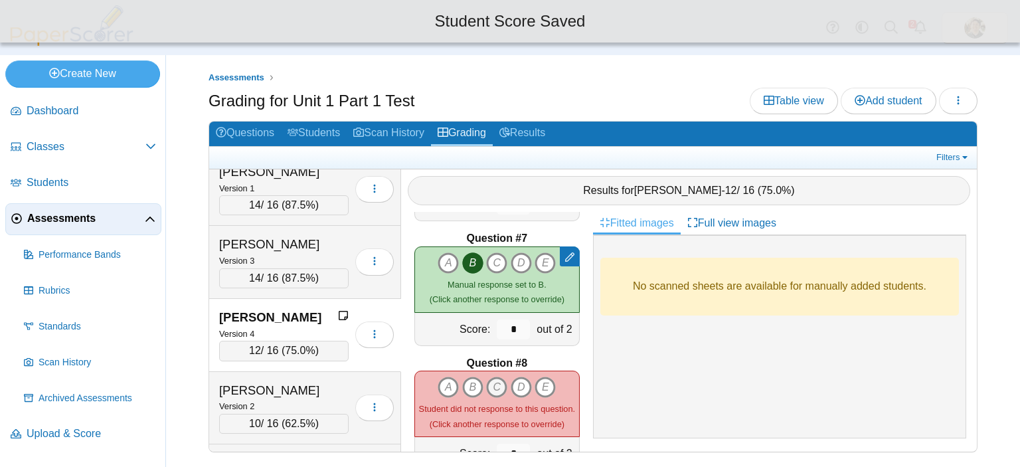
click at [491, 376] on icon "C" at bounding box center [496, 386] width 21 height 21
type input "*"
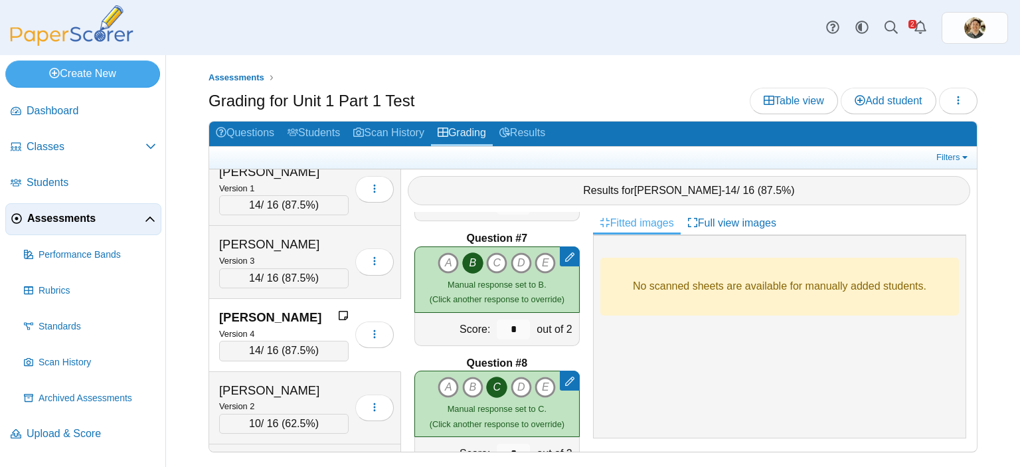
scroll to position [781, 0]
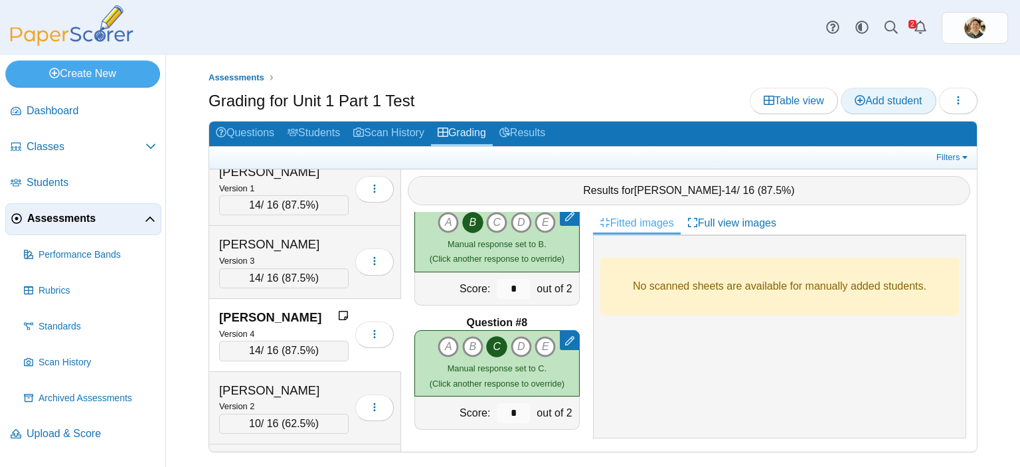
click at [878, 91] on link "Add student" at bounding box center [887, 101] width 95 height 27
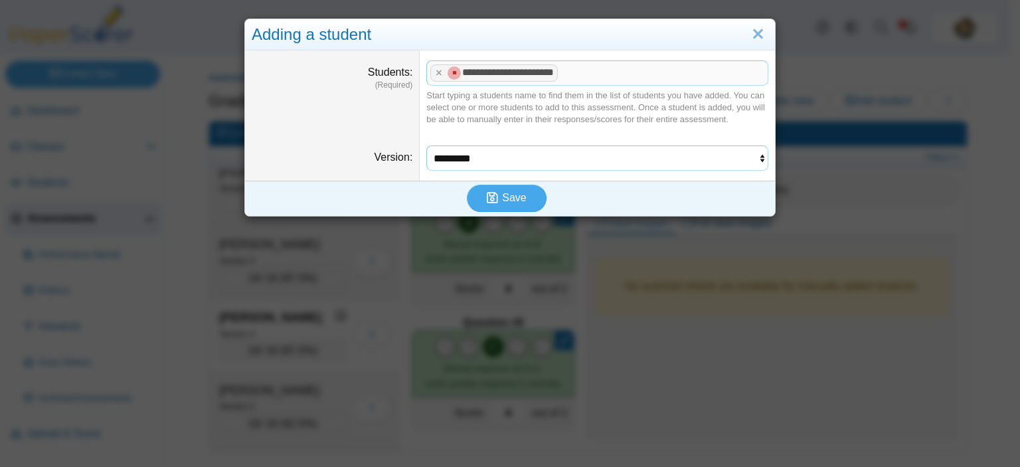
click at [651, 162] on select "********* ********* ********* *********" at bounding box center [597, 157] width 342 height 25
select select "**********"
click at [426, 145] on select "********* ********* ********* *********" at bounding box center [597, 157] width 342 height 25
click at [510, 196] on span "Save" at bounding box center [514, 197] width 24 height 11
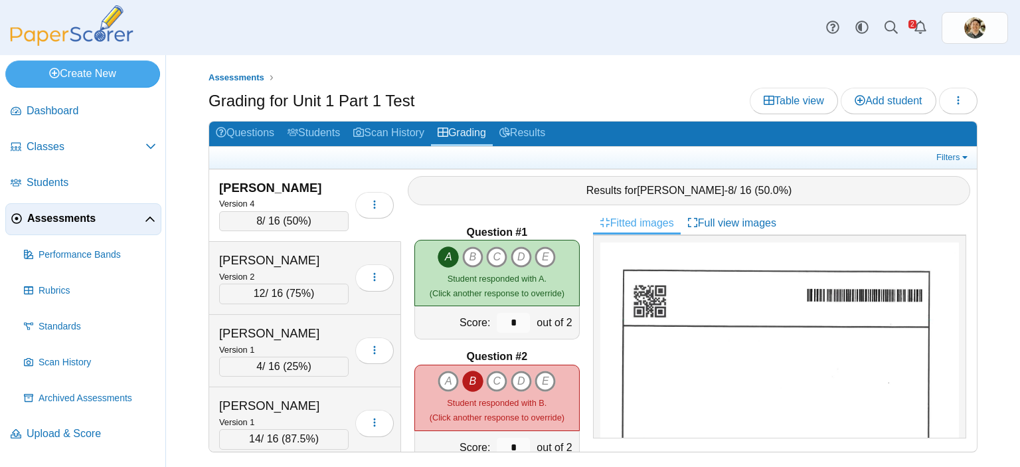
scroll to position [672, 0]
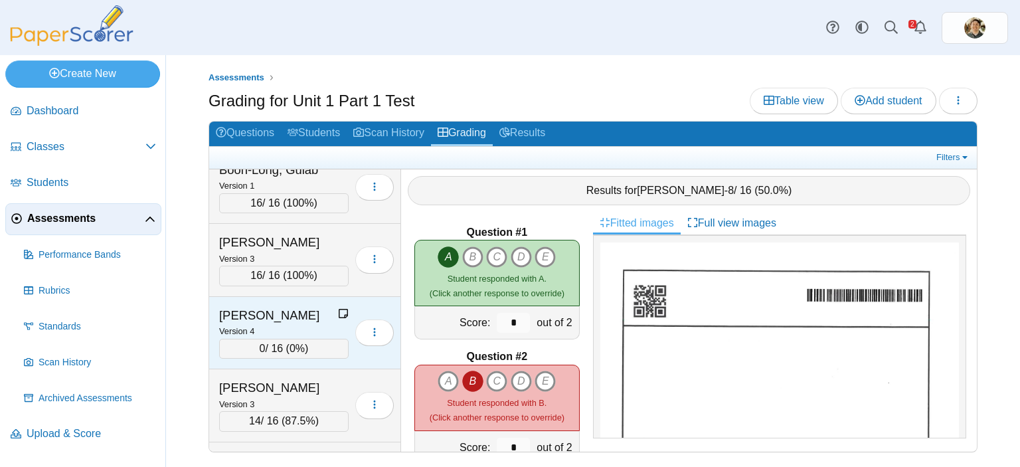
click at [289, 345] on span "0%" at bounding box center [296, 348] width 15 height 11
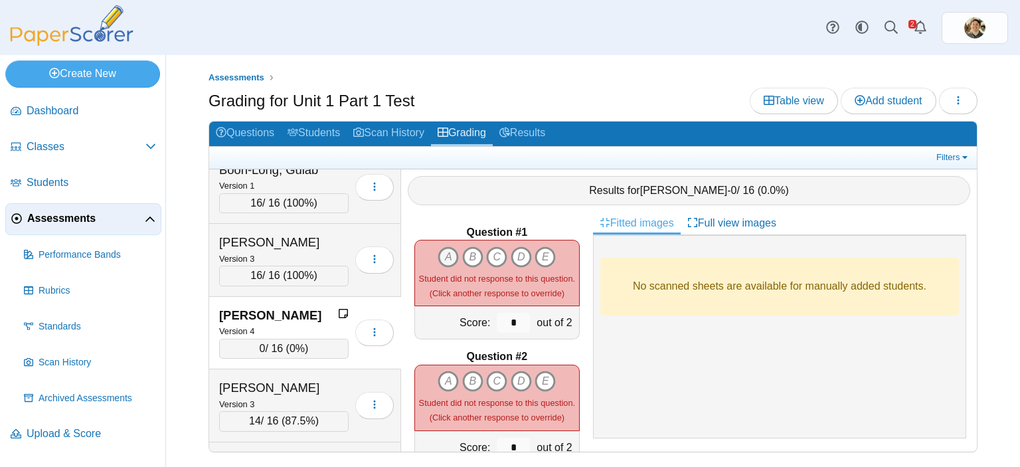
click at [440, 247] on icon "A" at bounding box center [447, 256] width 21 height 21
type input "*"
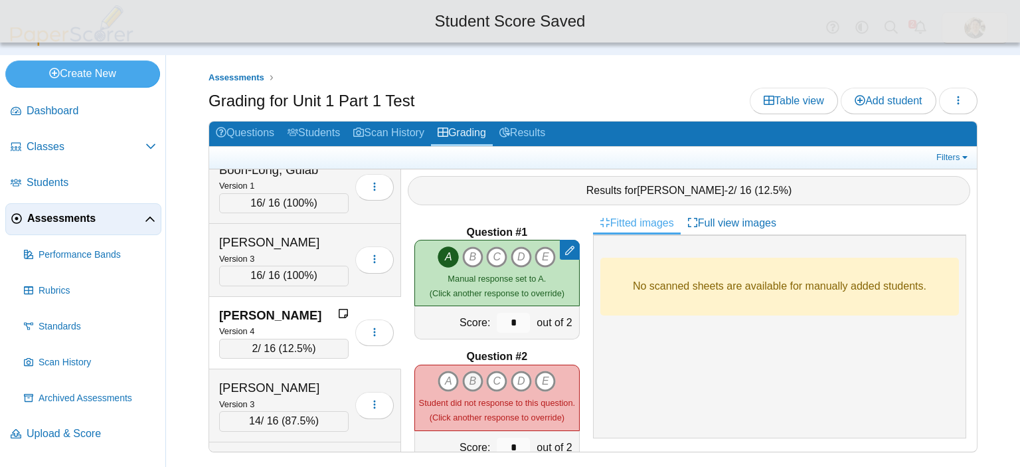
click at [470, 370] on icon "B" at bounding box center [472, 380] width 21 height 21
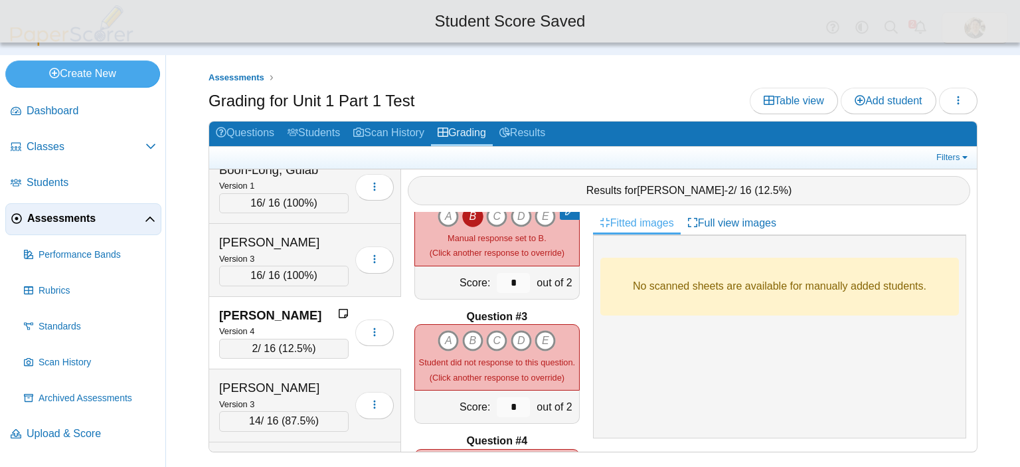
scroll to position [167, 0]
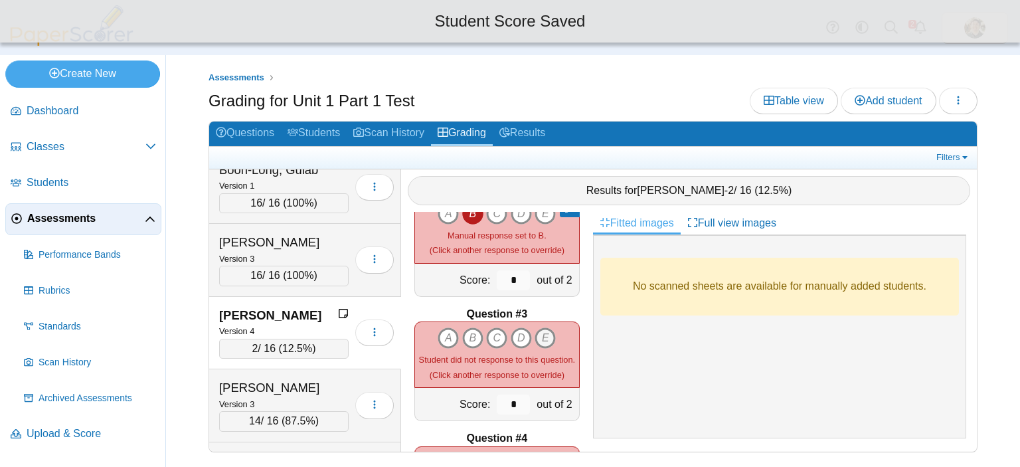
click at [544, 327] on icon "E" at bounding box center [544, 337] width 21 height 21
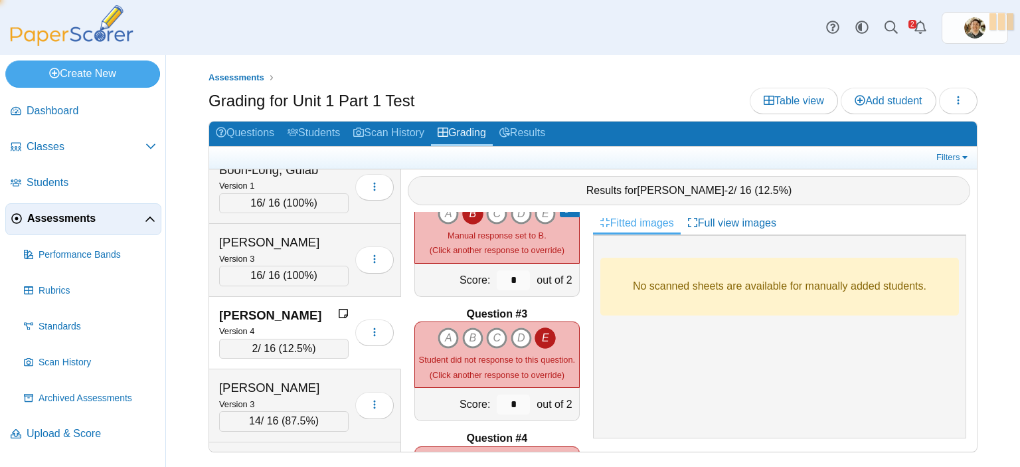
type input "*"
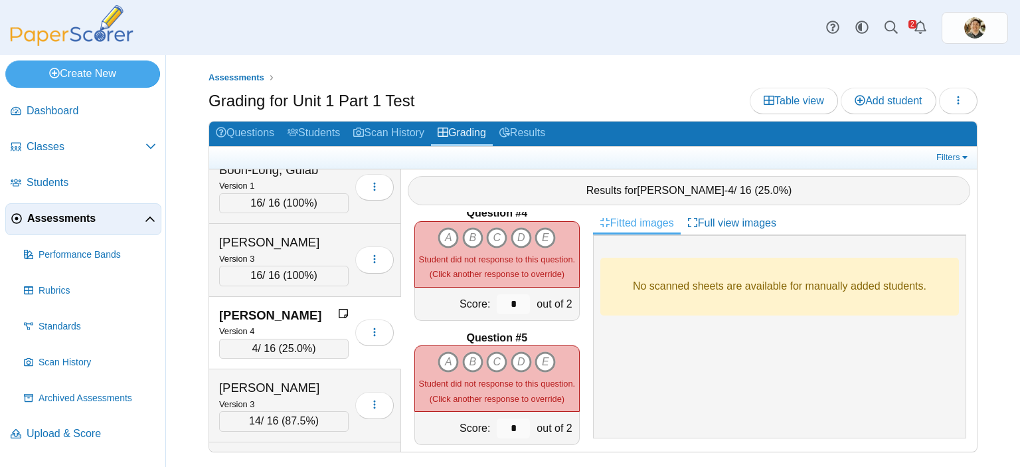
scroll to position [392, 0]
click at [440, 228] on icon "A" at bounding box center [447, 238] width 21 height 21
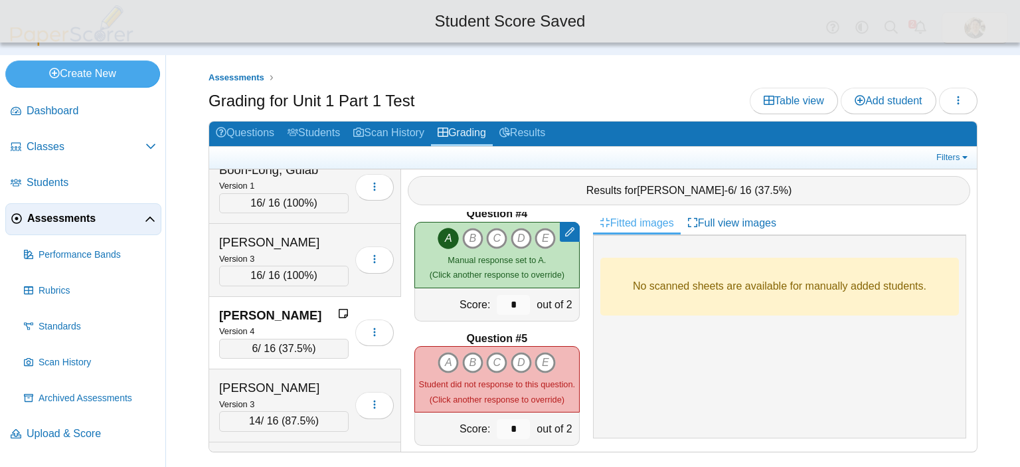
type input "*"
click at [515, 352] on icon "D" at bounding box center [520, 362] width 21 height 21
type input "*"
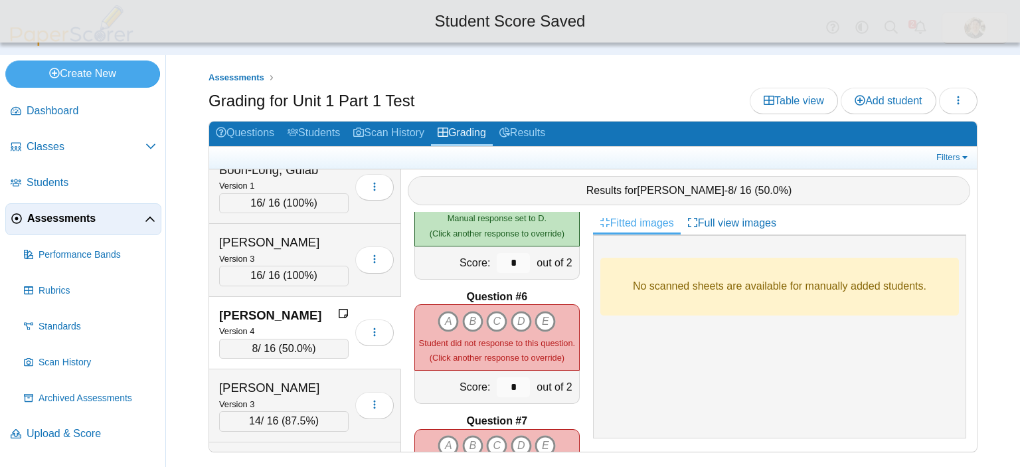
scroll to position [559, 0]
click at [536, 309] on icon "E" at bounding box center [544, 319] width 21 height 21
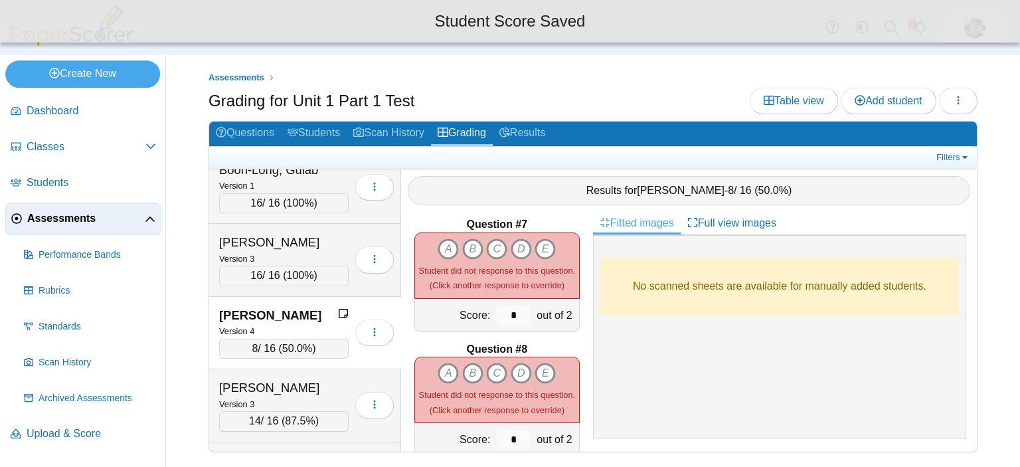
scroll to position [748, 0]
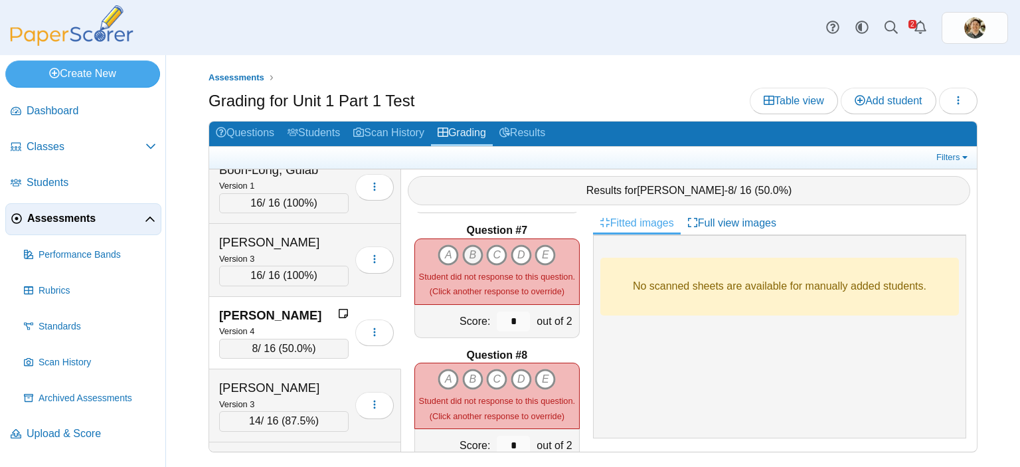
click at [465, 246] on icon "B" at bounding box center [472, 254] width 21 height 21
type input "*"
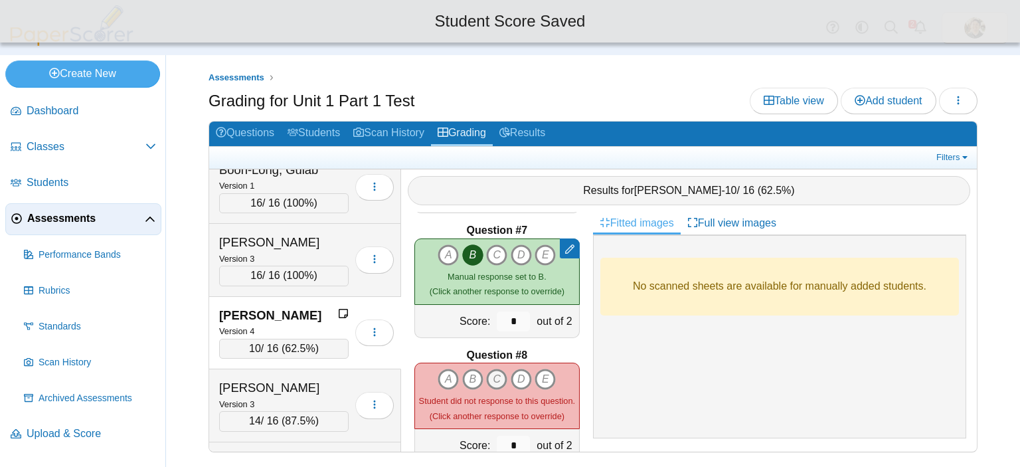
click at [489, 372] on icon "C" at bounding box center [496, 378] width 21 height 21
type input "*"
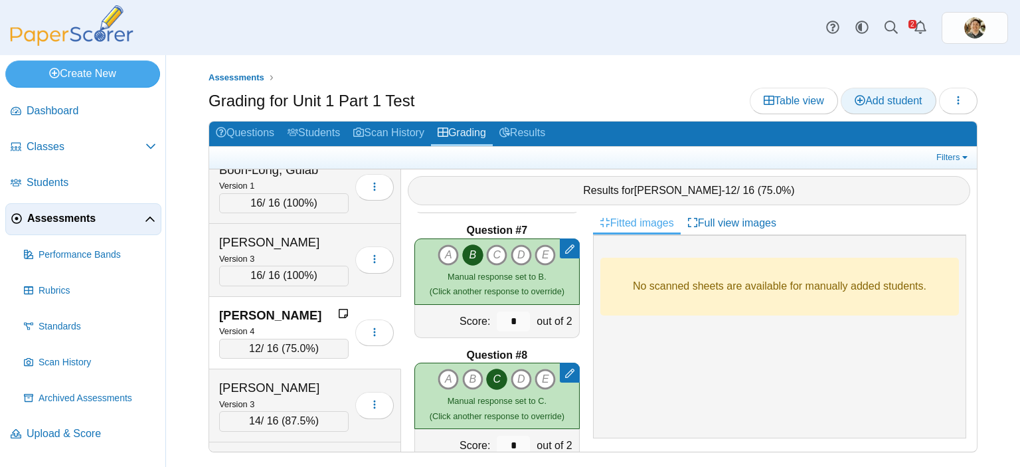
click at [879, 95] on span "Add student" at bounding box center [887, 100] width 67 height 11
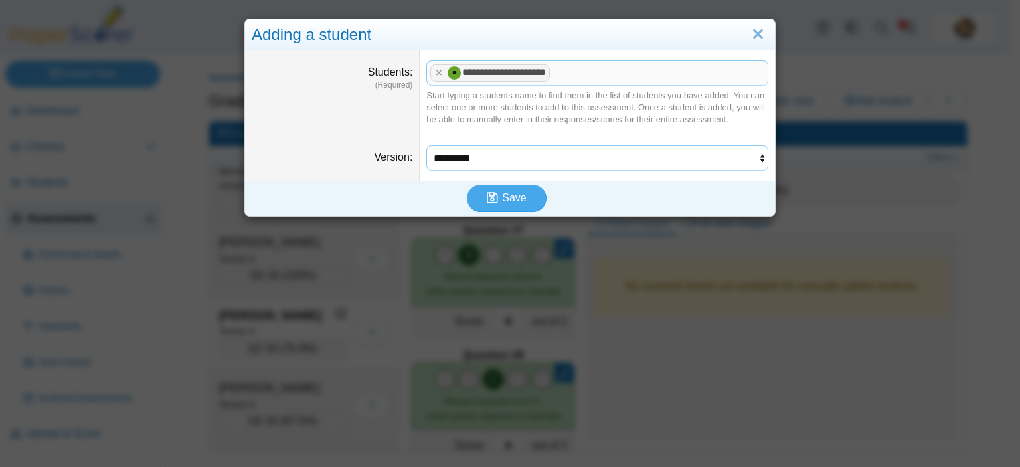
click at [730, 158] on select "********* ********* ********* *********" at bounding box center [597, 157] width 342 height 25
select select "**********"
click at [426, 145] on select "********* ********* ********* *********" at bounding box center [597, 157] width 342 height 25
click at [515, 197] on span "Save" at bounding box center [514, 197] width 24 height 11
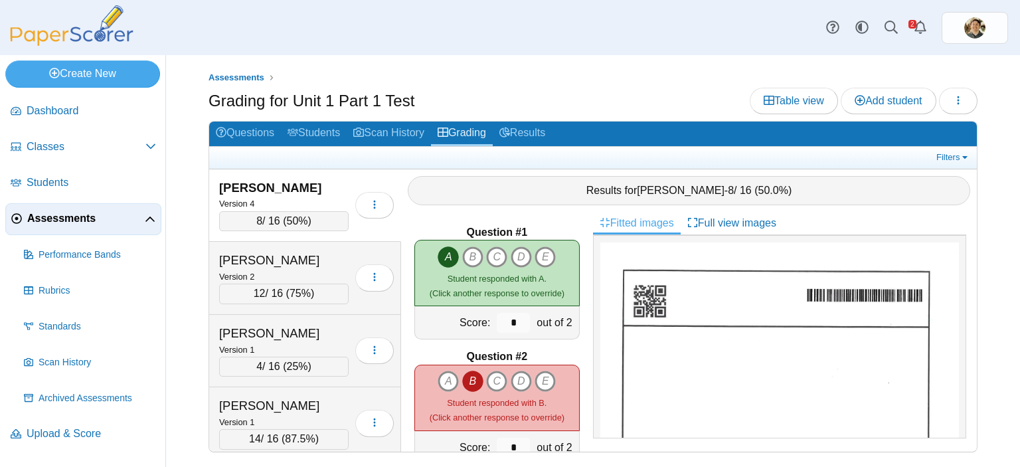
scroll to position [8411, 0]
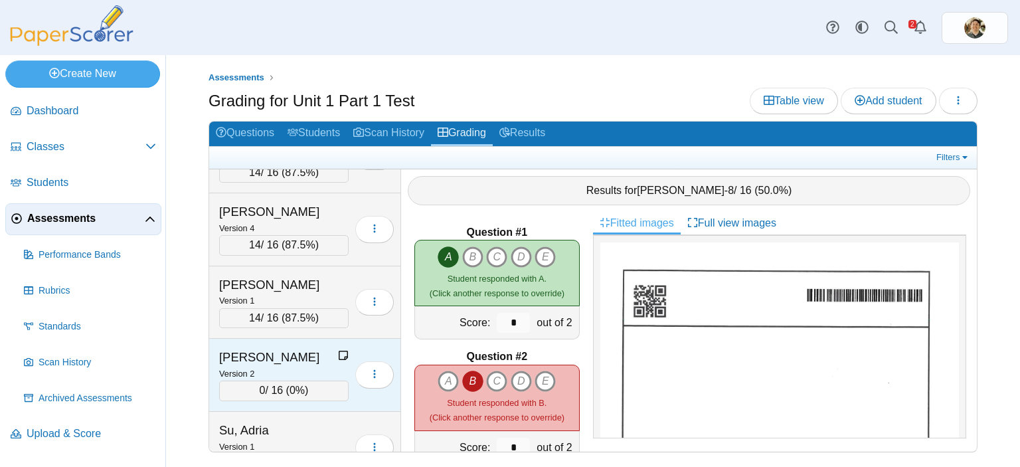
click at [266, 380] on div "0 / 16 ( 0% )" at bounding box center [283, 390] width 129 height 20
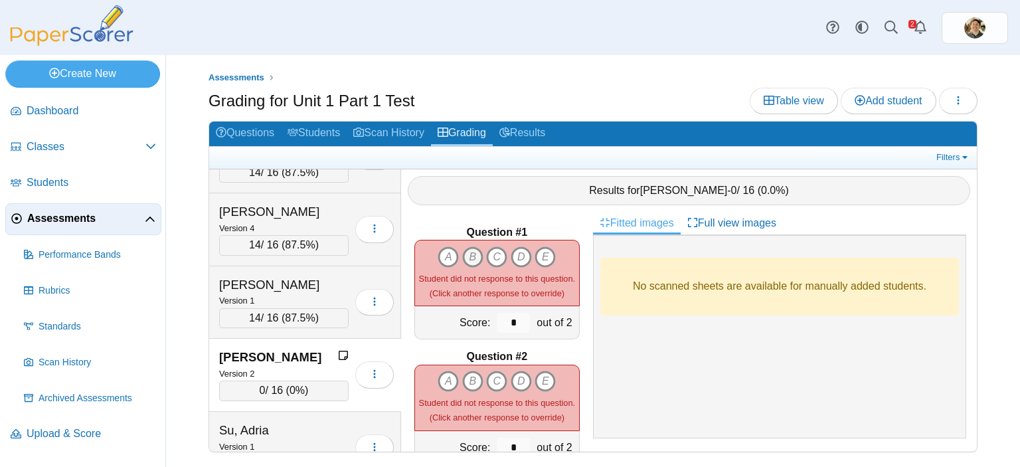
click at [467, 246] on icon "B" at bounding box center [472, 256] width 21 height 21
type input "*"
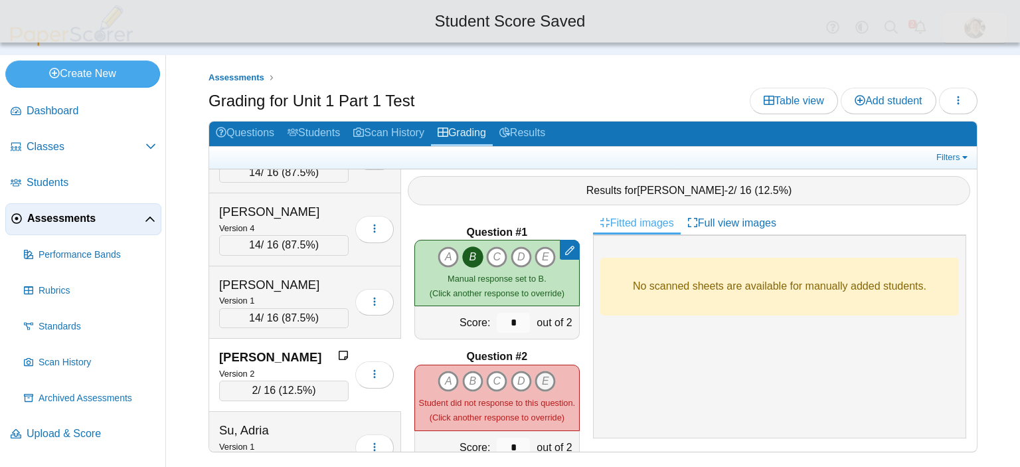
click at [538, 372] on icon "E" at bounding box center [544, 380] width 21 height 21
type input "*"
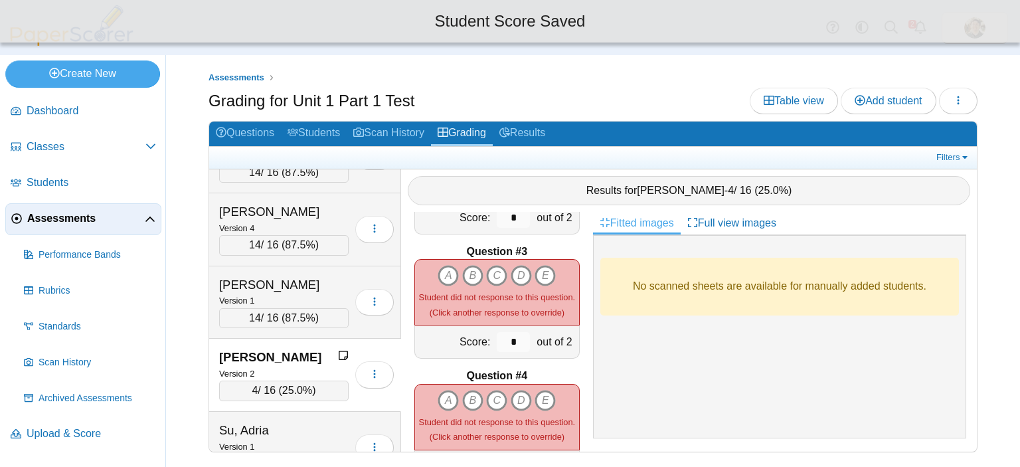
scroll to position [230, 0]
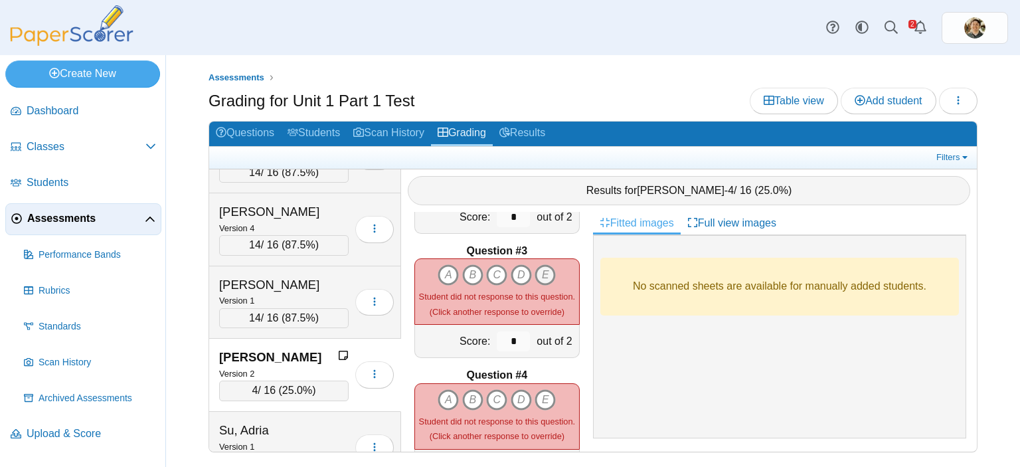
click at [536, 264] on icon "E" at bounding box center [544, 274] width 21 height 21
type input "*"
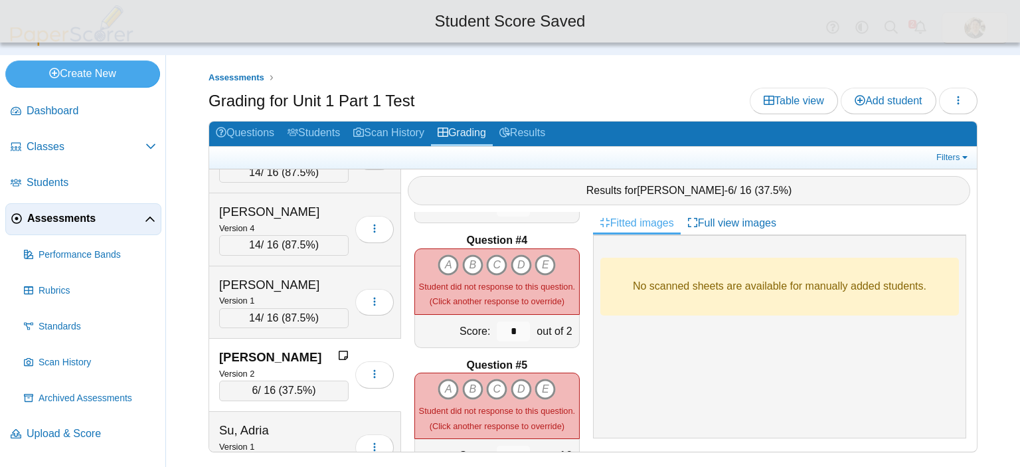
scroll to position [366, 0]
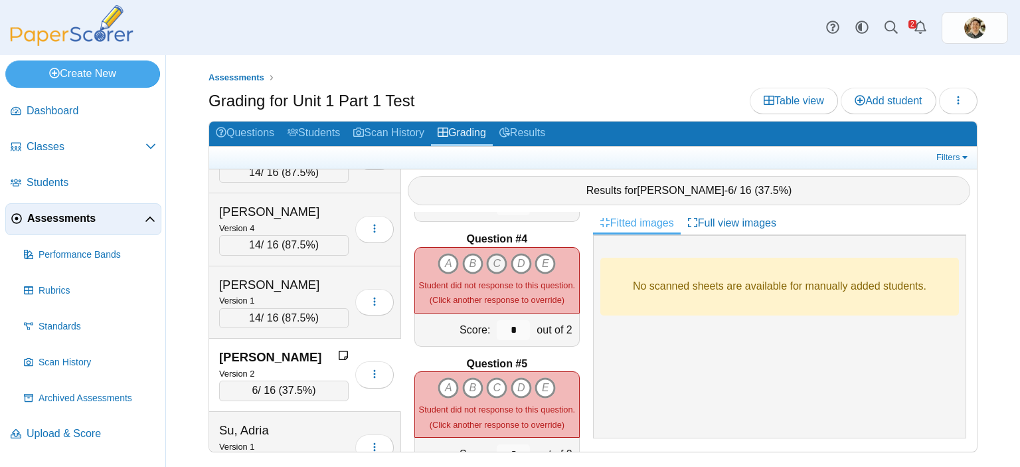
click at [487, 257] on icon "C" at bounding box center [496, 263] width 21 height 21
type input "*"
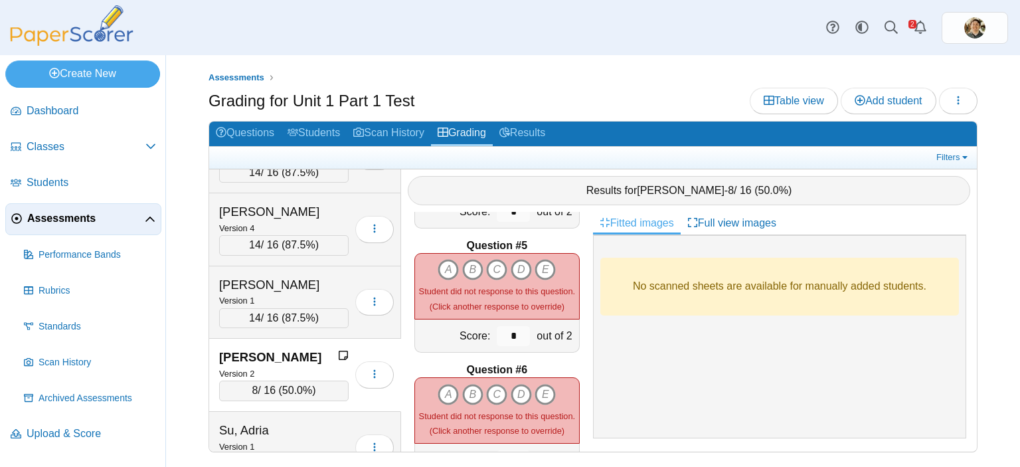
scroll to position [485, 0]
click at [462, 258] on icon "B" at bounding box center [472, 268] width 21 height 21
type input "*"
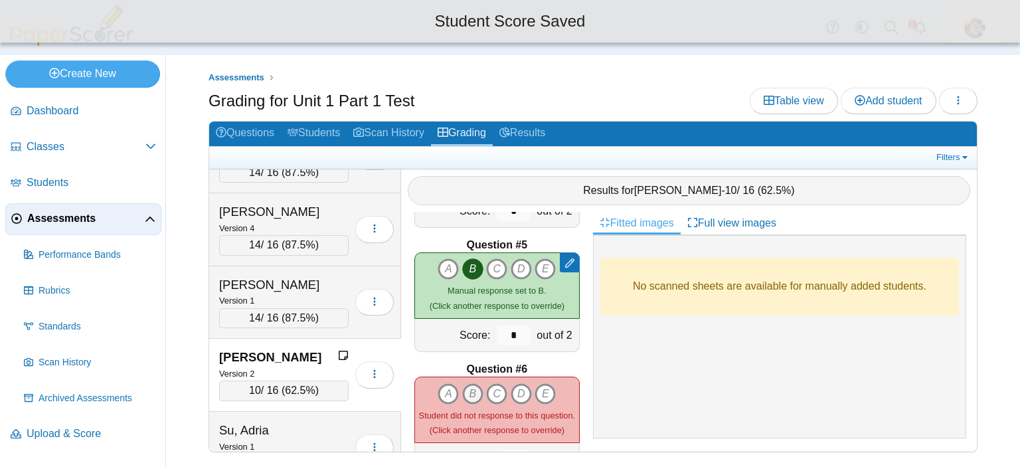
click at [467, 383] on icon "B" at bounding box center [472, 393] width 21 height 21
type input "*"
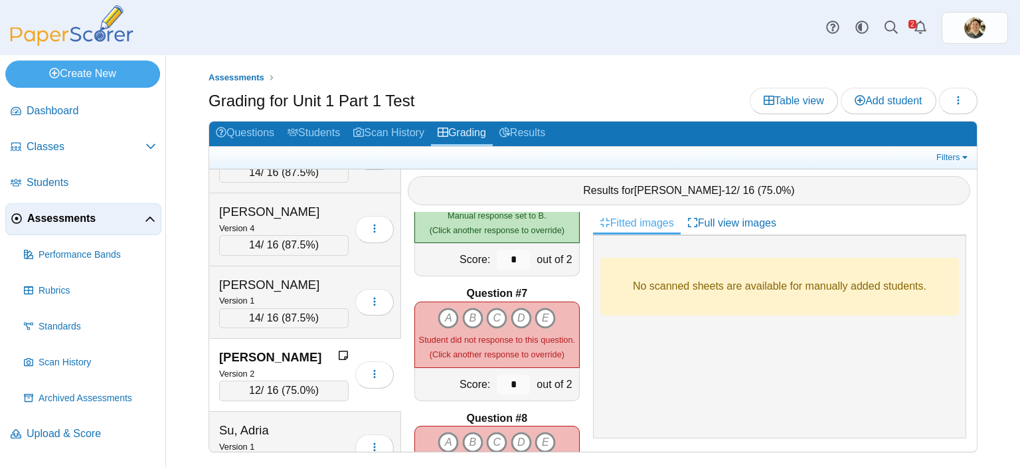
scroll to position [698, 0]
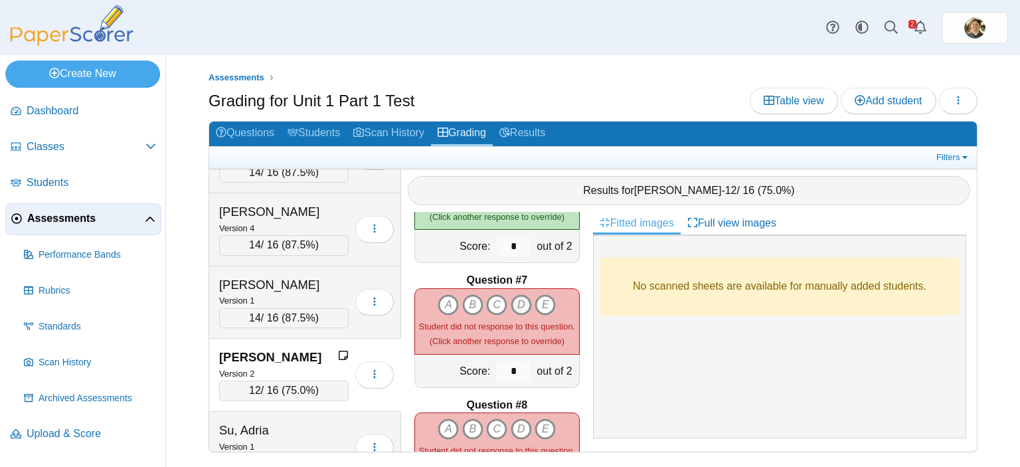
click at [519, 296] on icon "D" at bounding box center [520, 304] width 21 height 21
type input "*"
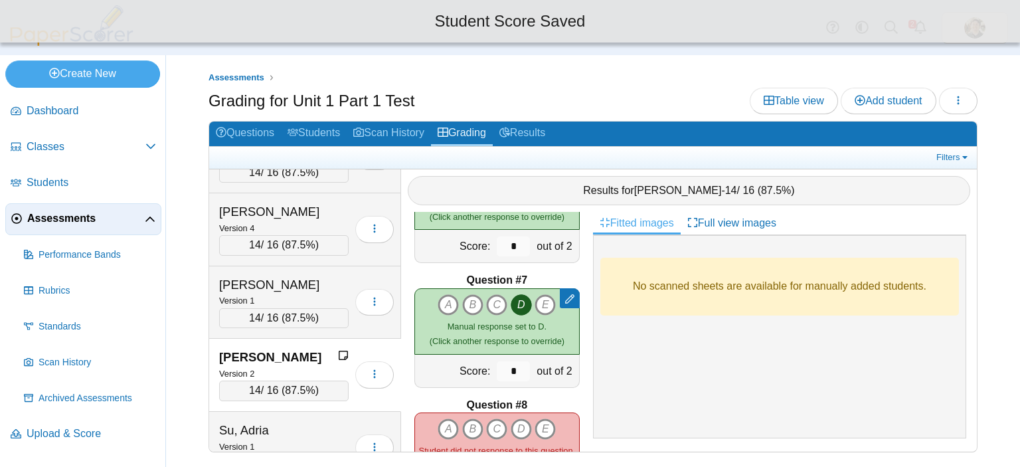
scroll to position [781, 0]
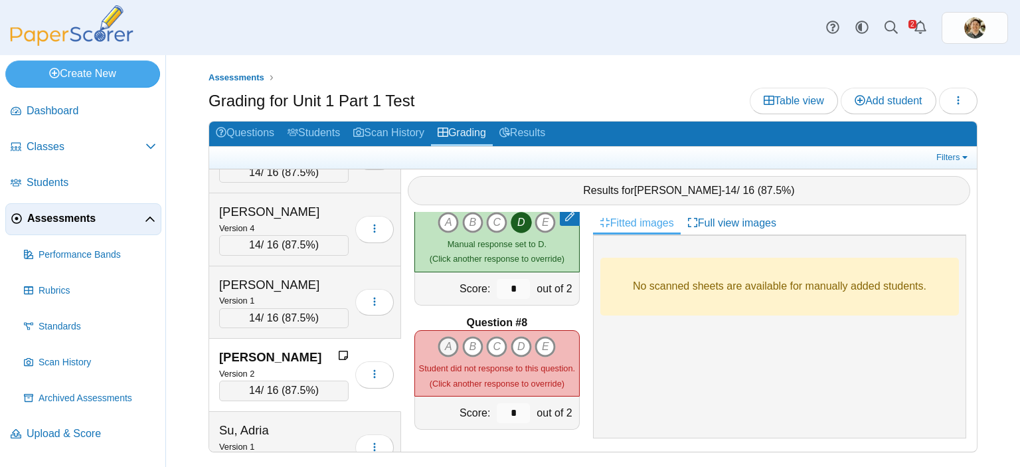
click at [440, 336] on icon "A" at bounding box center [447, 346] width 21 height 21
click at [870, 96] on span "Add student" at bounding box center [887, 100] width 67 height 11
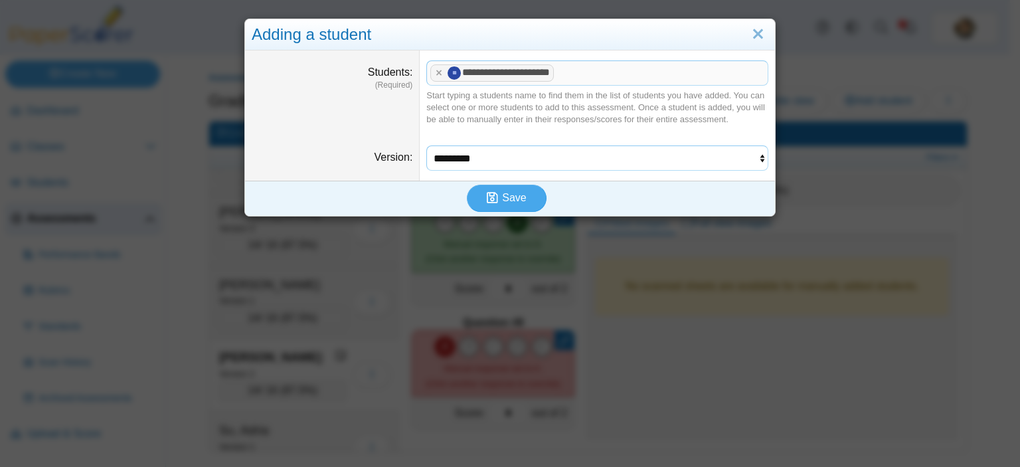
click at [713, 161] on select "********* ********* ********* *********" at bounding box center [597, 157] width 342 height 25
select select "**********"
click at [426, 145] on select "********* ********* ********* *********" at bounding box center [597, 157] width 342 height 25
click at [510, 193] on span "Save" at bounding box center [514, 197] width 24 height 11
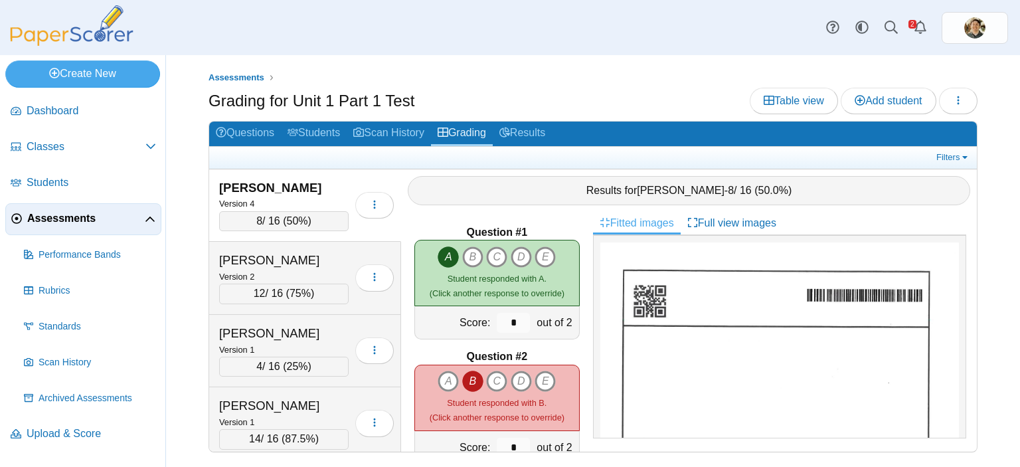
scroll to position [6820, 0]
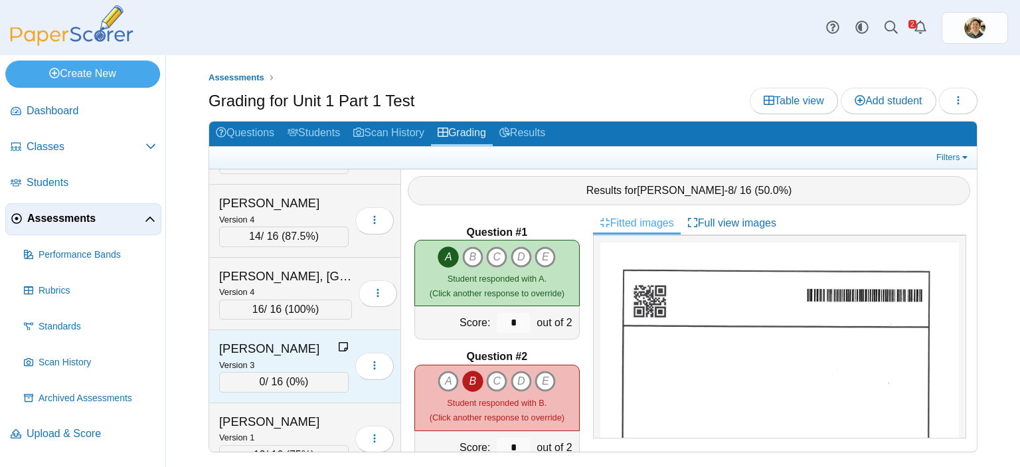
click at [296, 376] on span "0%" at bounding box center [296, 381] width 15 height 11
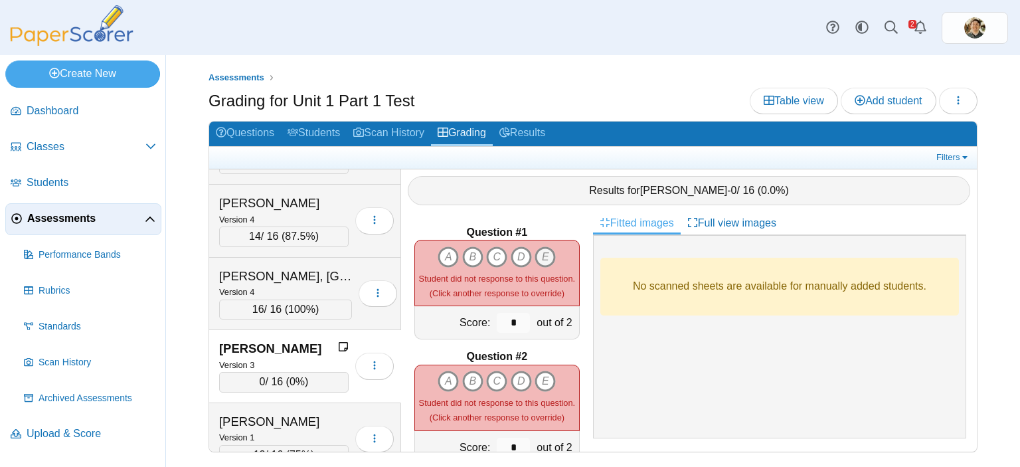
click at [542, 246] on icon "E" at bounding box center [544, 256] width 21 height 21
type input "*"
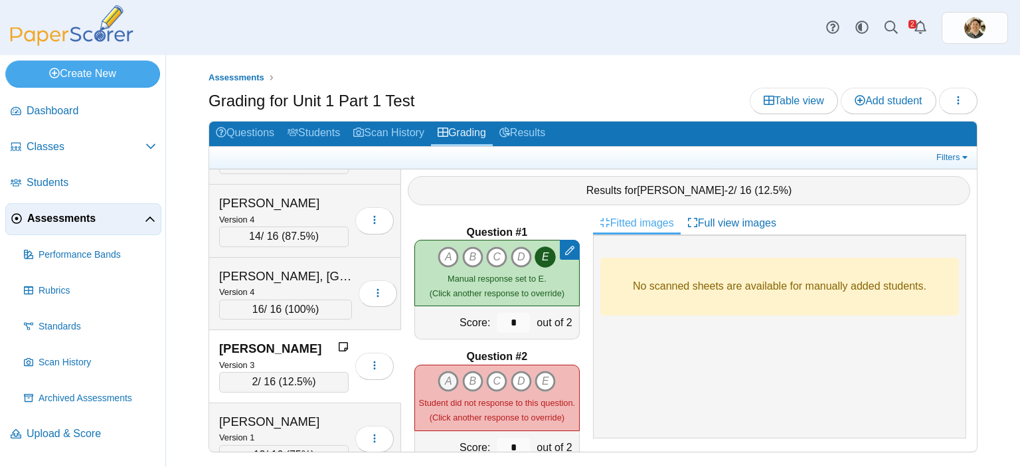
click at [441, 371] on icon "A" at bounding box center [447, 380] width 21 height 21
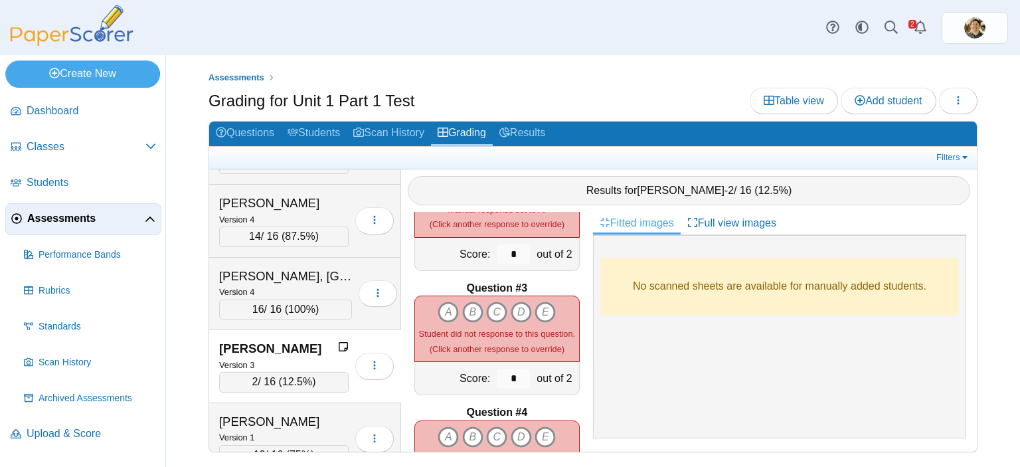
scroll to position [194, 0]
click at [467, 301] on icon "B" at bounding box center [472, 311] width 21 height 21
click at [534, 425] on icon "E" at bounding box center [544, 435] width 21 height 21
type input "*"
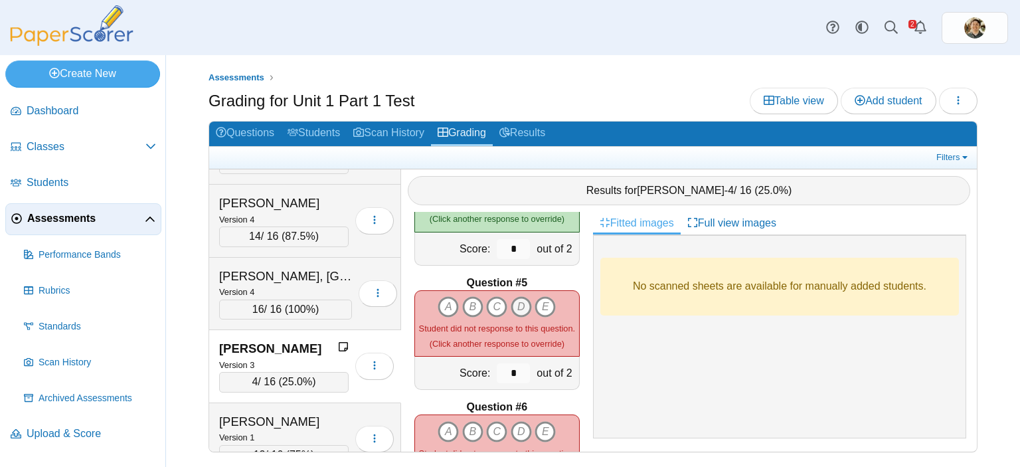
click at [518, 299] on icon "D" at bounding box center [520, 306] width 21 height 21
type input "*"
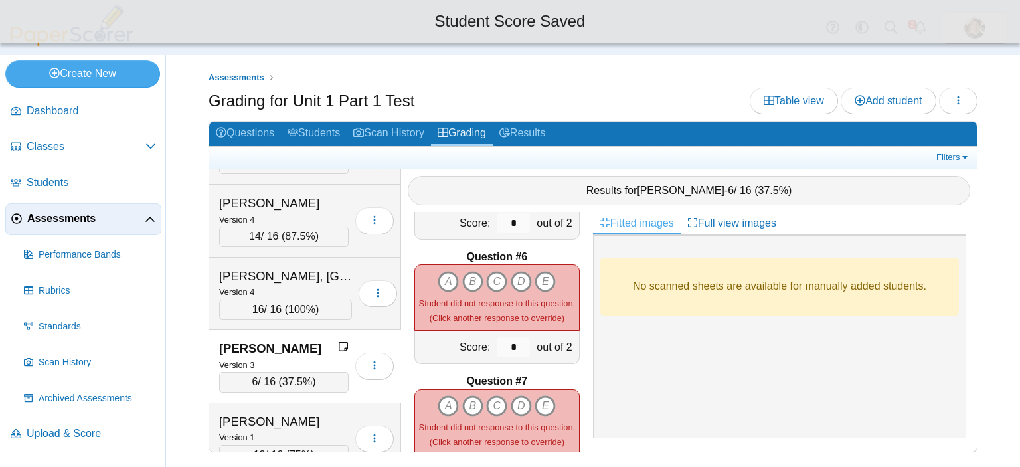
scroll to position [599, 0]
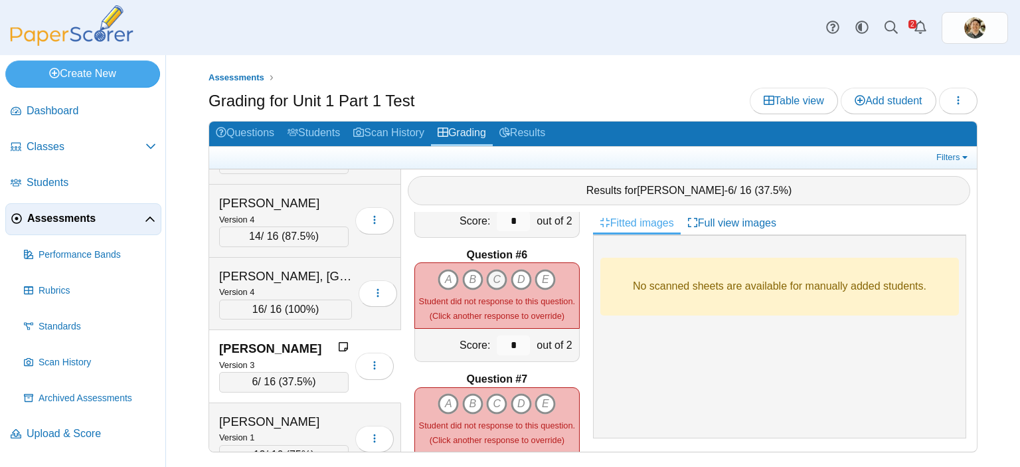
click at [489, 269] on icon "C" at bounding box center [496, 279] width 21 height 21
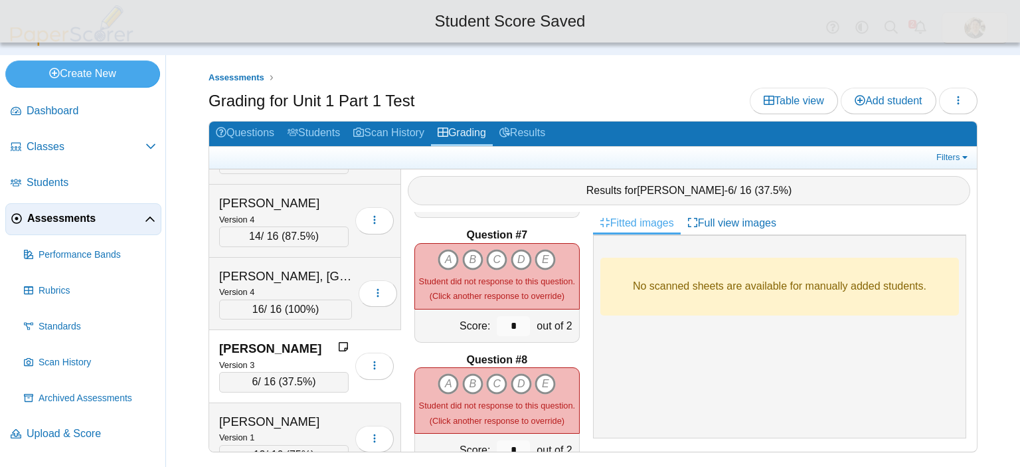
scroll to position [745, 0]
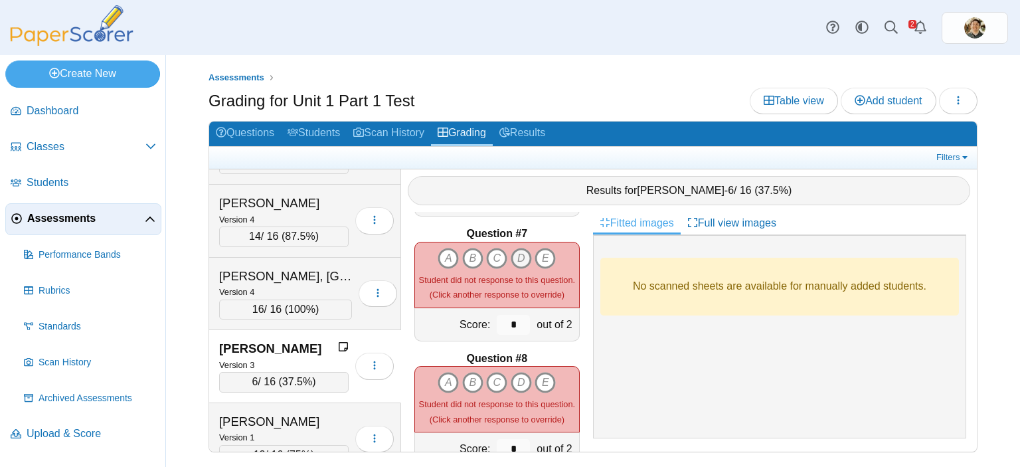
click at [514, 248] on icon "D" at bounding box center [520, 258] width 21 height 21
type input "*"
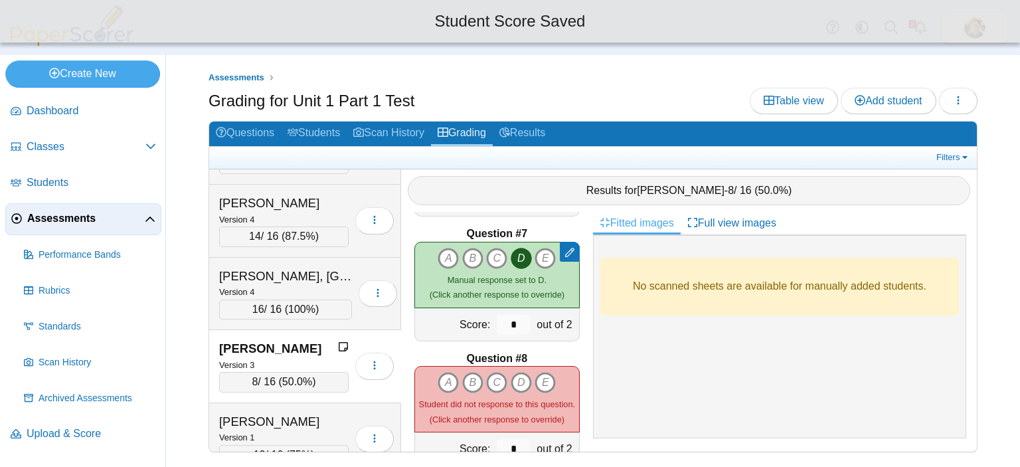
scroll to position [781, 0]
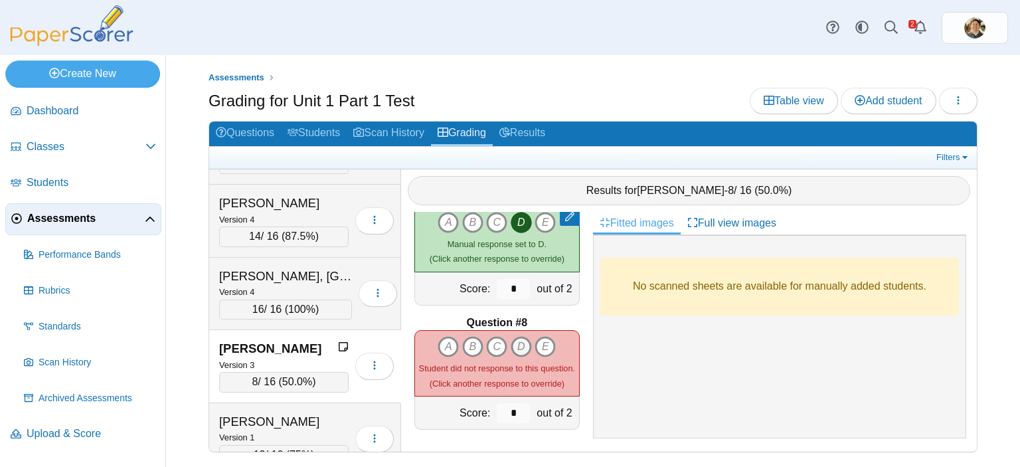
click at [516, 336] on icon "D" at bounding box center [520, 346] width 21 height 21
type input "*"
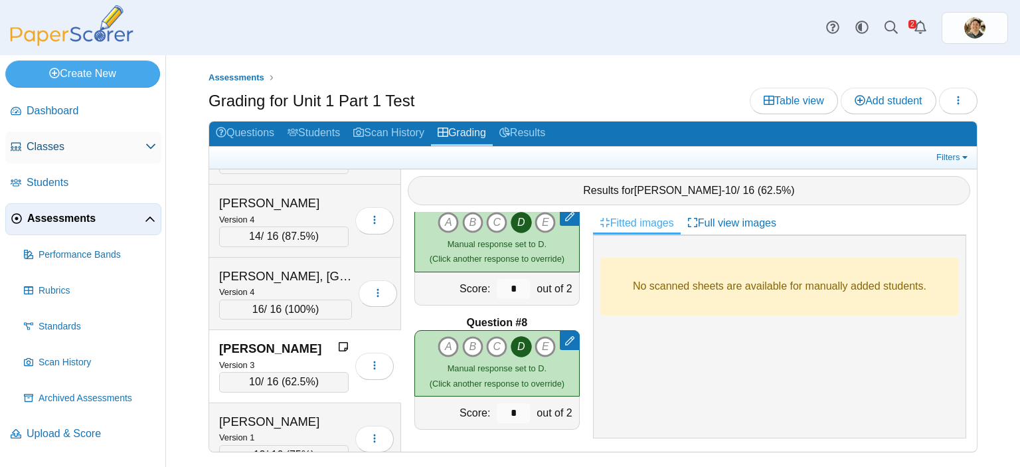
click at [70, 148] on span "Classes" at bounding box center [86, 146] width 119 height 15
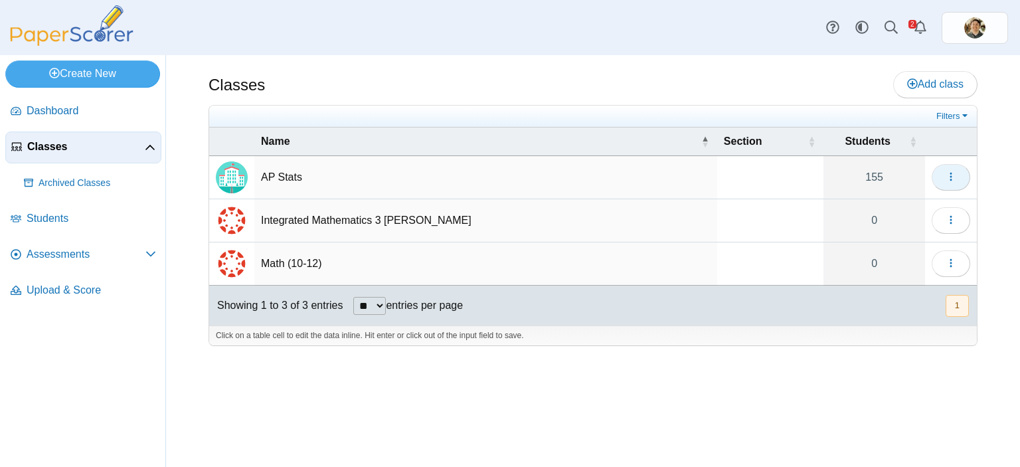
click at [947, 172] on icon "button" at bounding box center [950, 176] width 11 height 11
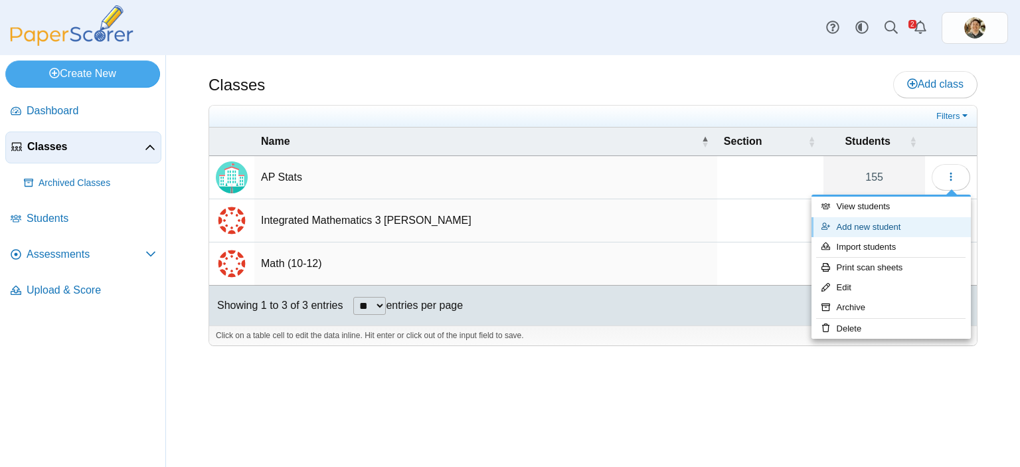
click at [874, 224] on link "Add new student" at bounding box center [890, 227] width 159 height 20
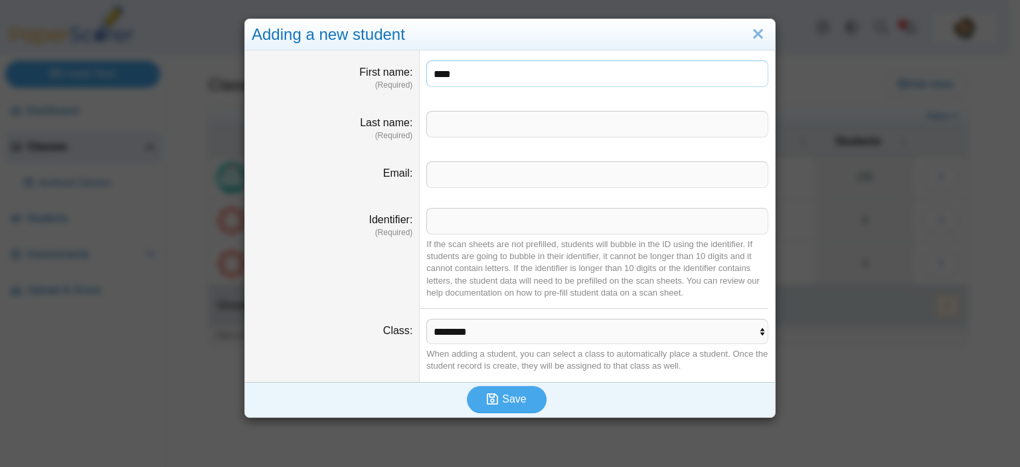
type input "****"
click at [155, 341] on div "**********" at bounding box center [510, 233] width 1020 height 467
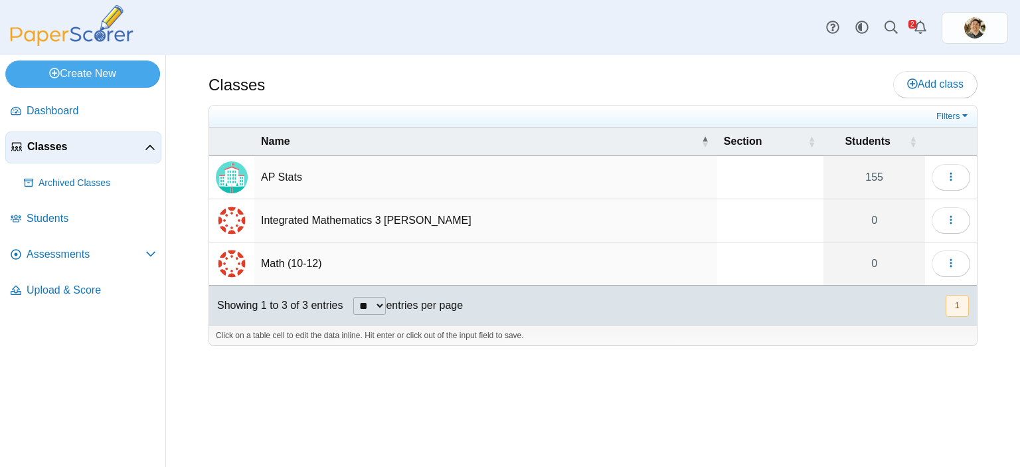
click at [155, 341] on nav "Dashboard Classes" at bounding box center [82, 278] width 165 height 376
click at [945, 172] on button "button" at bounding box center [950, 177] width 38 height 27
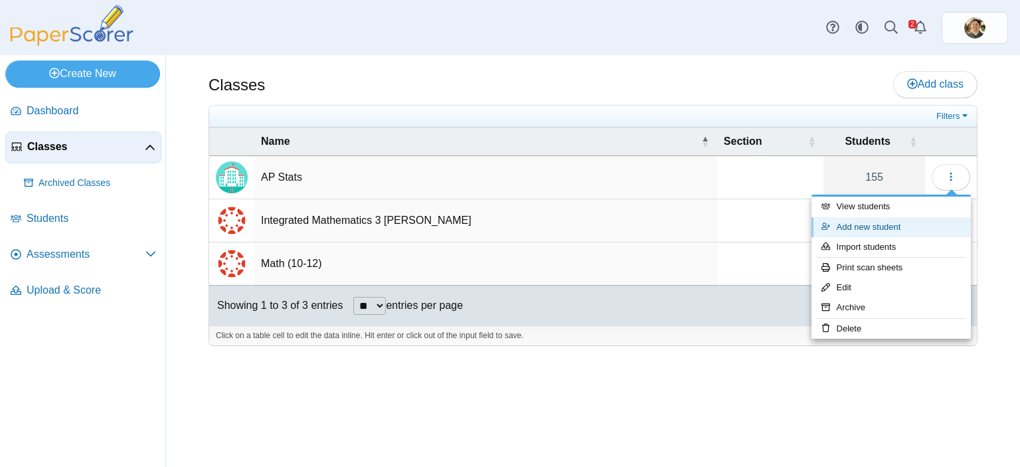
click at [884, 230] on link "Add new student" at bounding box center [890, 227] width 159 height 20
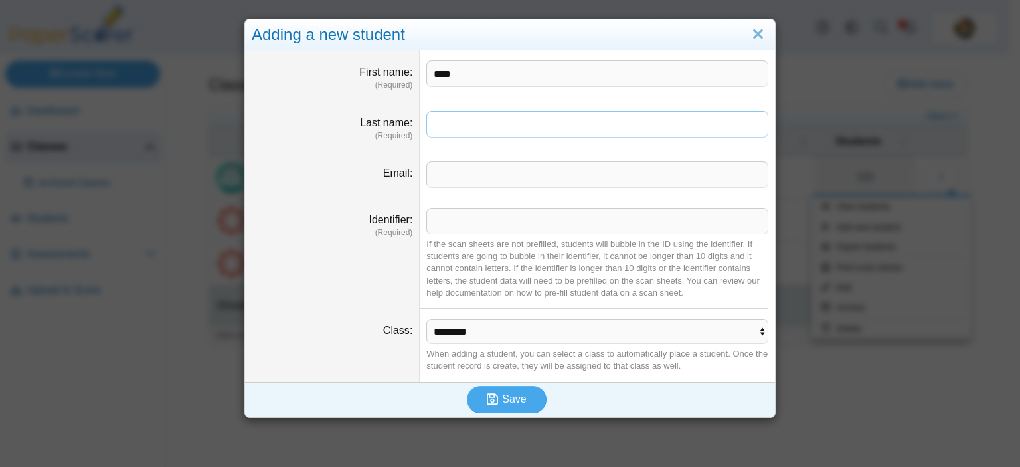
click at [536, 119] on input "Last name" at bounding box center [597, 124] width 342 height 27
type input "**********"
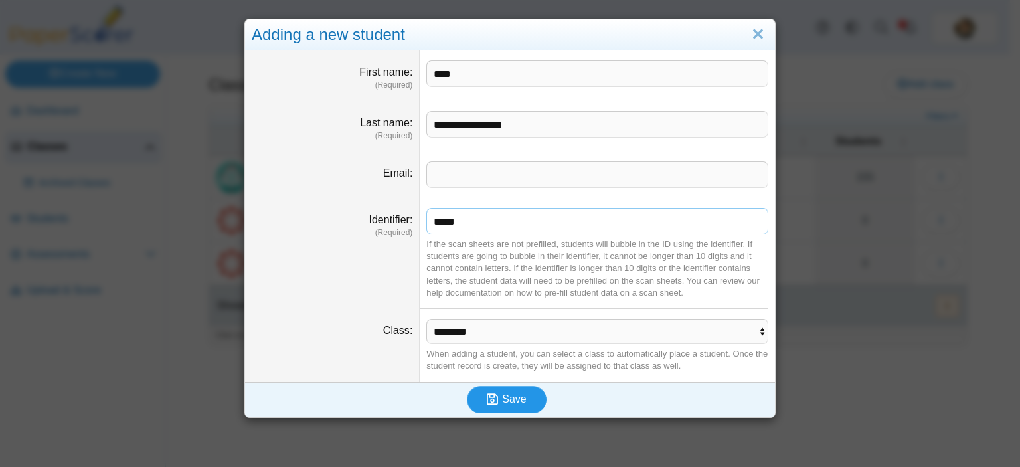
type input "*****"
click at [487, 398] on icon "submit" at bounding box center [492, 398] width 11 height 13
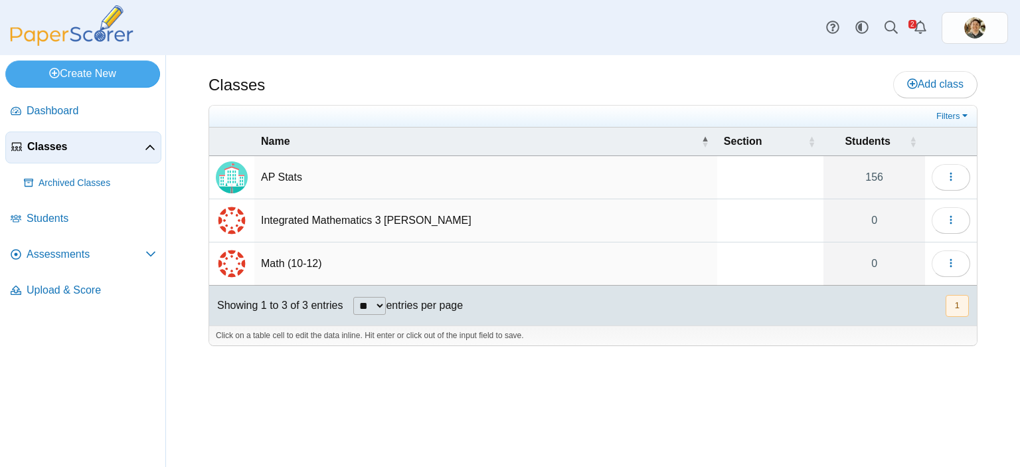
click at [486, 398] on div "Classes Add class Filters 156" at bounding box center [593, 261] width 854 height 412
click at [122, 260] on span "Assessments" at bounding box center [86, 254] width 119 height 15
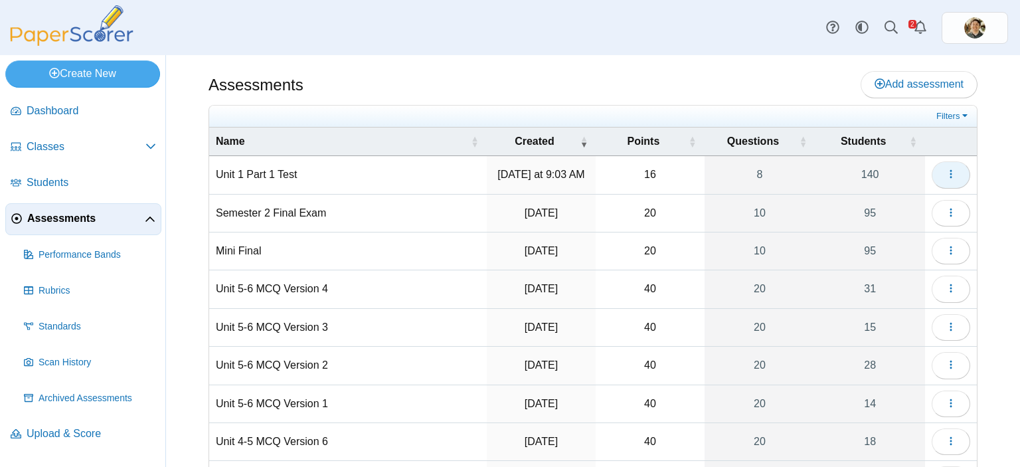
click at [945, 171] on icon "button" at bounding box center [950, 174] width 11 height 11
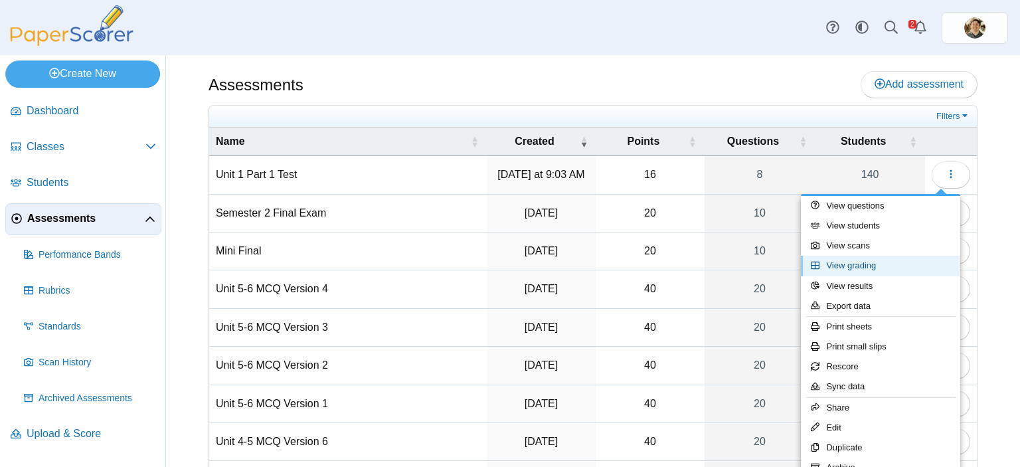
click at [857, 262] on link "View grading" at bounding box center [880, 266] width 159 height 20
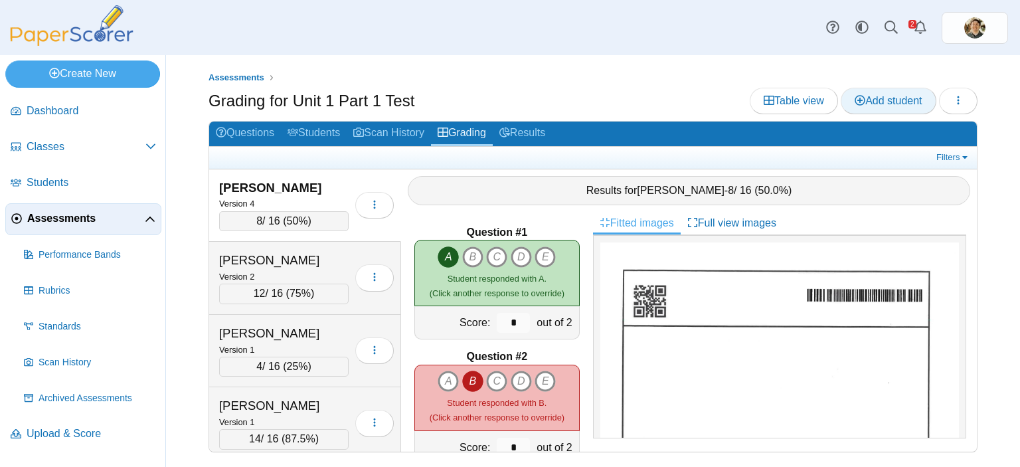
click at [895, 102] on span "Add student" at bounding box center [887, 100] width 67 height 11
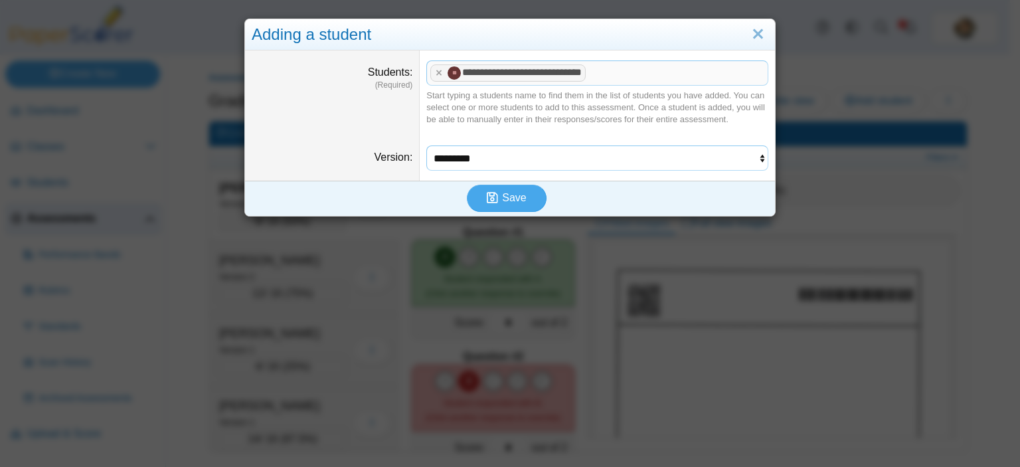
click at [755, 162] on select "********* ********* ********* *********" at bounding box center [597, 157] width 342 height 25
select select "**********"
click at [426, 145] on select "********* ********* ********* *********" at bounding box center [597, 157] width 342 height 25
click at [528, 194] on button "Save" at bounding box center [507, 198] width 80 height 27
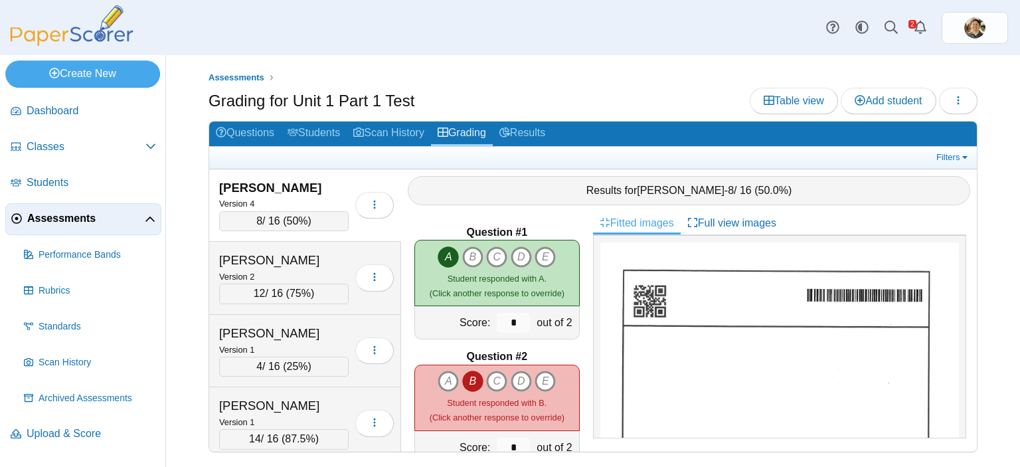
scroll to position [6458, 0]
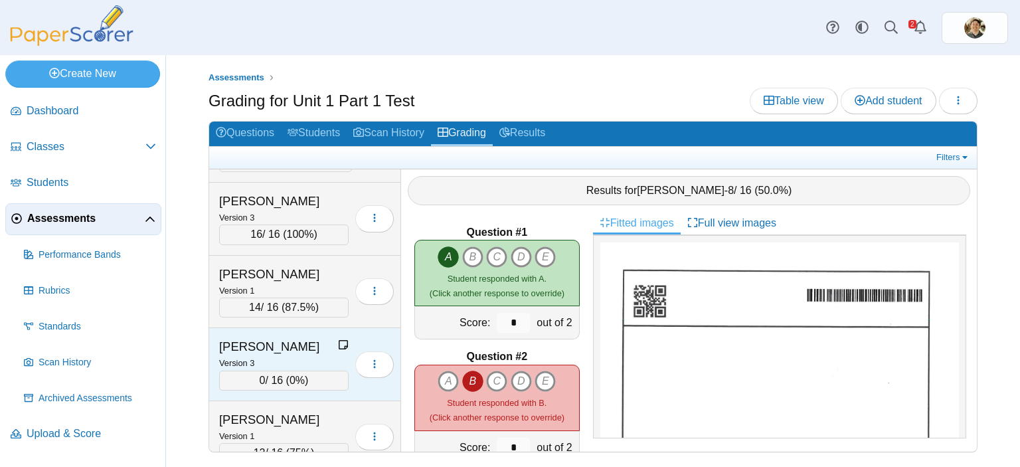
click at [316, 370] on div "0 / 16 ( 0% )" at bounding box center [283, 380] width 129 height 20
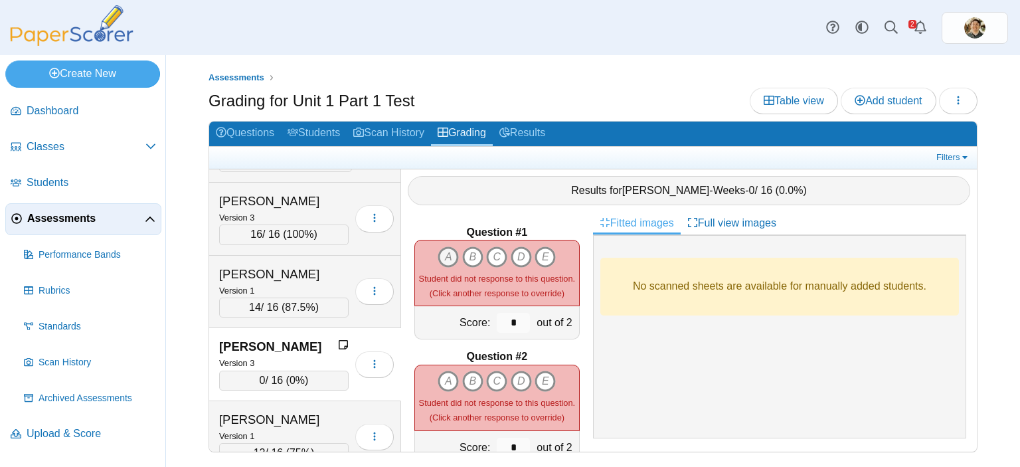
click at [444, 248] on icon "A" at bounding box center [447, 256] width 21 height 21
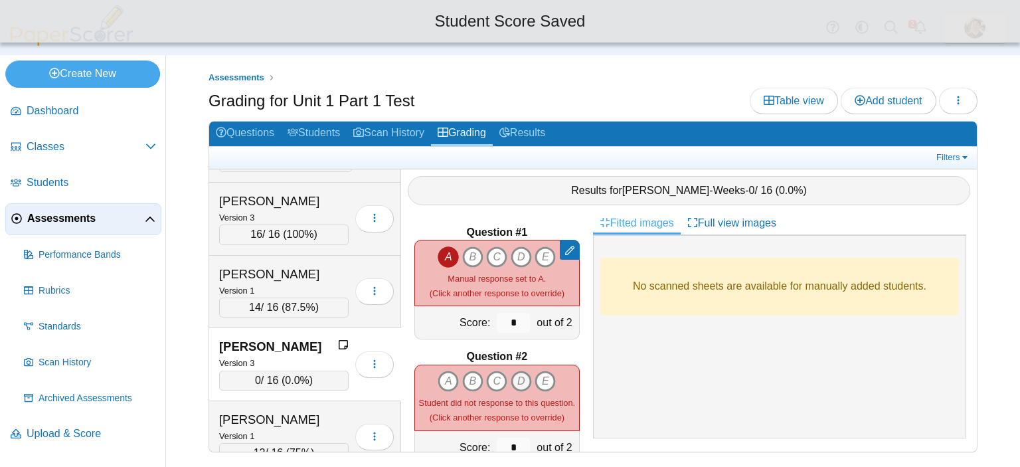
click at [512, 370] on icon "D" at bounding box center [520, 380] width 21 height 21
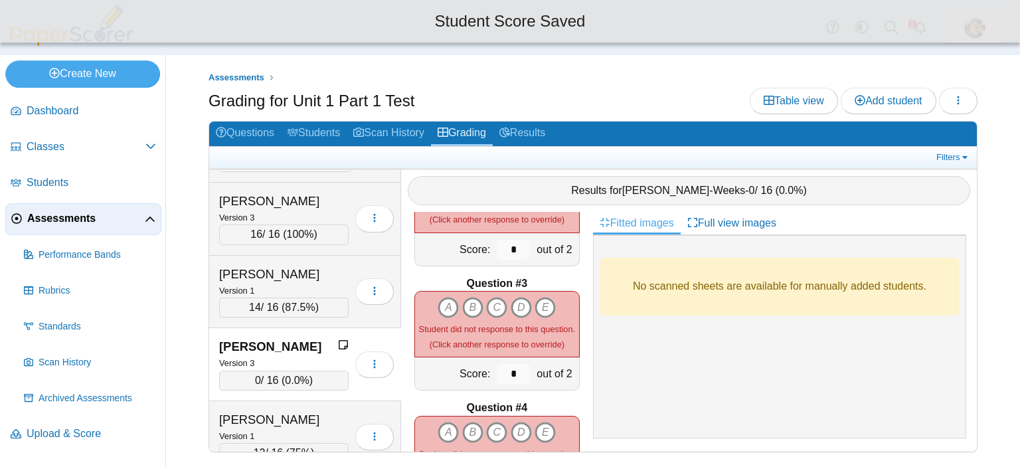
scroll to position [220, 0]
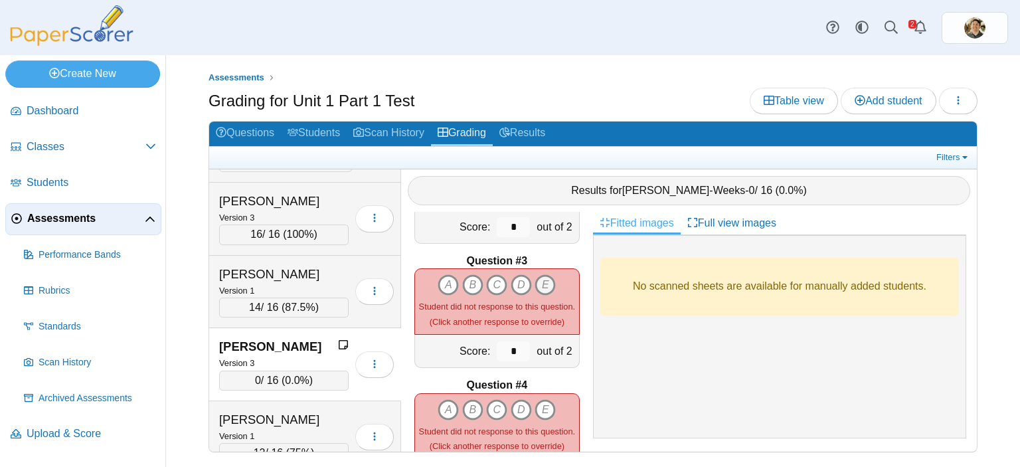
click at [545, 274] on icon "E" at bounding box center [544, 284] width 21 height 21
type input "*"
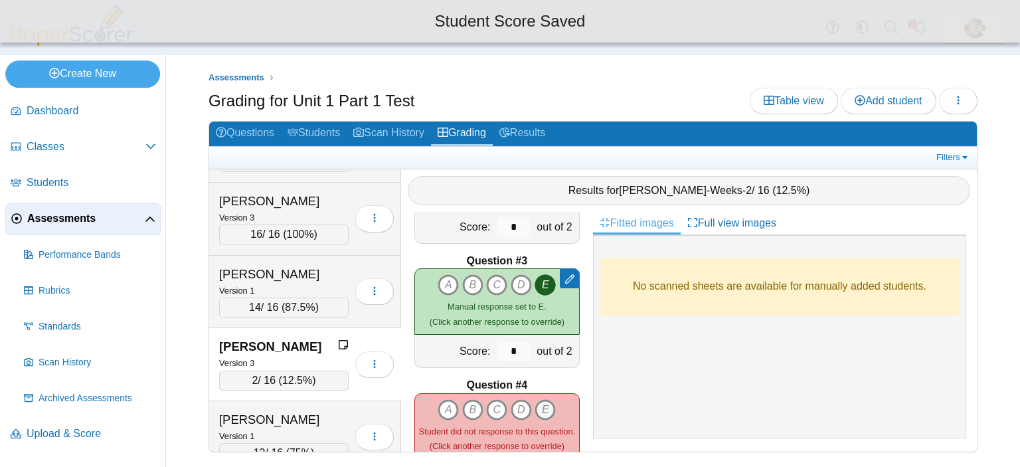
click at [541, 400] on icon "E" at bounding box center [544, 409] width 21 height 21
type input "*"
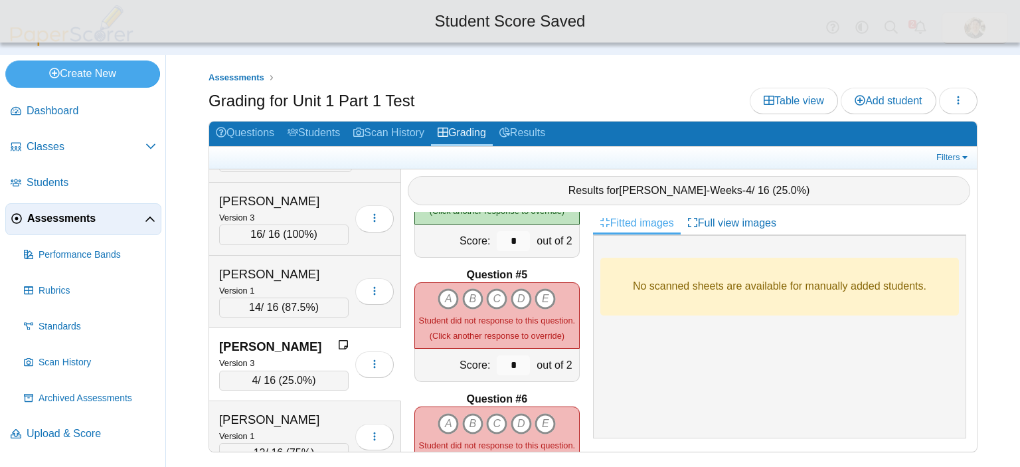
scroll to position [456, 0]
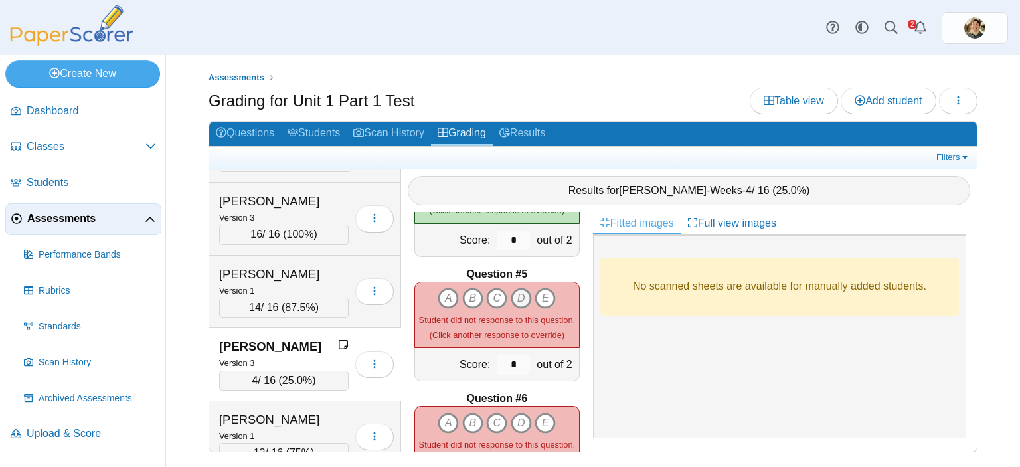
click at [511, 291] on icon "D" at bounding box center [520, 297] width 21 height 21
type input "*"
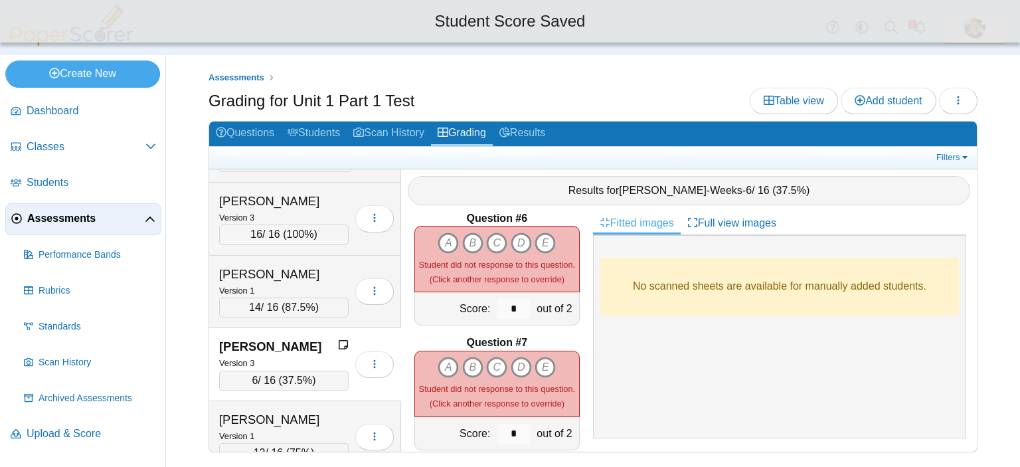
scroll to position [637, 0]
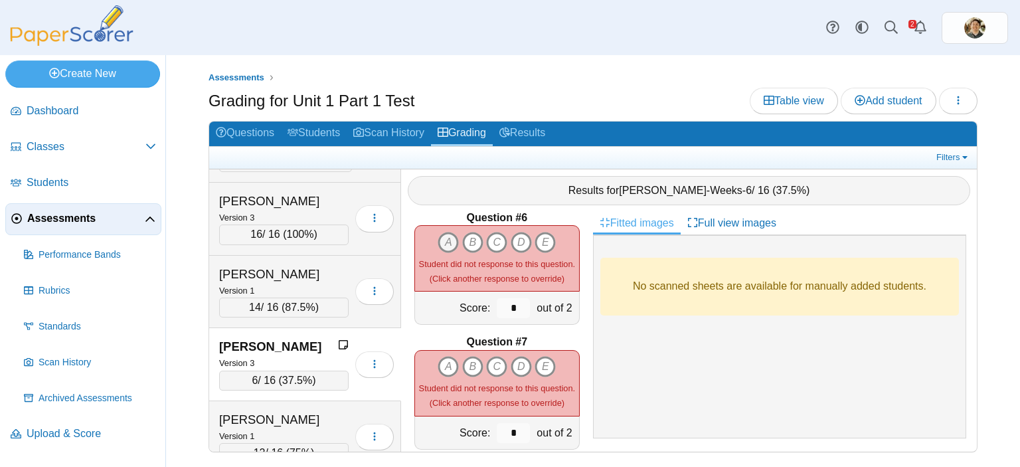
click at [439, 232] on icon "A" at bounding box center [447, 242] width 21 height 21
type input "*"
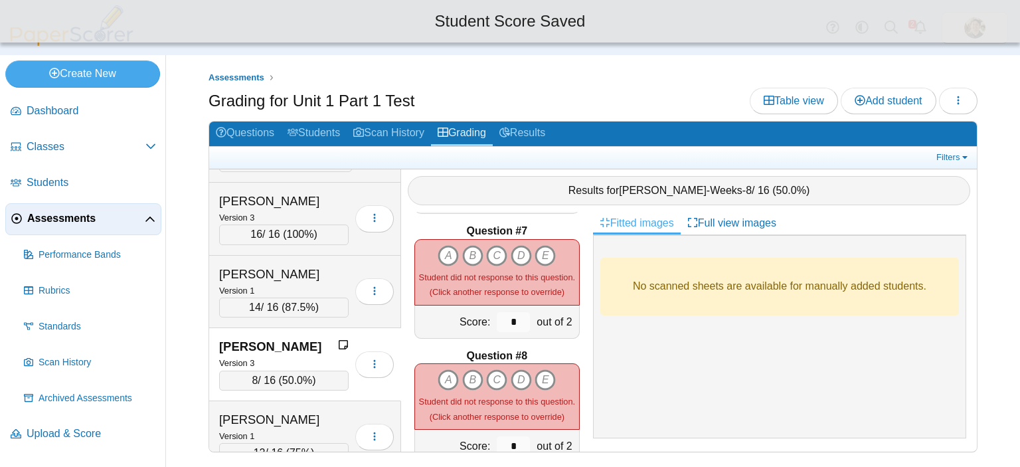
scroll to position [751, 0]
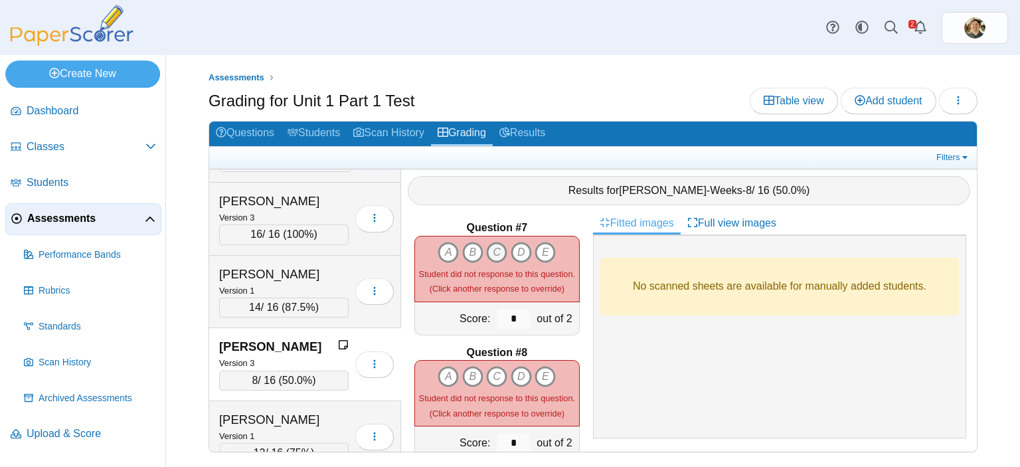
click at [492, 244] on icon "C" at bounding box center [496, 252] width 21 height 21
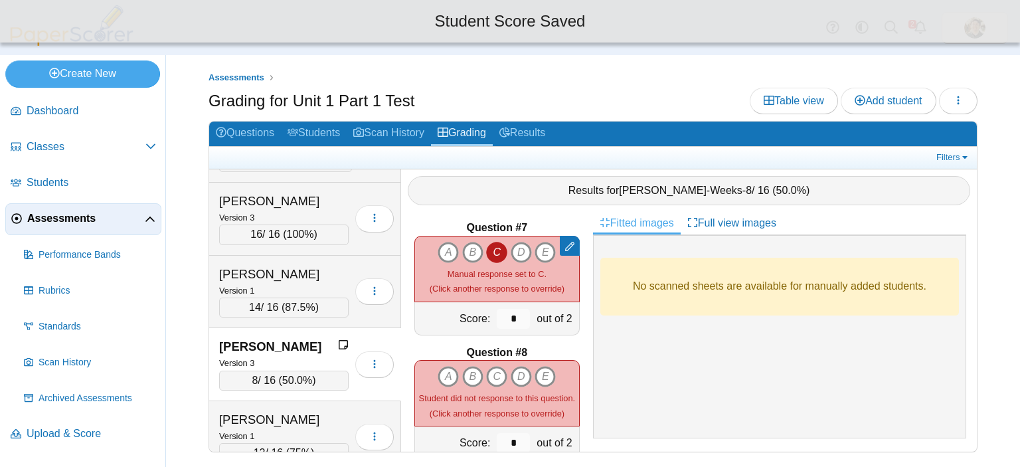
scroll to position [781, 0]
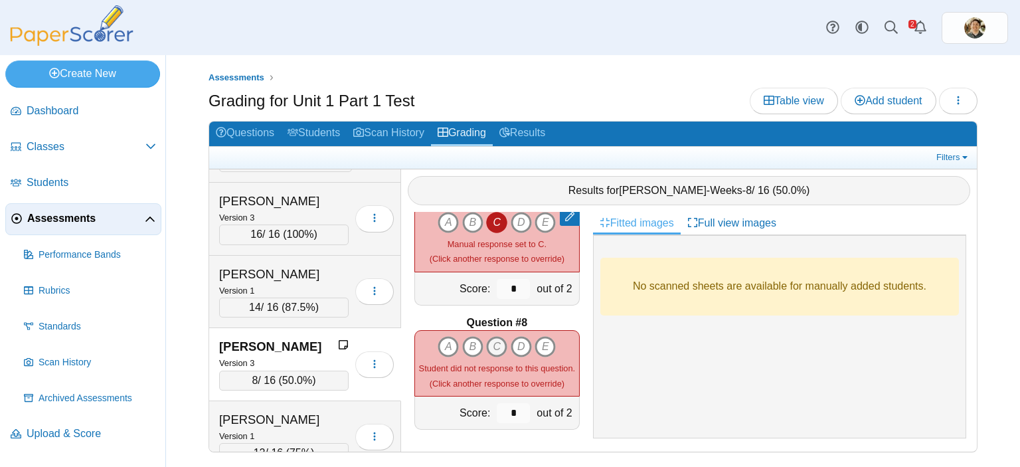
click at [489, 336] on icon "C" at bounding box center [496, 346] width 21 height 21
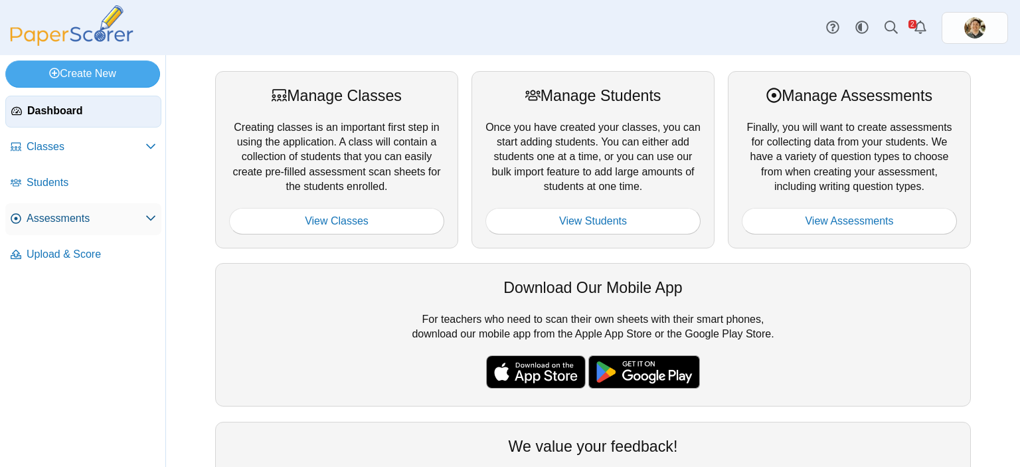
click at [143, 213] on span "Assessments" at bounding box center [86, 218] width 119 height 15
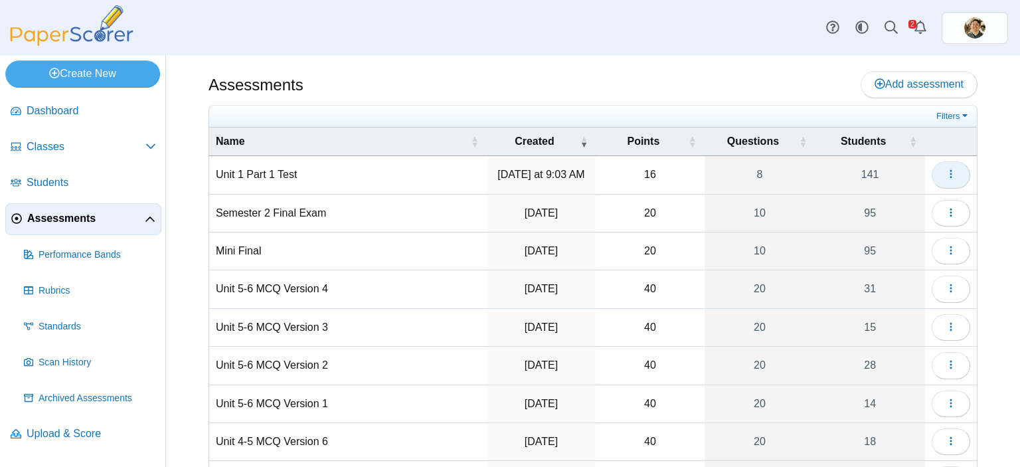
click at [945, 180] on span "button" at bounding box center [950, 174] width 11 height 11
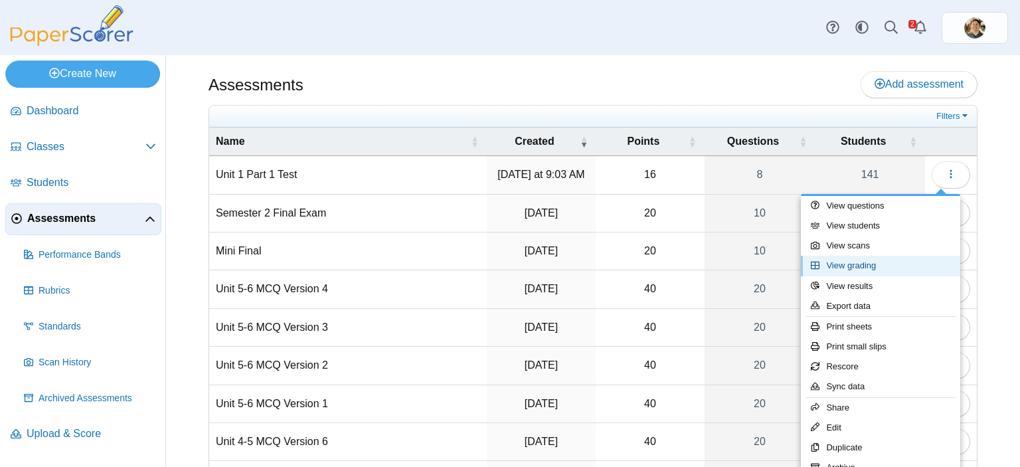
click at [862, 262] on link "View grading" at bounding box center [880, 266] width 159 height 20
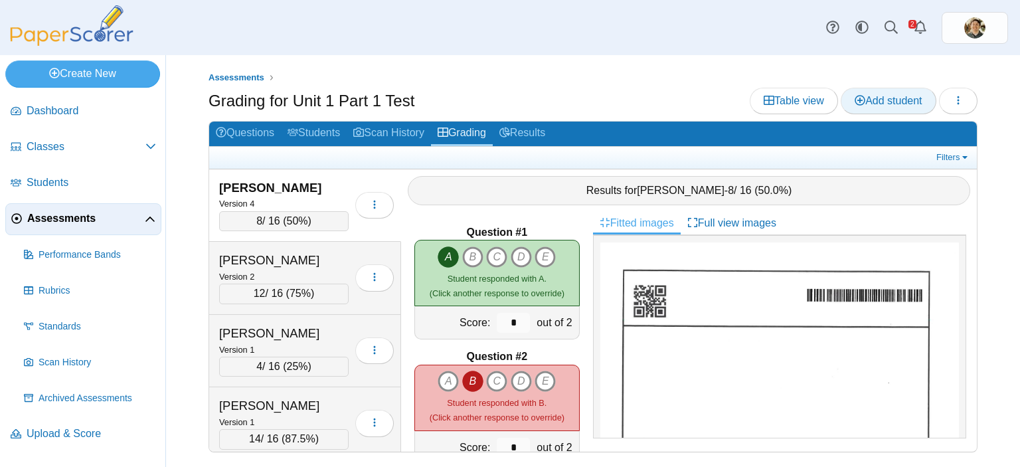
click at [893, 110] on link "Add student" at bounding box center [887, 101] width 95 height 27
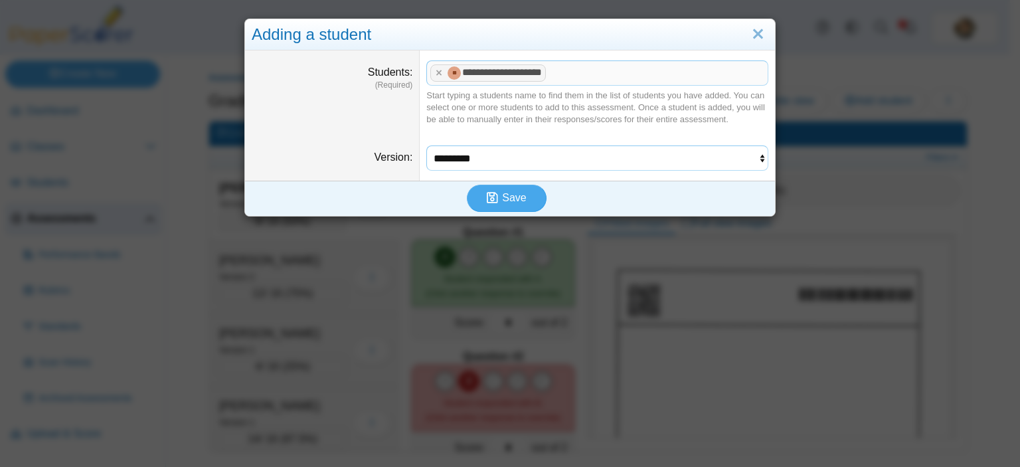
click at [743, 157] on select "********* ********* ********* *********" at bounding box center [597, 157] width 342 height 25
select select "**********"
click at [426, 145] on select "********* ********* ********* *********" at bounding box center [597, 157] width 342 height 25
click at [515, 204] on button "Save" at bounding box center [507, 198] width 80 height 27
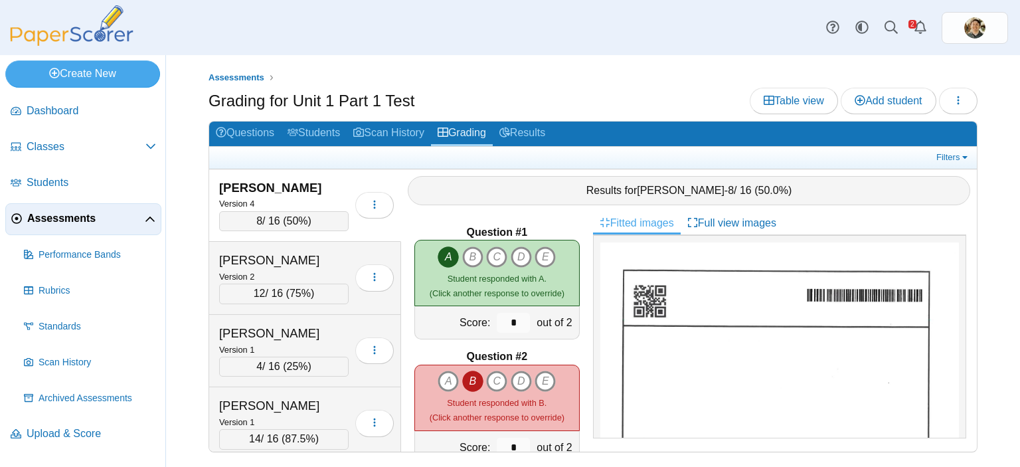
scroll to position [5012, 0]
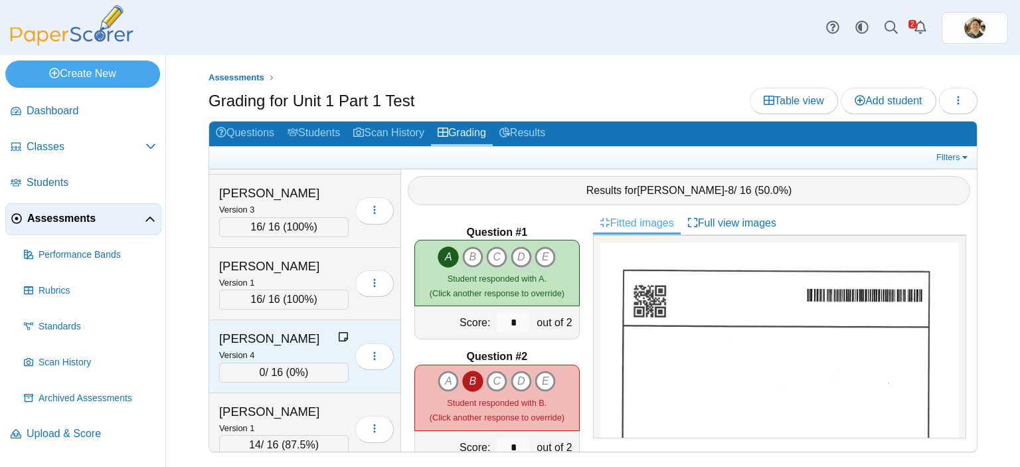
click at [281, 362] on div "0 / 16 ( 0% )" at bounding box center [283, 372] width 129 height 20
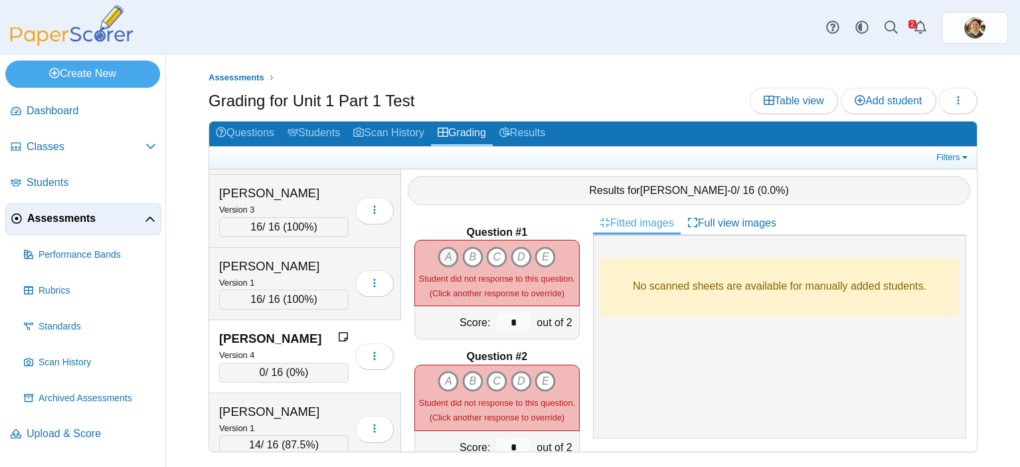
click at [443, 248] on icon "A" at bounding box center [447, 256] width 21 height 21
type input "*"
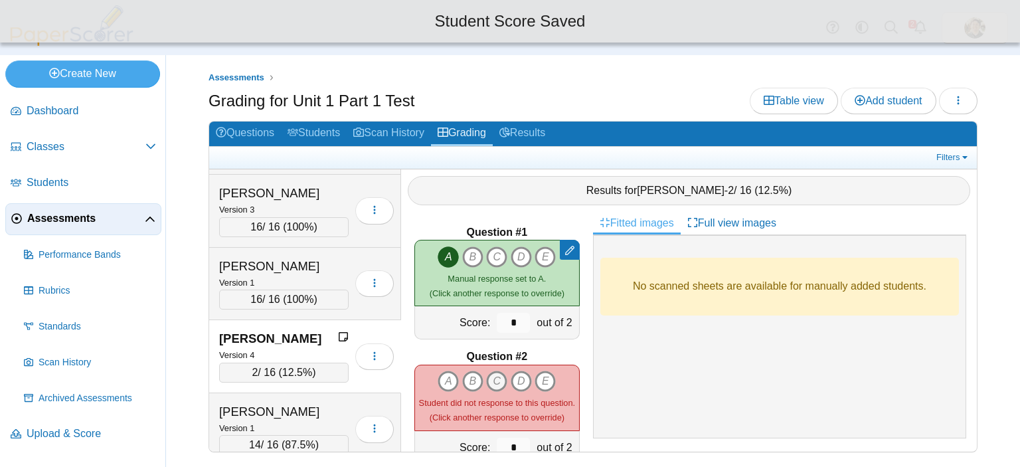
click at [491, 370] on icon "C" at bounding box center [496, 380] width 21 height 21
type input "*"
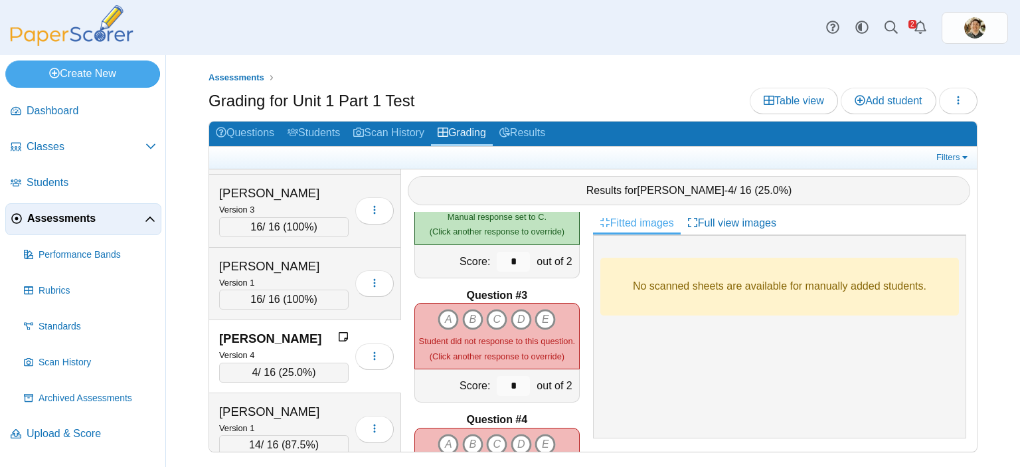
scroll to position [187, 0]
click at [535, 307] on icon "E" at bounding box center [544, 317] width 21 height 21
type input "*"
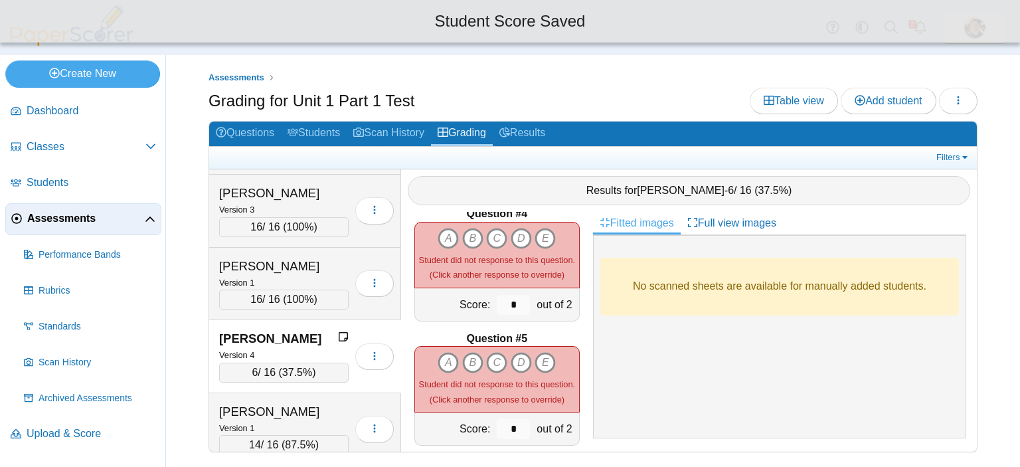
scroll to position [403, 0]
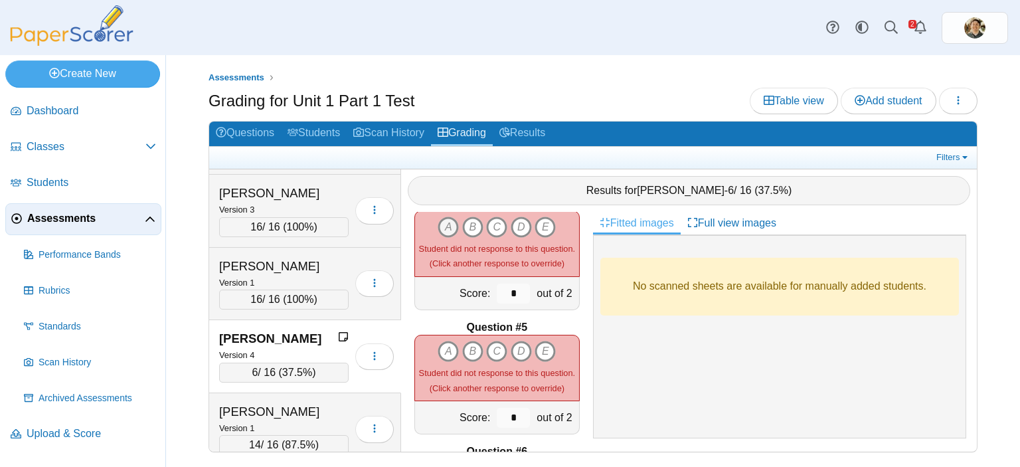
click at [445, 216] on icon "A" at bounding box center [447, 226] width 21 height 21
type input "*"
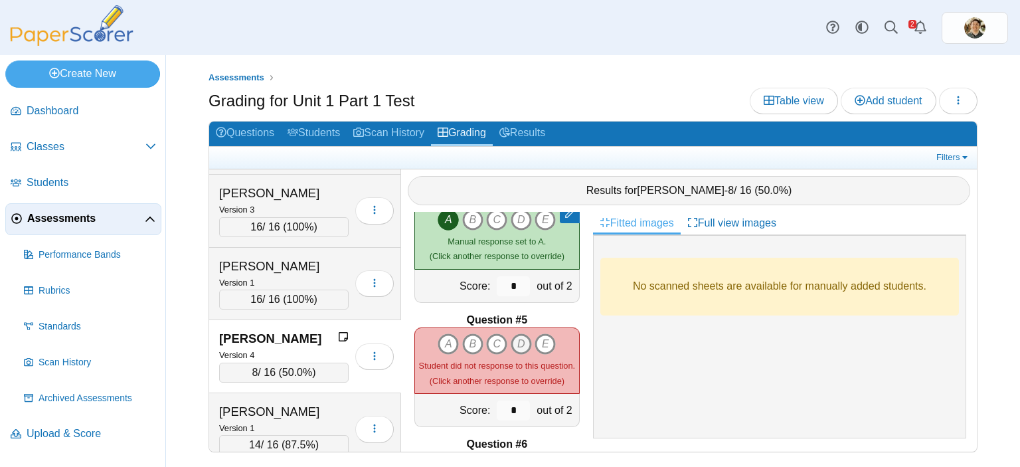
click at [510, 333] on icon "D" at bounding box center [520, 343] width 21 height 21
type input "*"
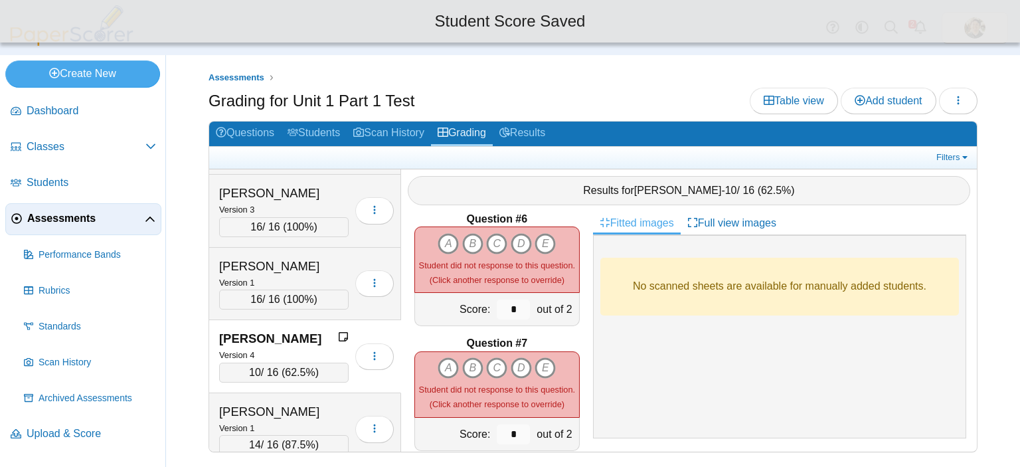
scroll to position [636, 0]
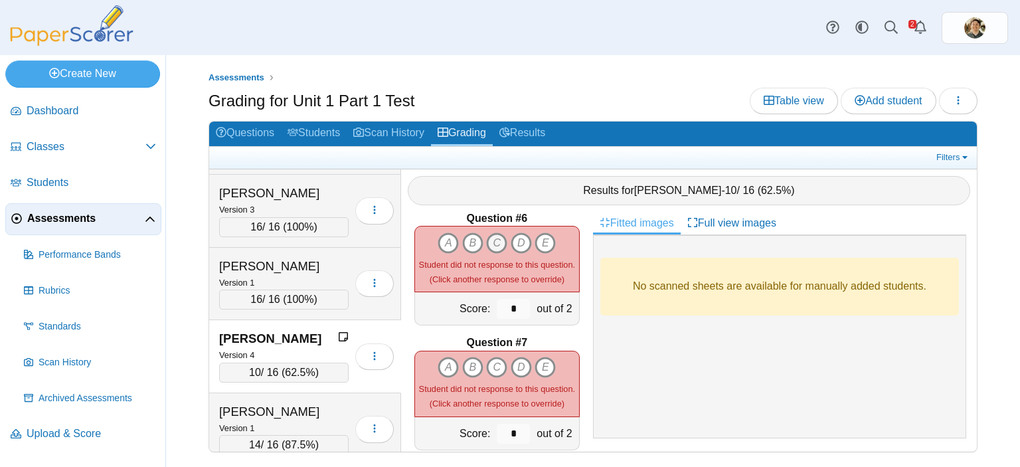
click at [493, 232] on icon "C" at bounding box center [496, 242] width 21 height 21
type input "*"
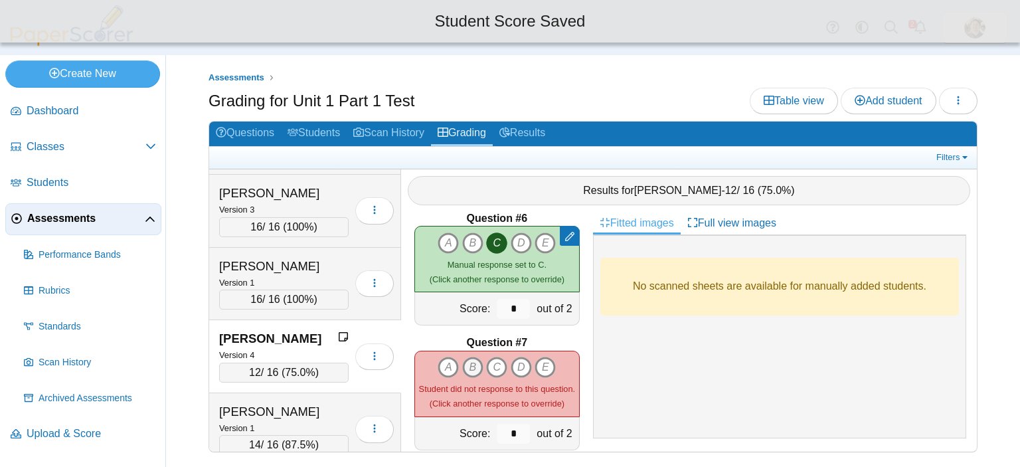
click at [467, 358] on icon "B" at bounding box center [472, 366] width 21 height 21
type input "*"
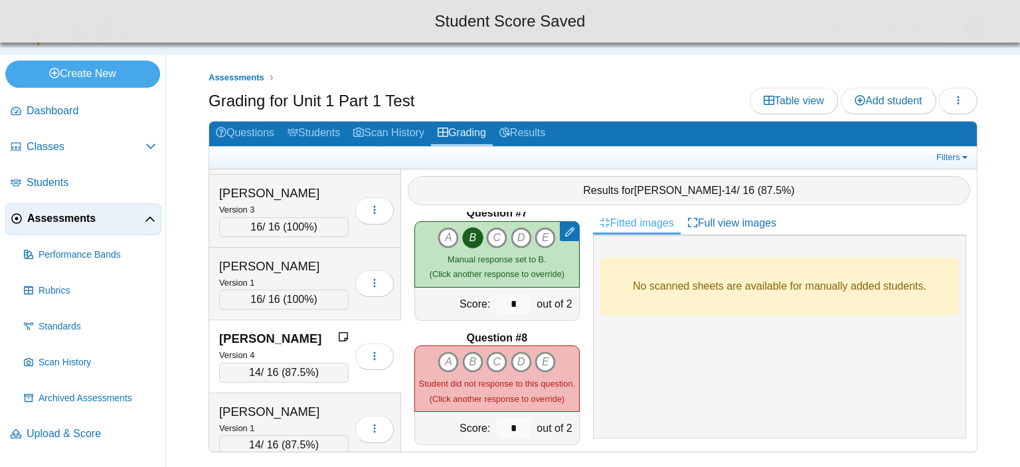
scroll to position [781, 0]
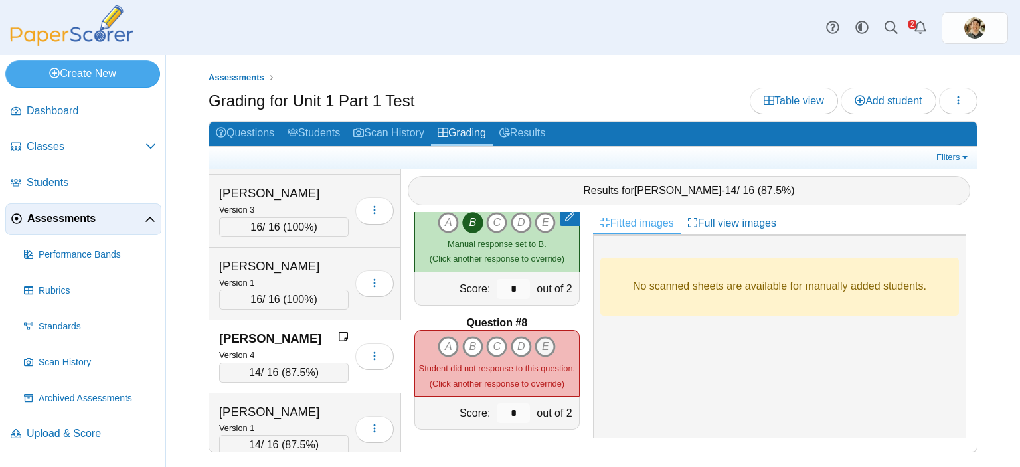
click at [534, 336] on icon "E" at bounding box center [544, 346] width 21 height 21
click at [537, 339] on icon "E" at bounding box center [544, 346] width 21 height 21
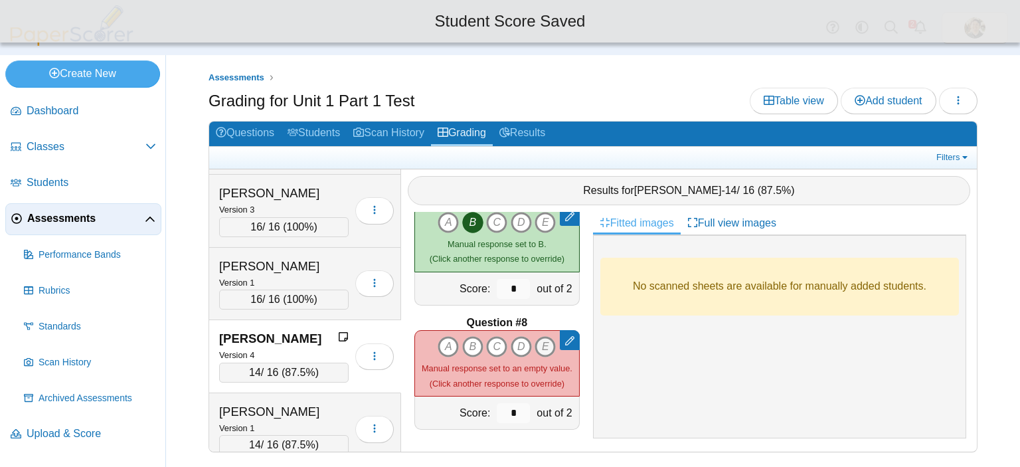
click at [537, 342] on icon "E" at bounding box center [544, 346] width 21 height 21
